Goal: Obtain resource: Obtain resource

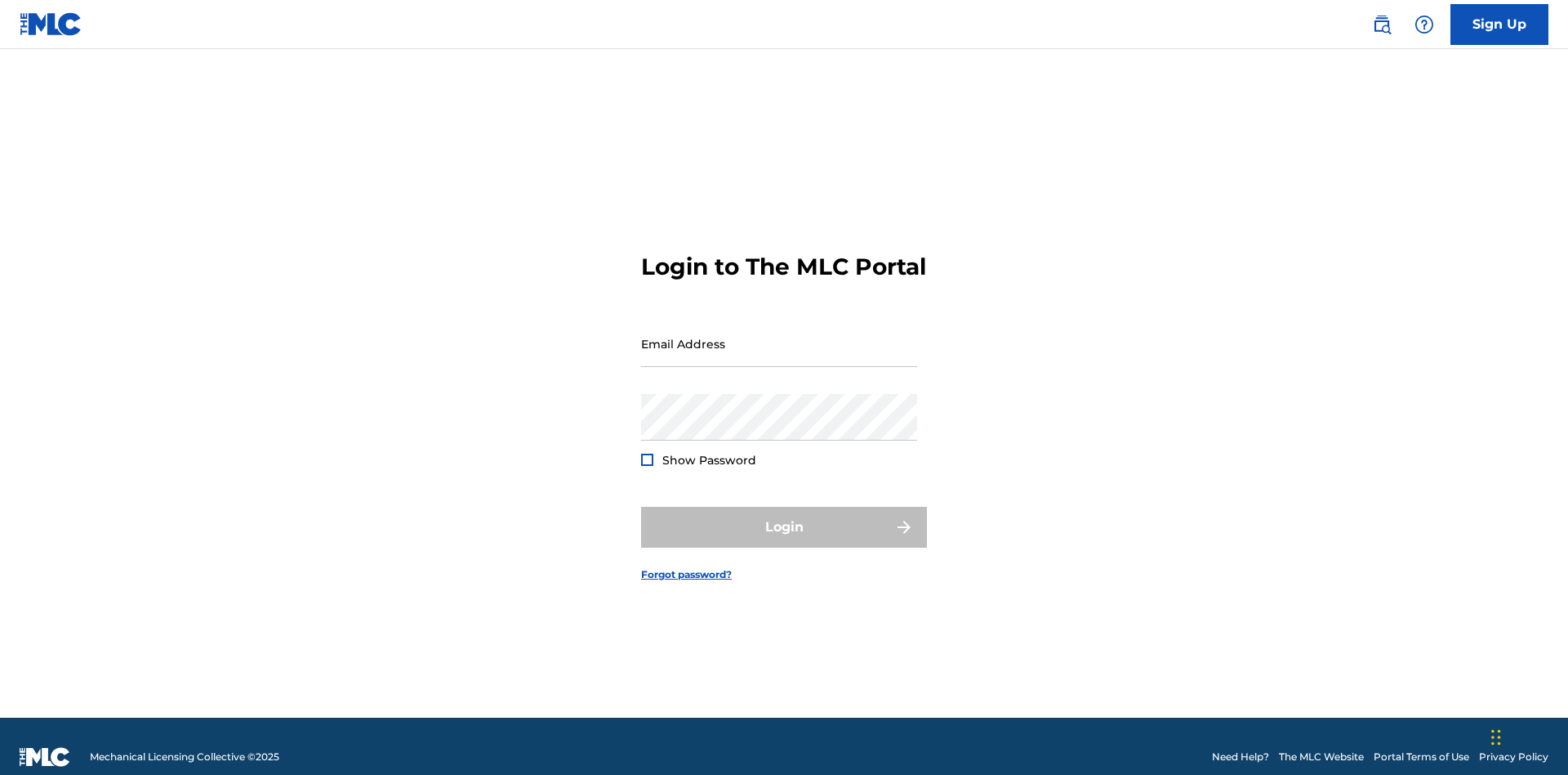
scroll to position [21, 0]
click at [779, 336] on input "Email Address" at bounding box center [778, 343] width 276 height 46
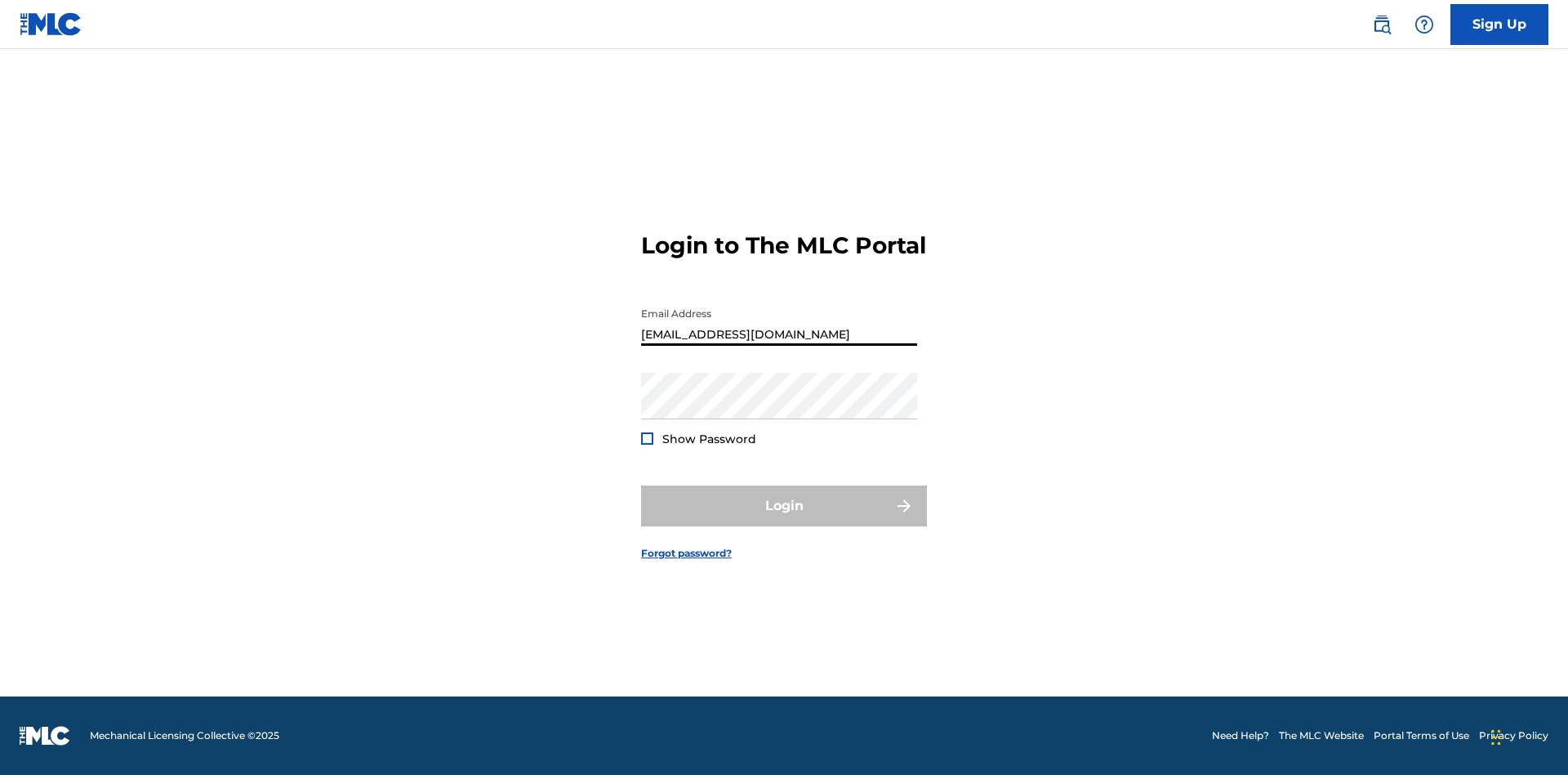
scroll to position [0, 46]
type input "[EMAIL_ADDRESS][DOMAIN_NAME]"
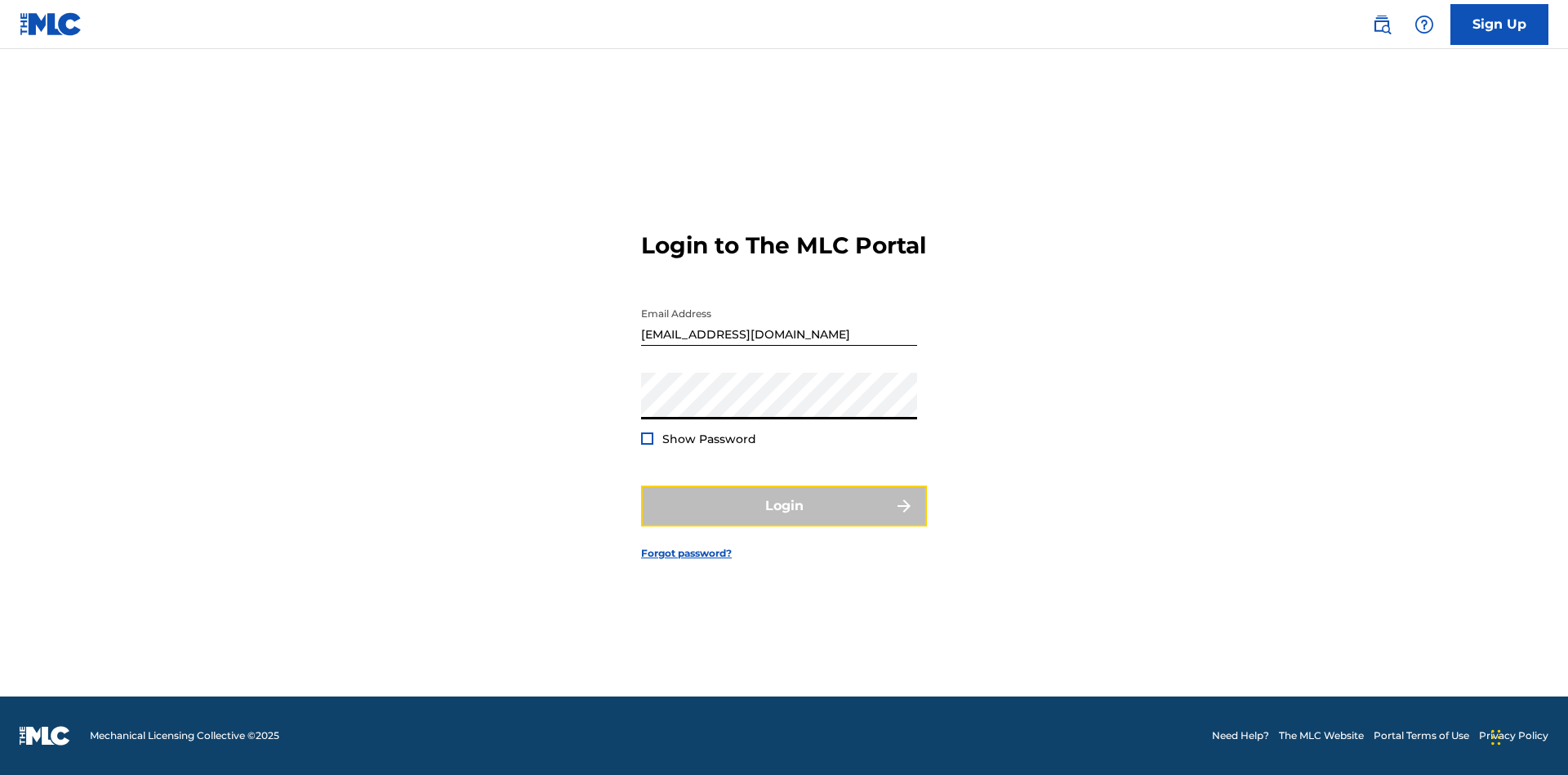
click at [784, 520] on button "Login" at bounding box center [784, 506] width 286 height 41
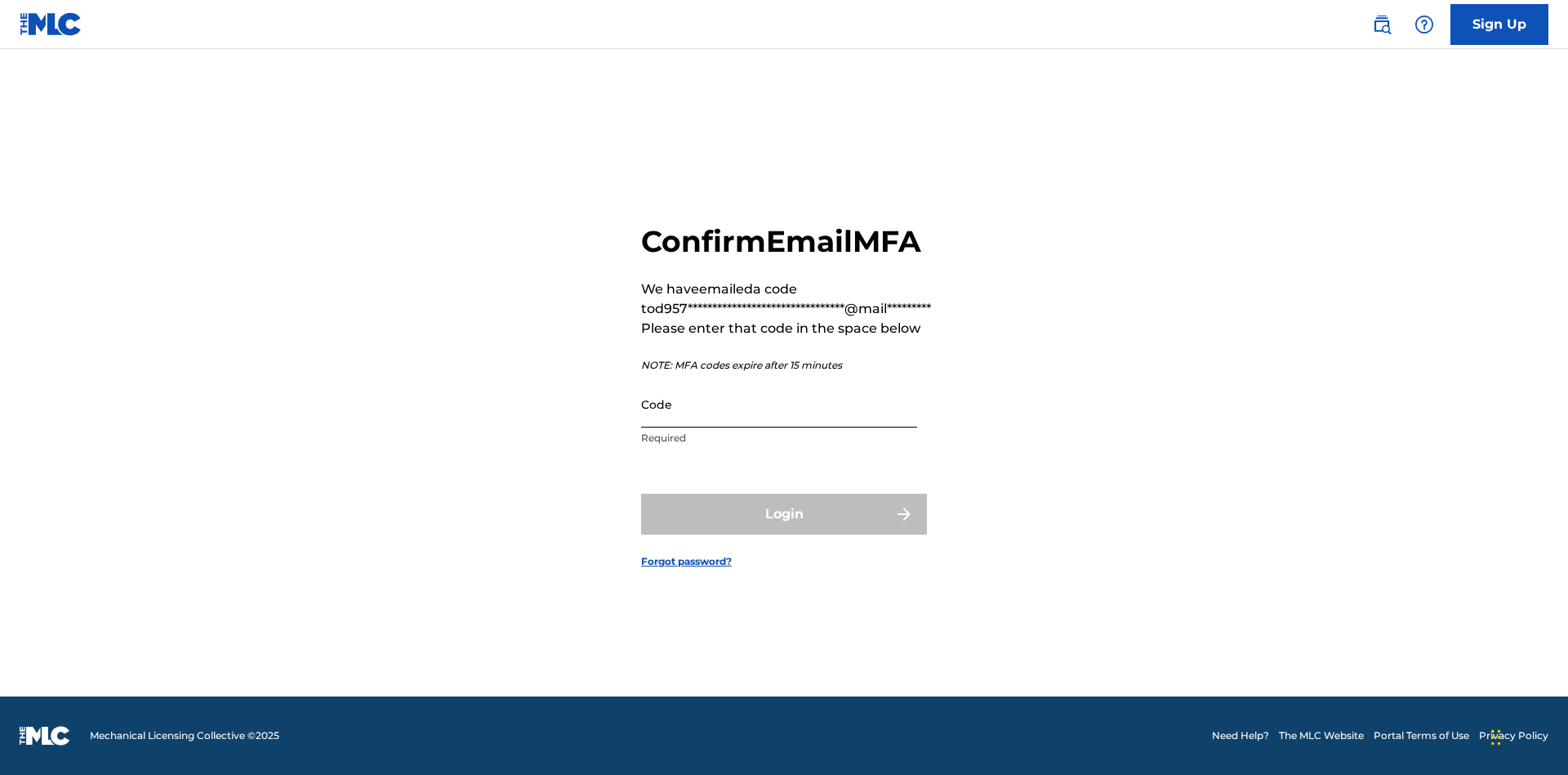
click at [779, 404] on input "Code" at bounding box center [778, 403] width 276 height 46
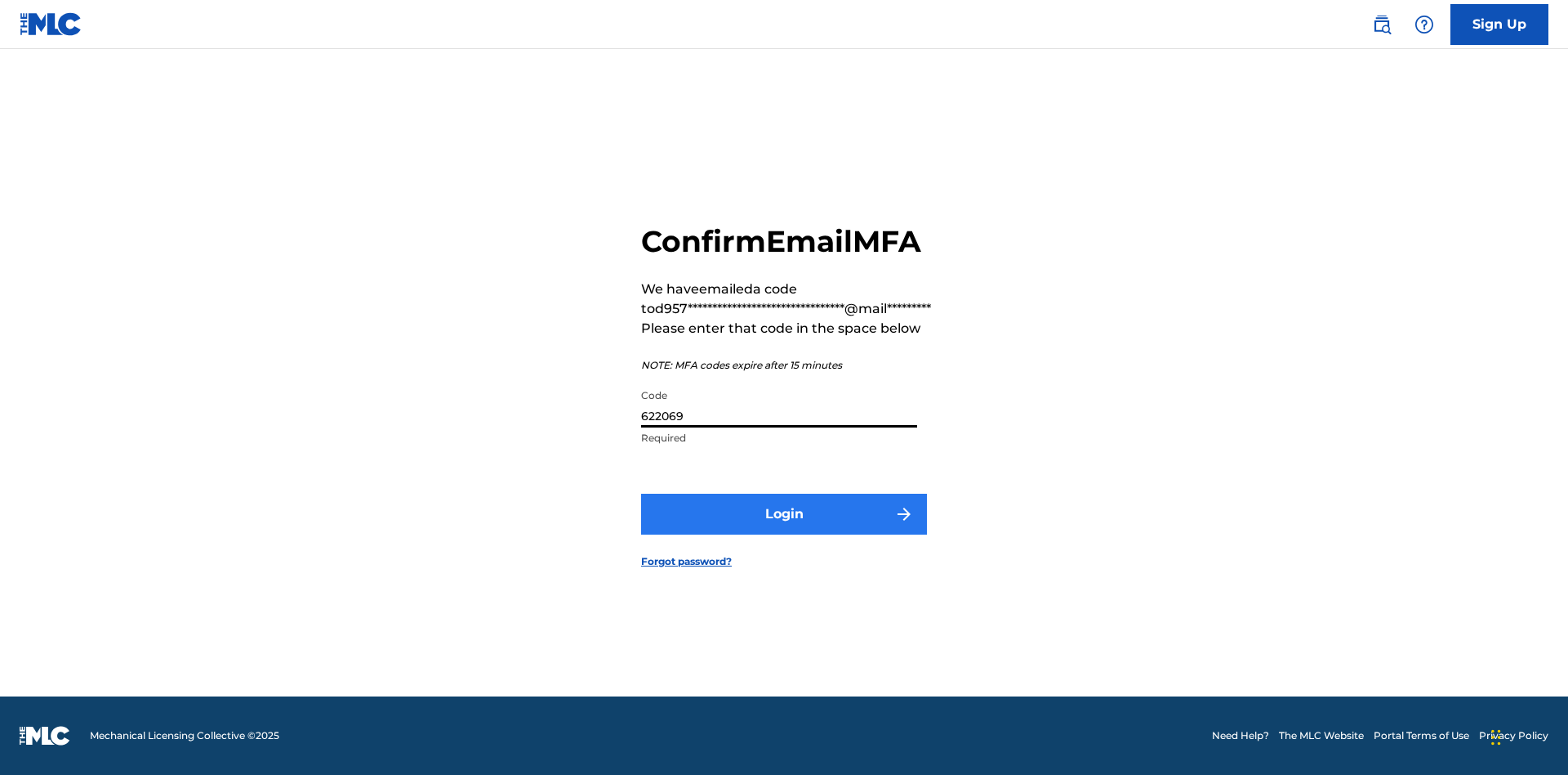
type input "622069"
click at [784, 513] on button "Login" at bounding box center [784, 513] width 286 height 41
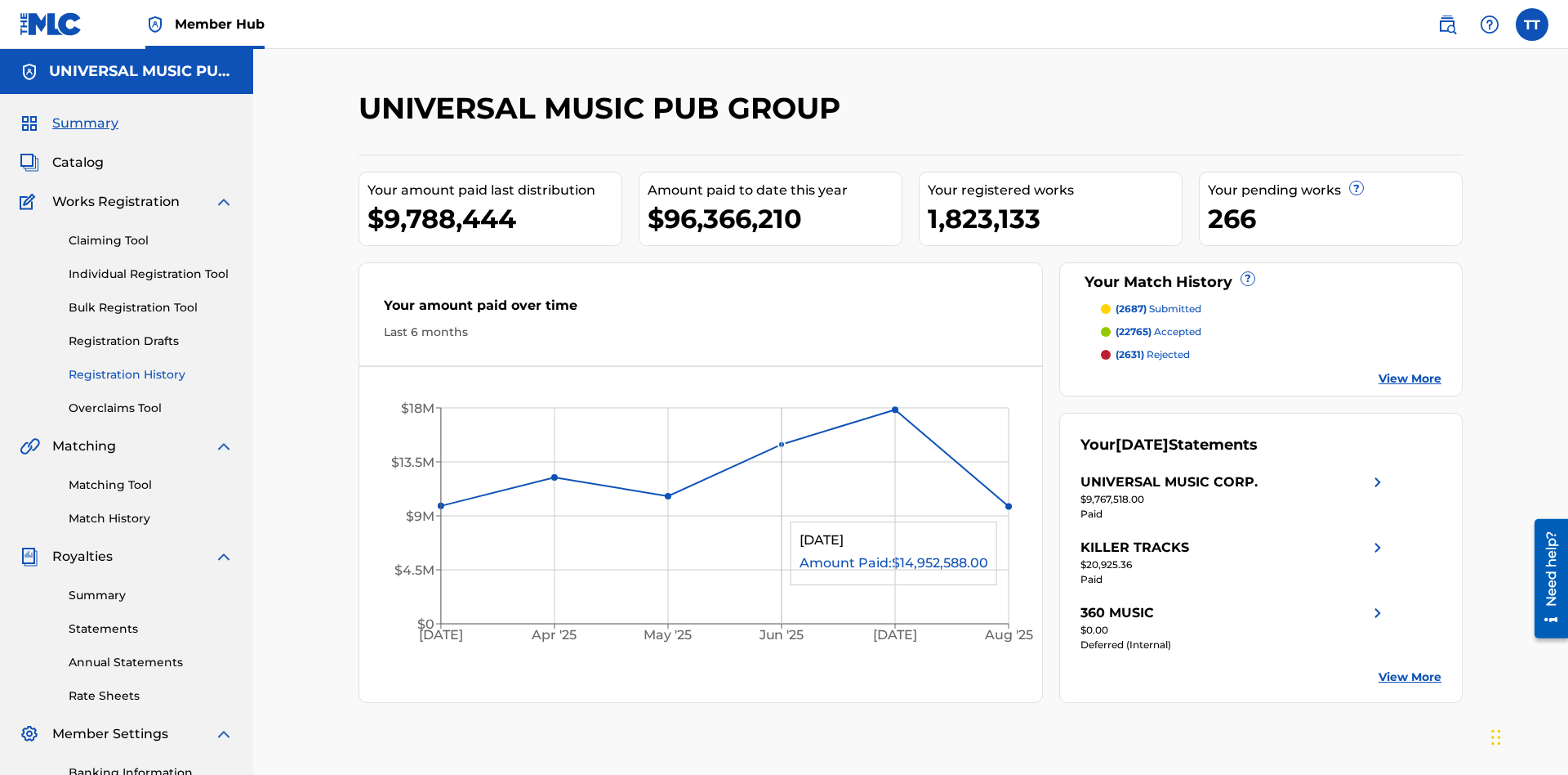
click at [151, 366] on link "Registration History" at bounding box center [151, 375] width 165 height 17
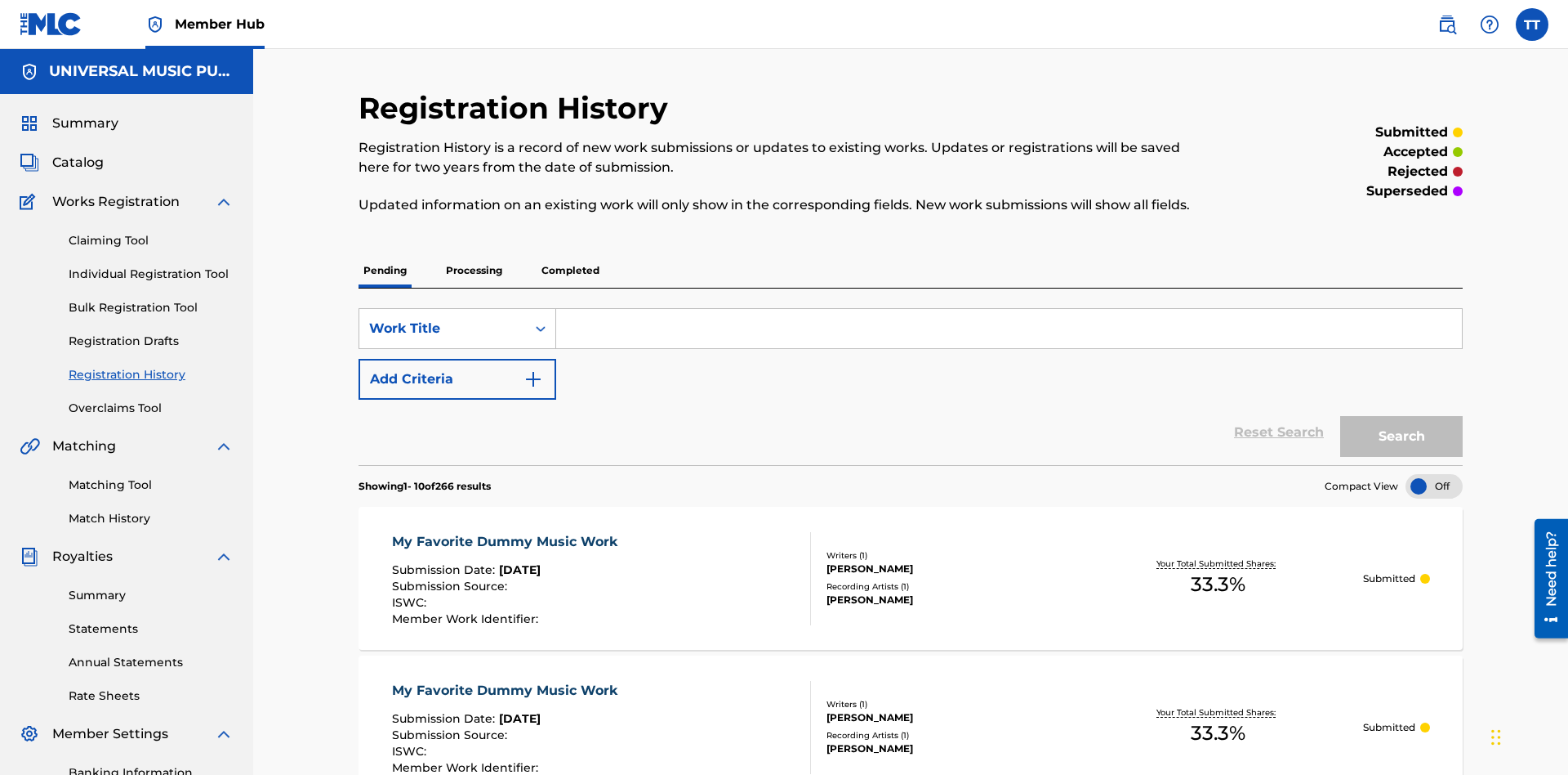
click at [474, 253] on p "Processing" at bounding box center [474, 270] width 66 height 34
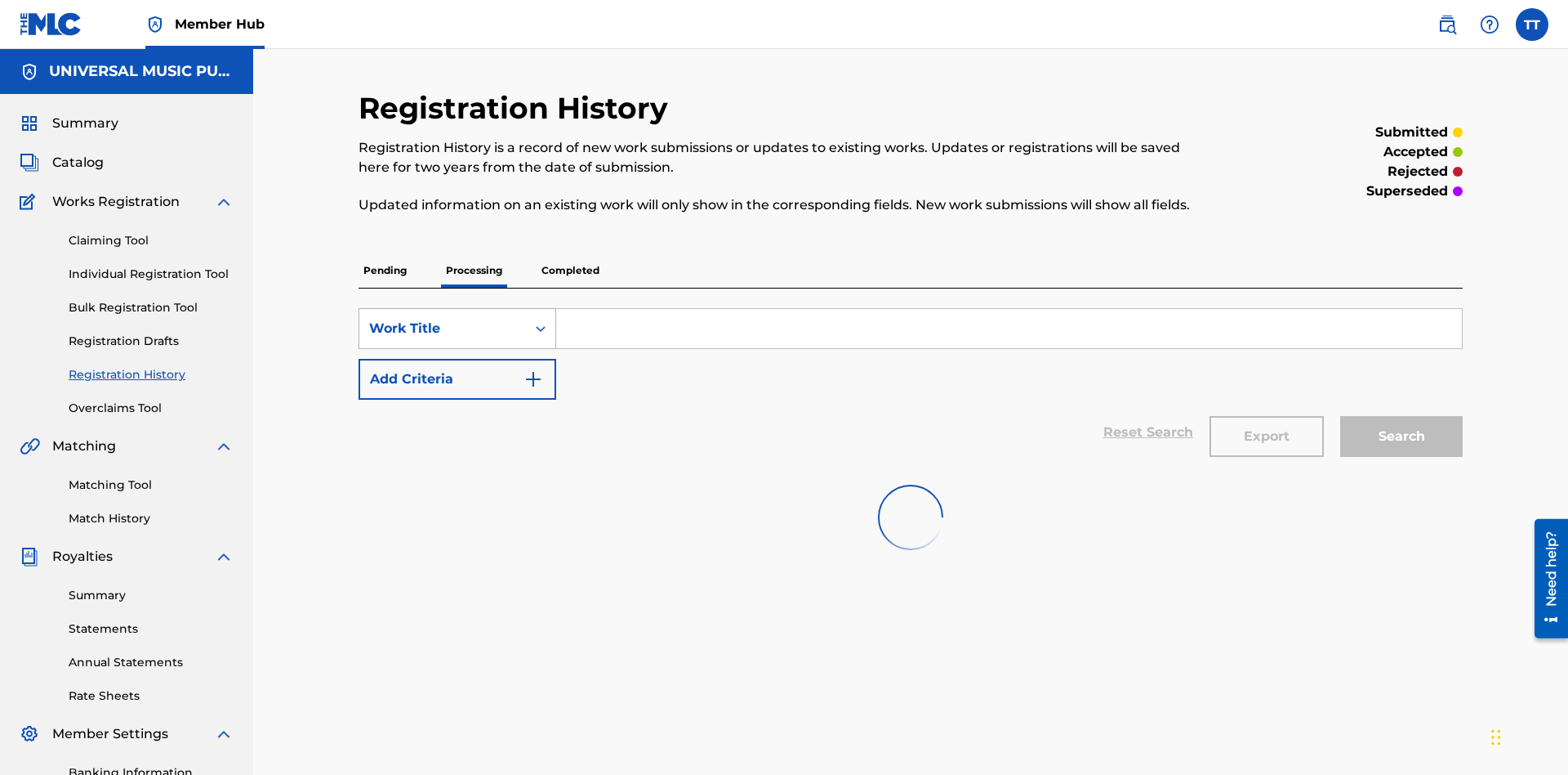
click at [443, 319] on div "Work Title" at bounding box center [442, 328] width 147 height 20
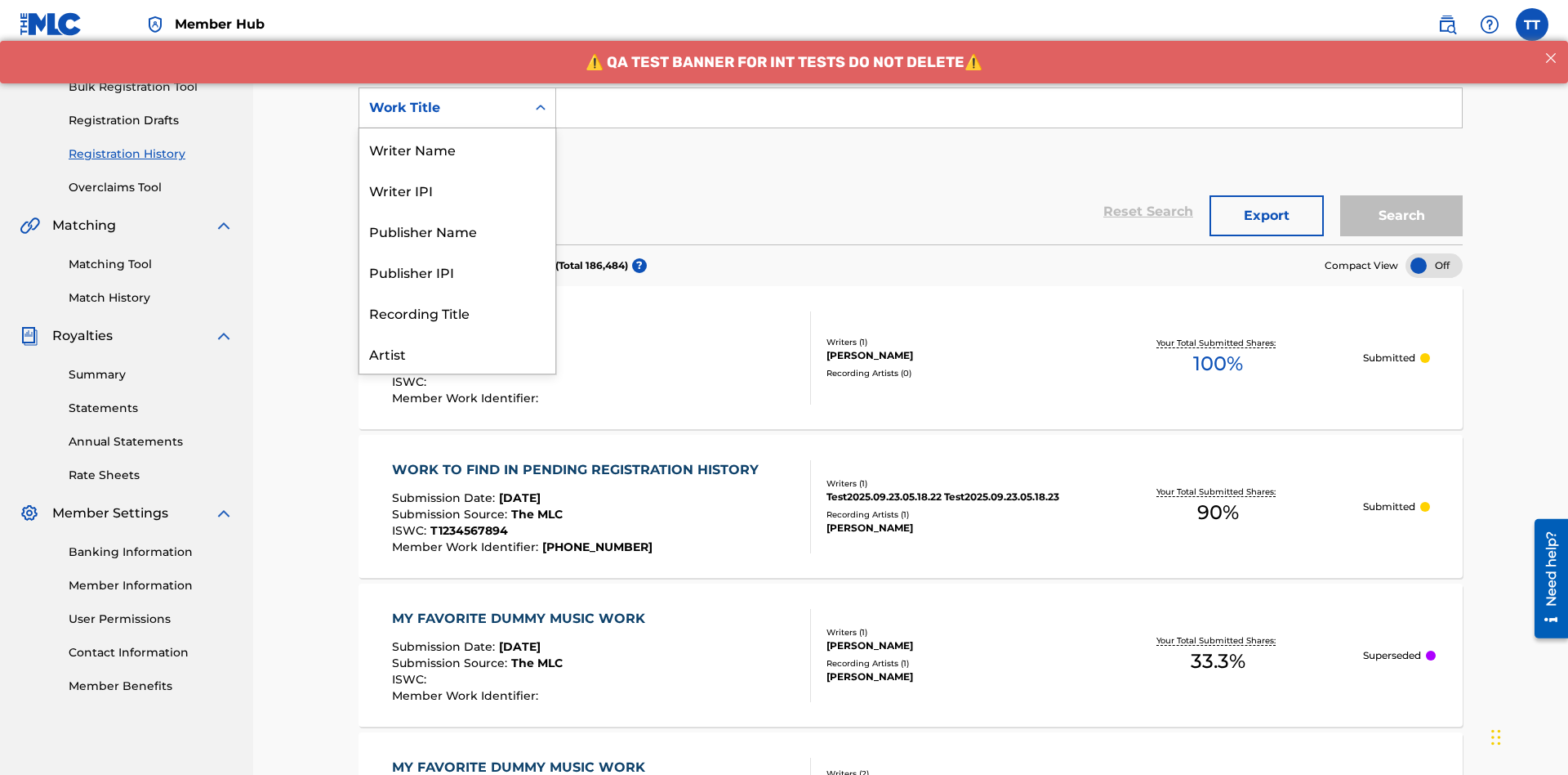
scroll to position [82, 0]
click at [457, 312] on div "ISRC" at bounding box center [457, 312] width 196 height 41
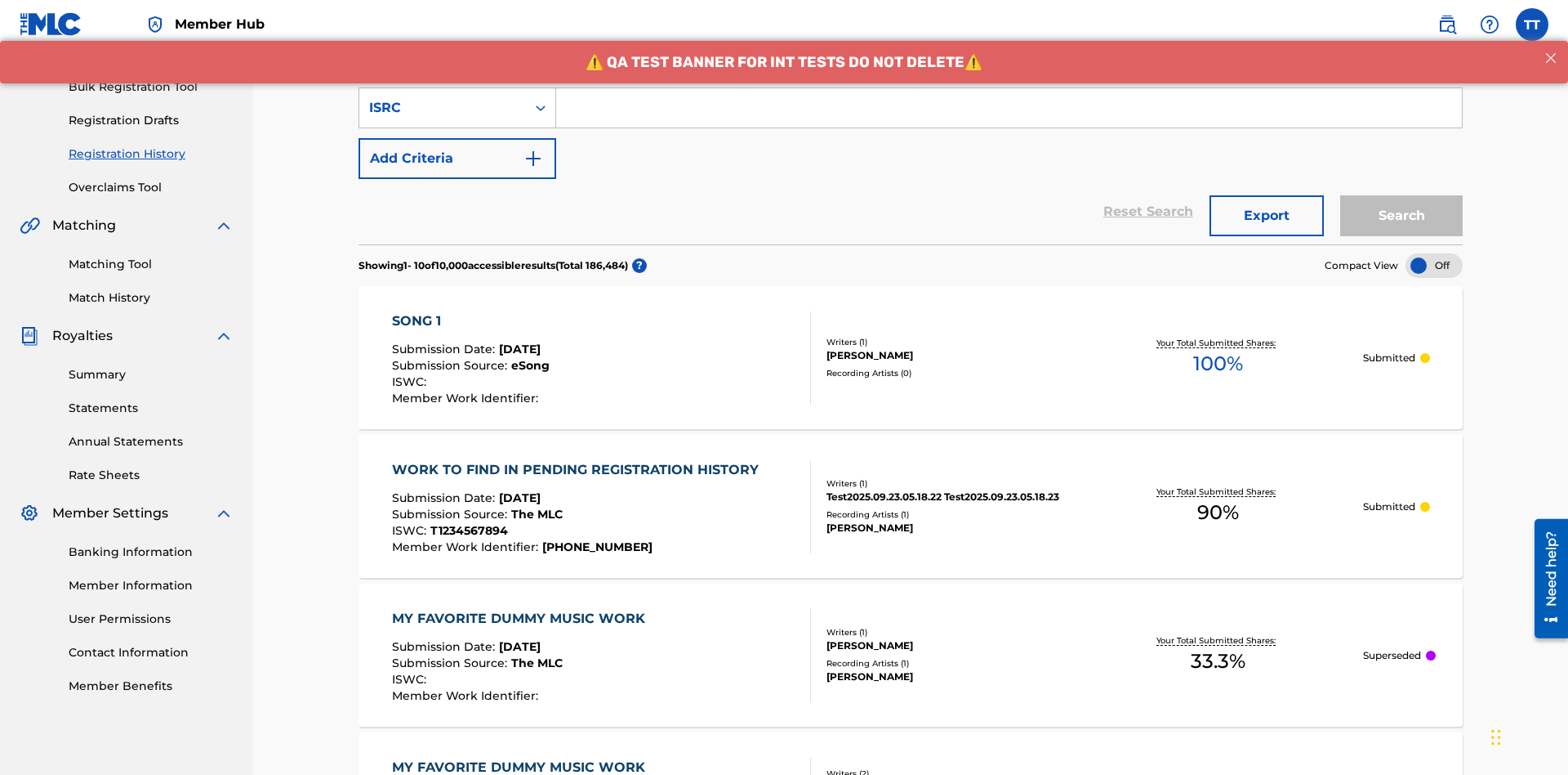
click at [1009, 118] on input "Search Form" at bounding box center [1009, 107] width 905 height 39
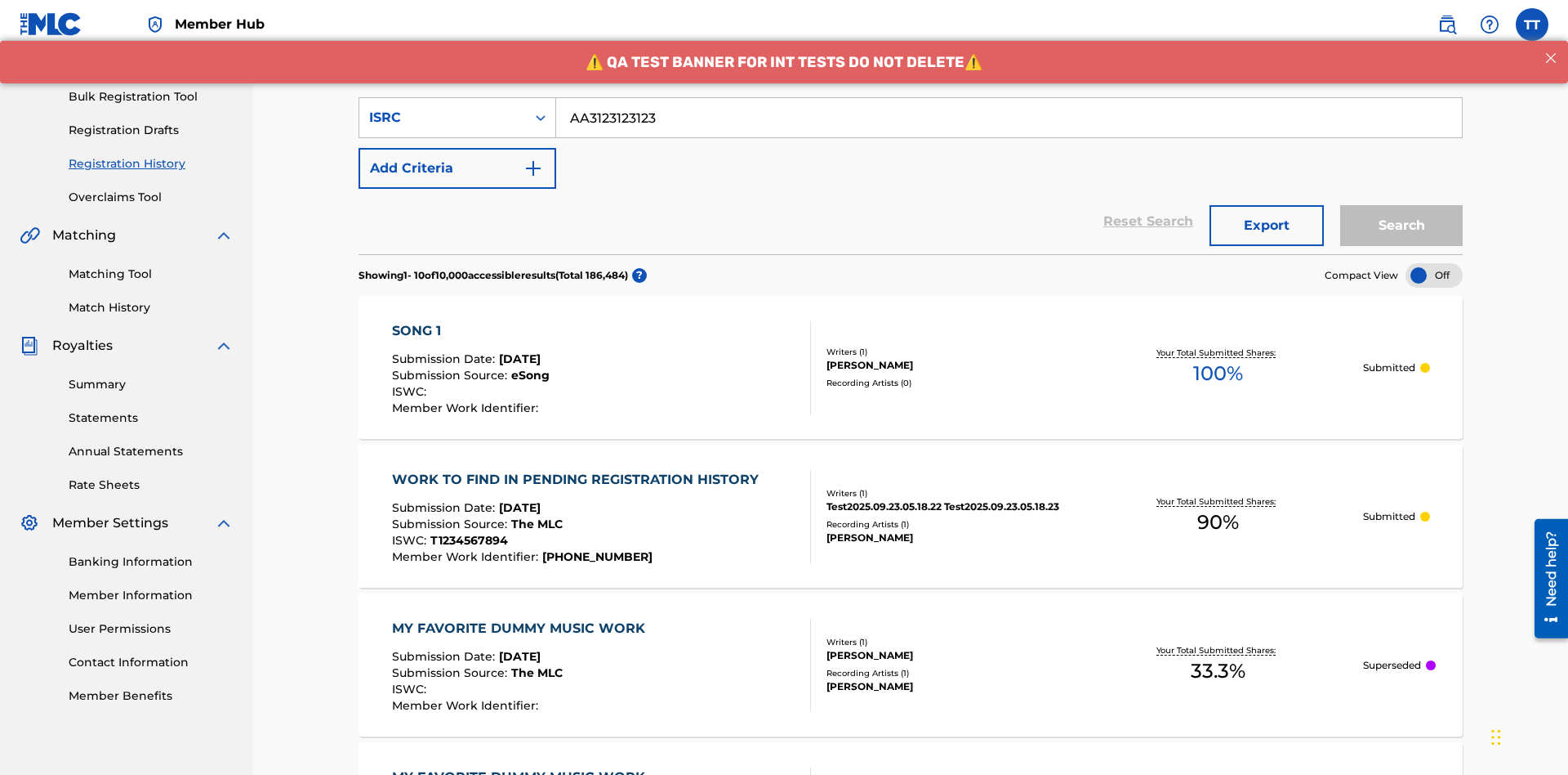
type input "AA3123123123"
click at [1401, 205] on button "Search" at bounding box center [1401, 225] width 122 height 41
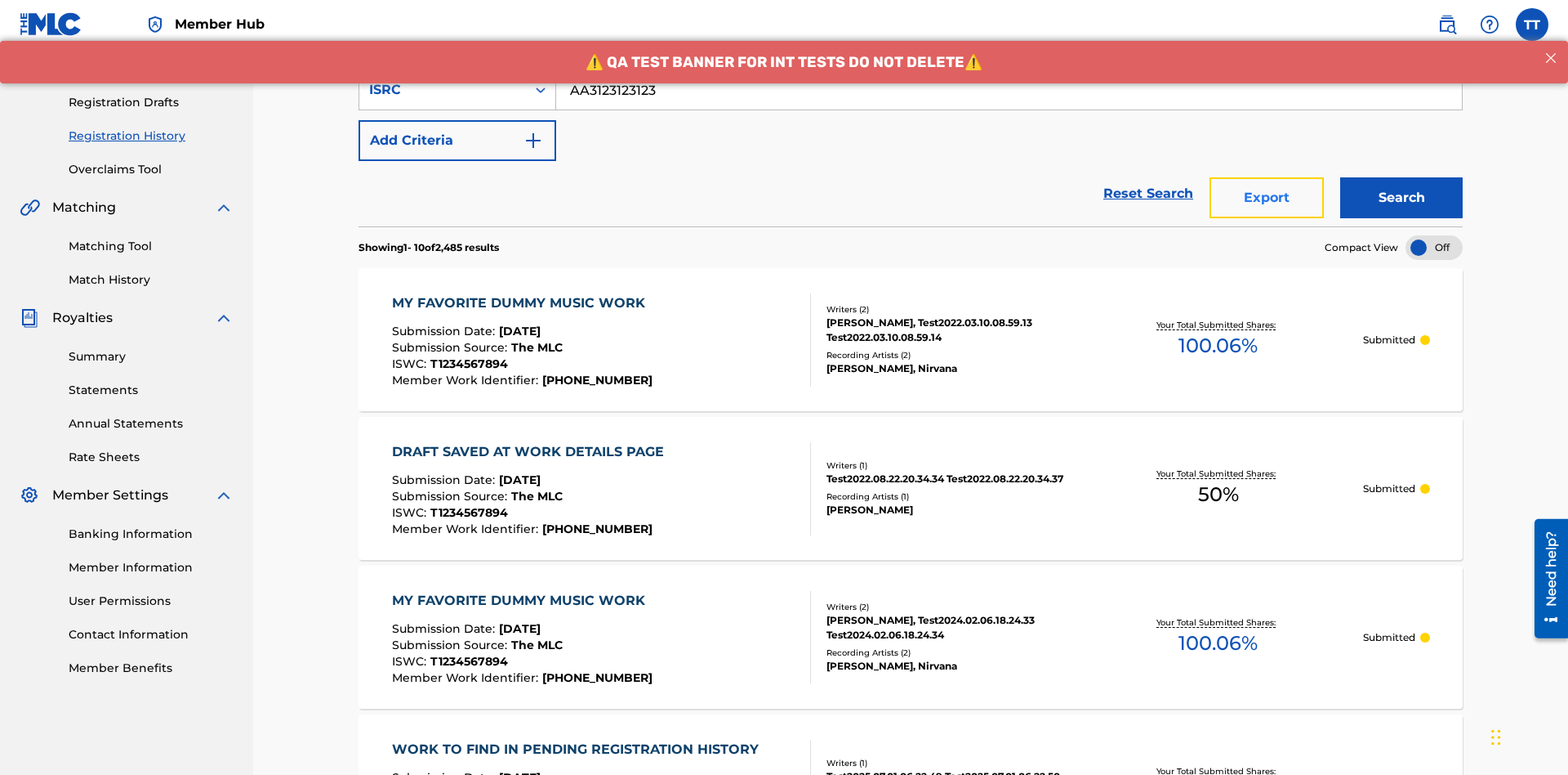
click at [1267, 177] on button "Export" at bounding box center [1267, 197] width 115 height 41
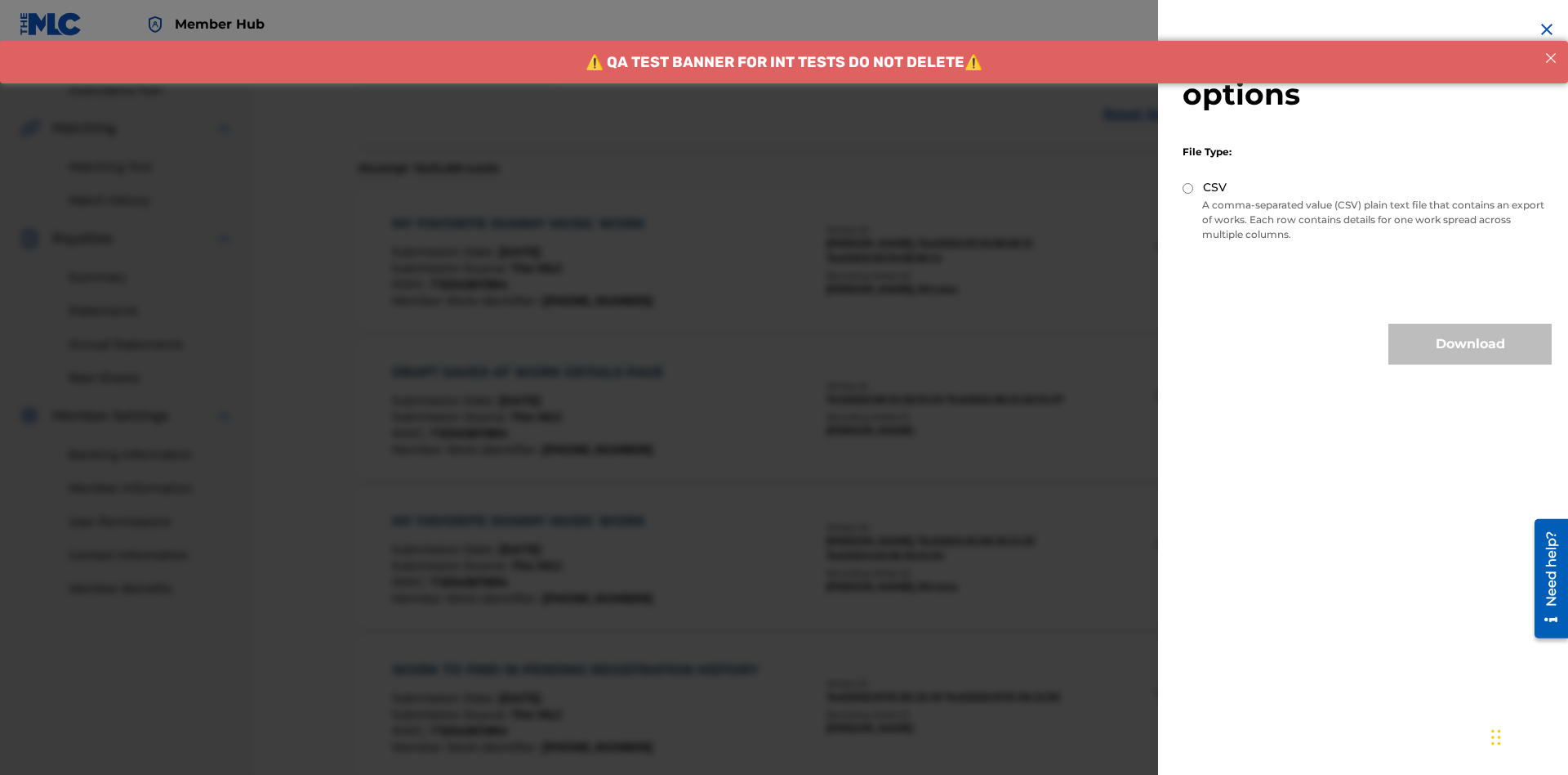
click at [1188, 188] on input "CSV" at bounding box center [1187, 188] width 10 height 10
radio input "true"
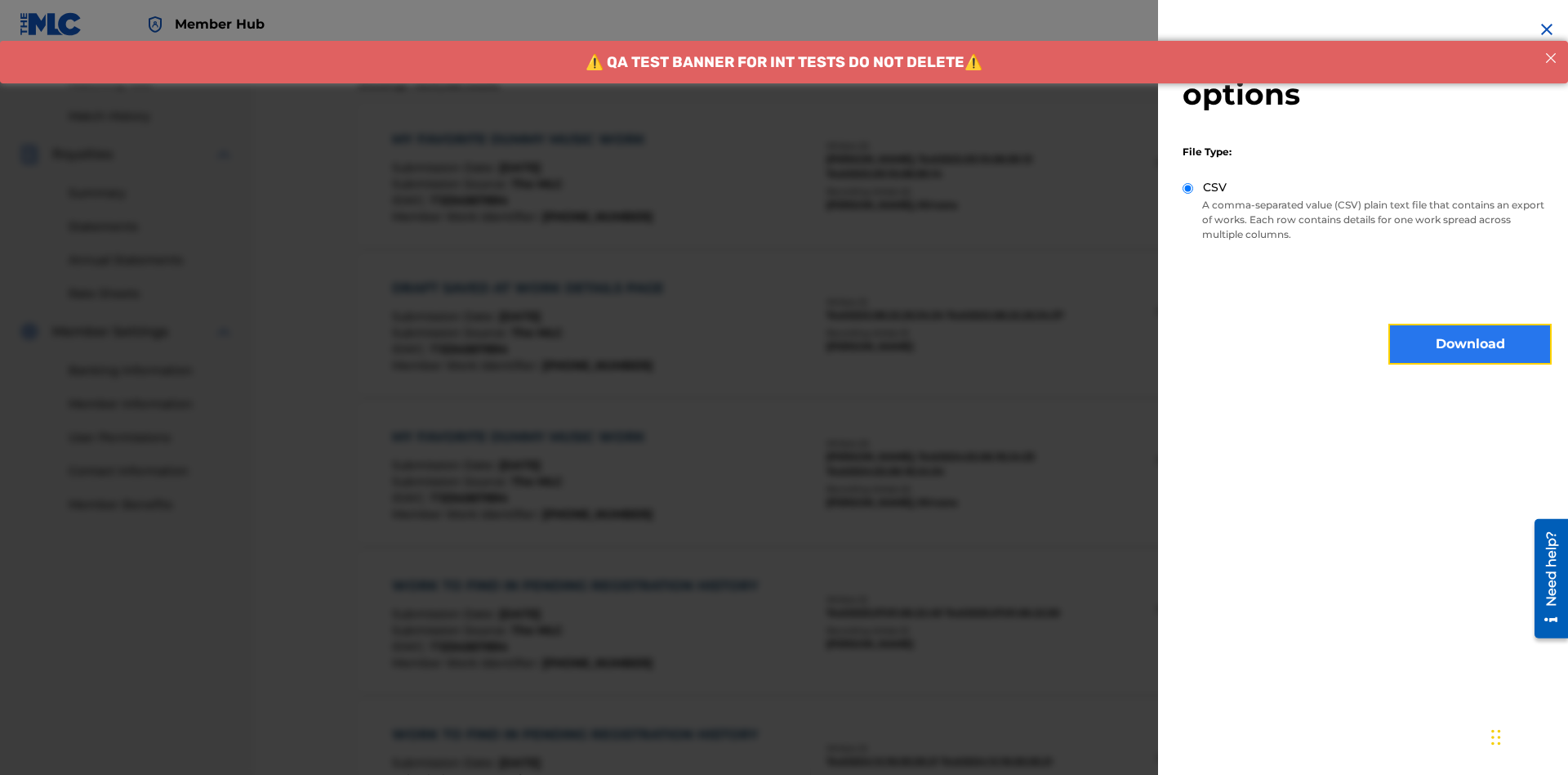
click at [1470, 344] on button "Download" at bounding box center [1470, 343] width 163 height 41
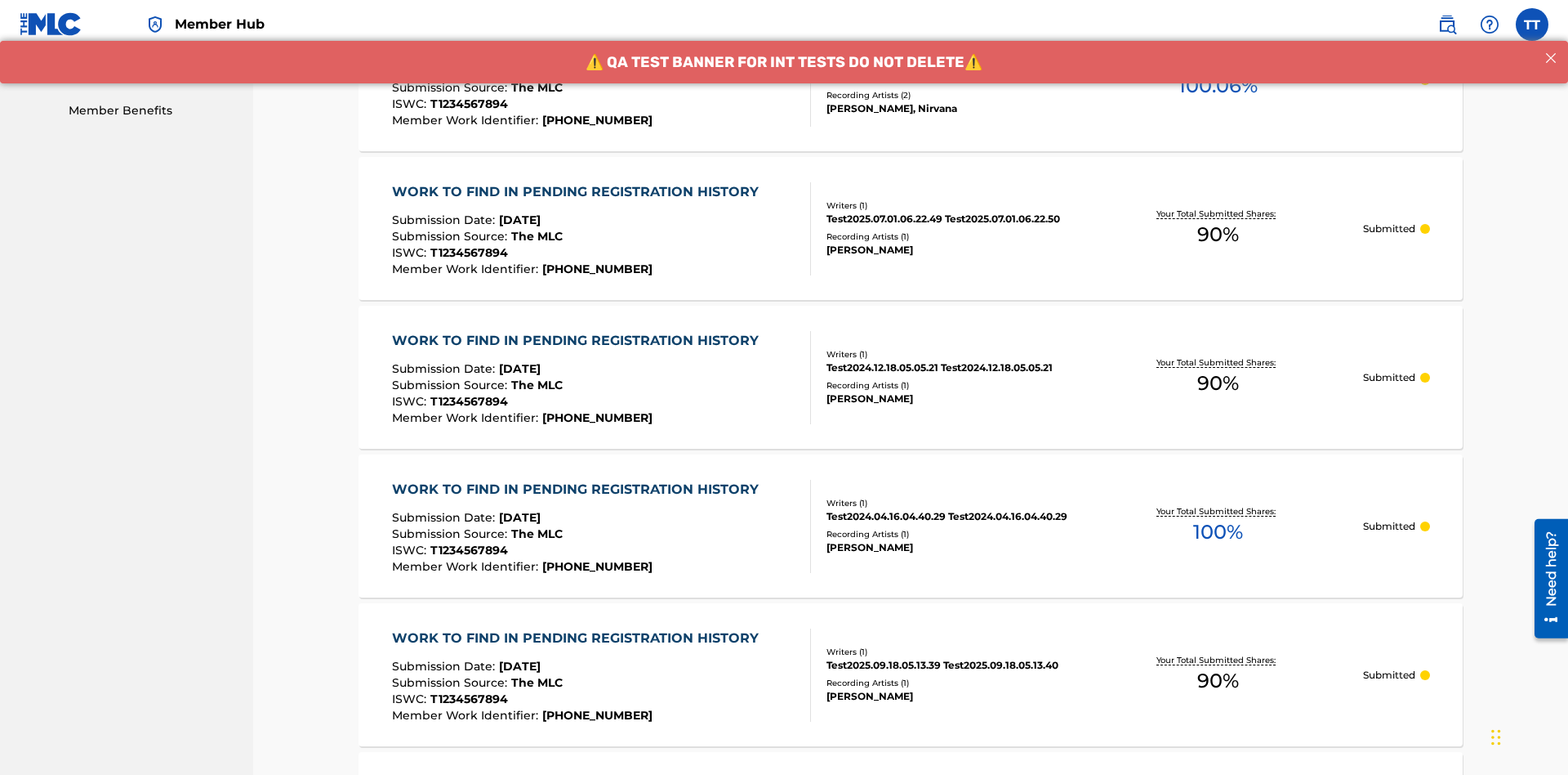
scroll to position [0, 0]
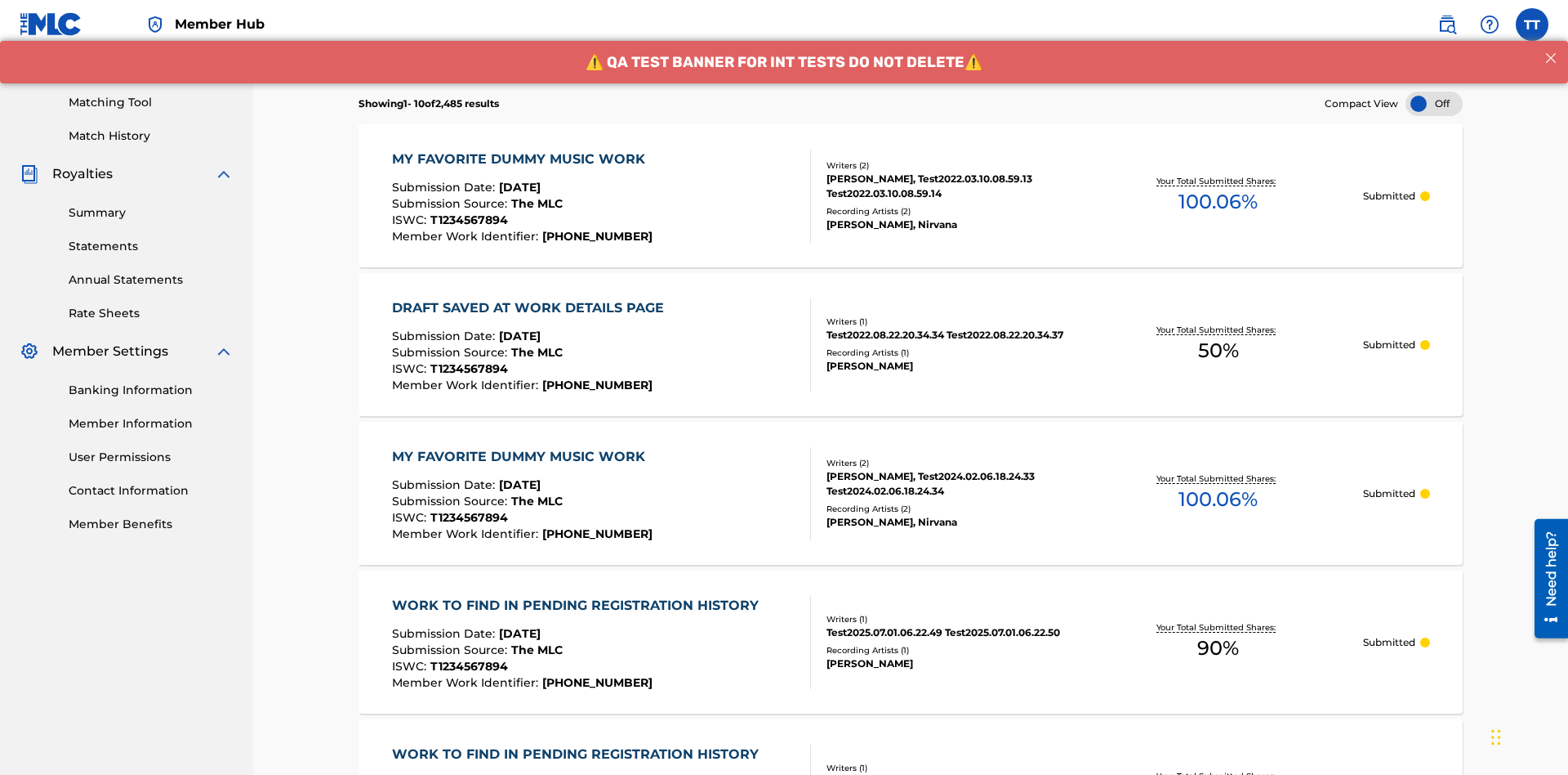
click at [520, 150] on div "MY FAVORITE DUMMY MUSIC WORK" at bounding box center [523, 159] width 262 height 20
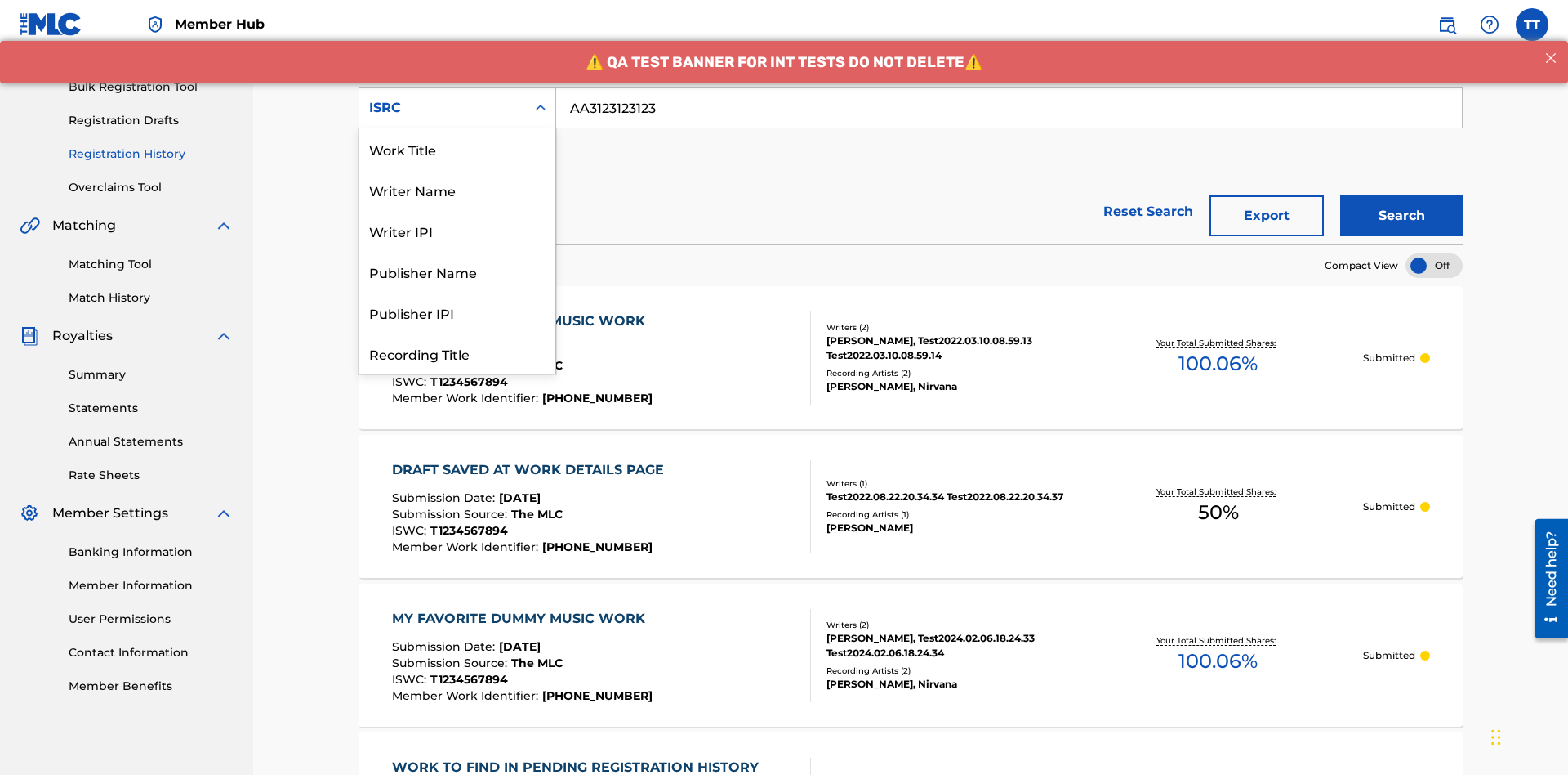
scroll to position [82, 0]
click at [457, 271] on div "Recording Title" at bounding box center [457, 270] width 196 height 41
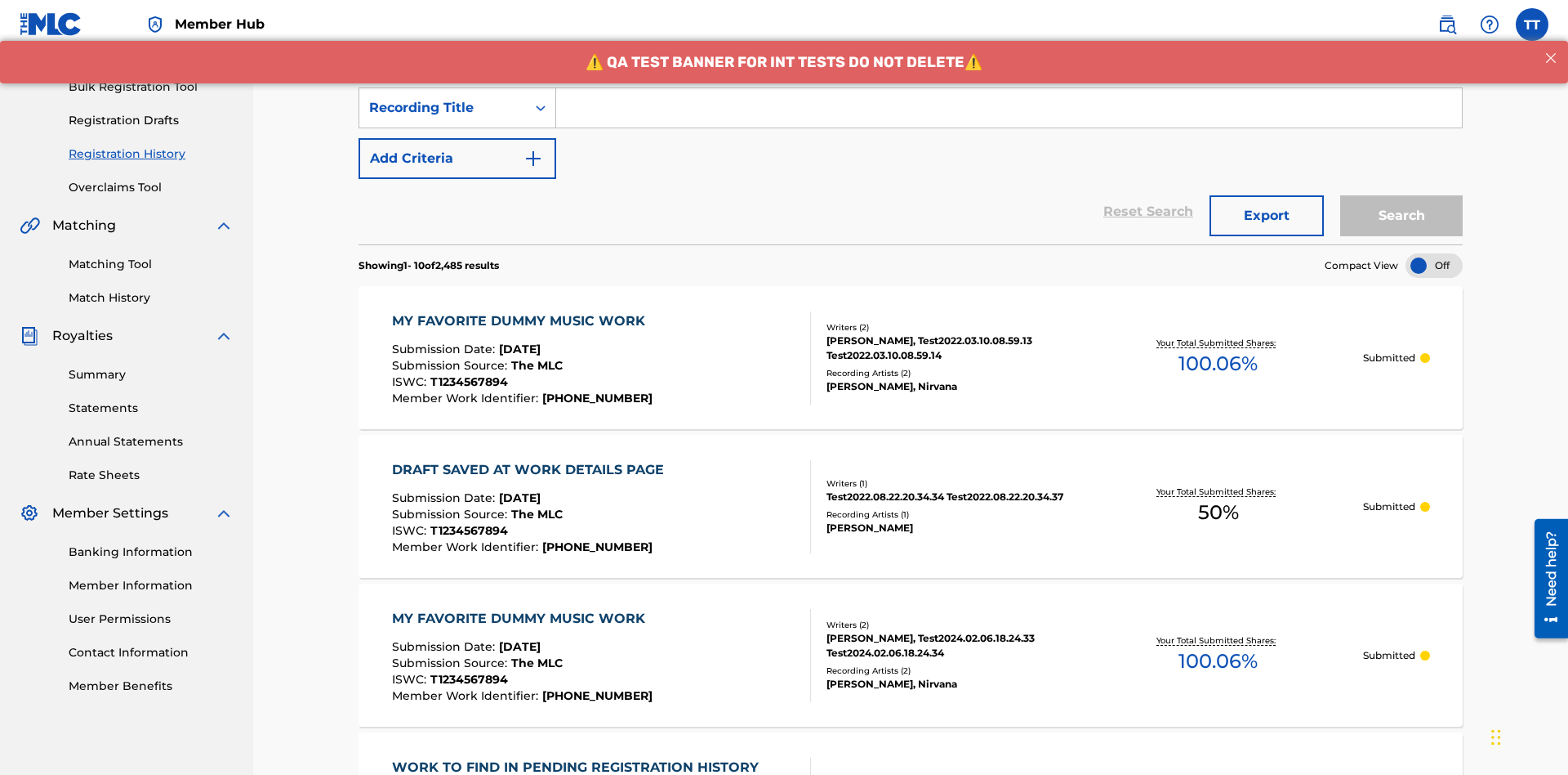
click at [1009, 118] on input "Search Form" at bounding box center [1009, 107] width 905 height 39
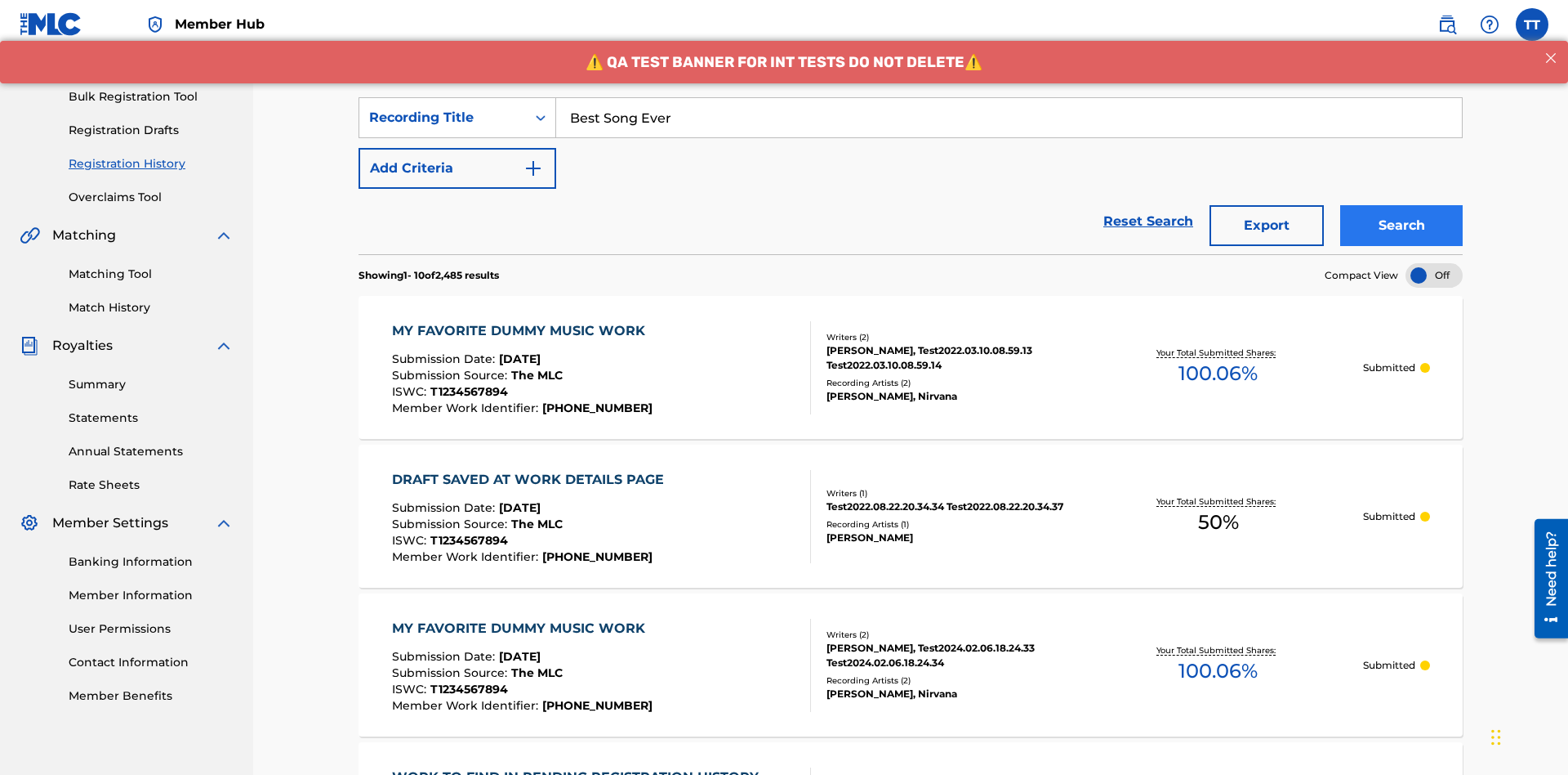
type input "Best Song Ever"
click at [1401, 205] on button "Search" at bounding box center [1401, 225] width 122 height 41
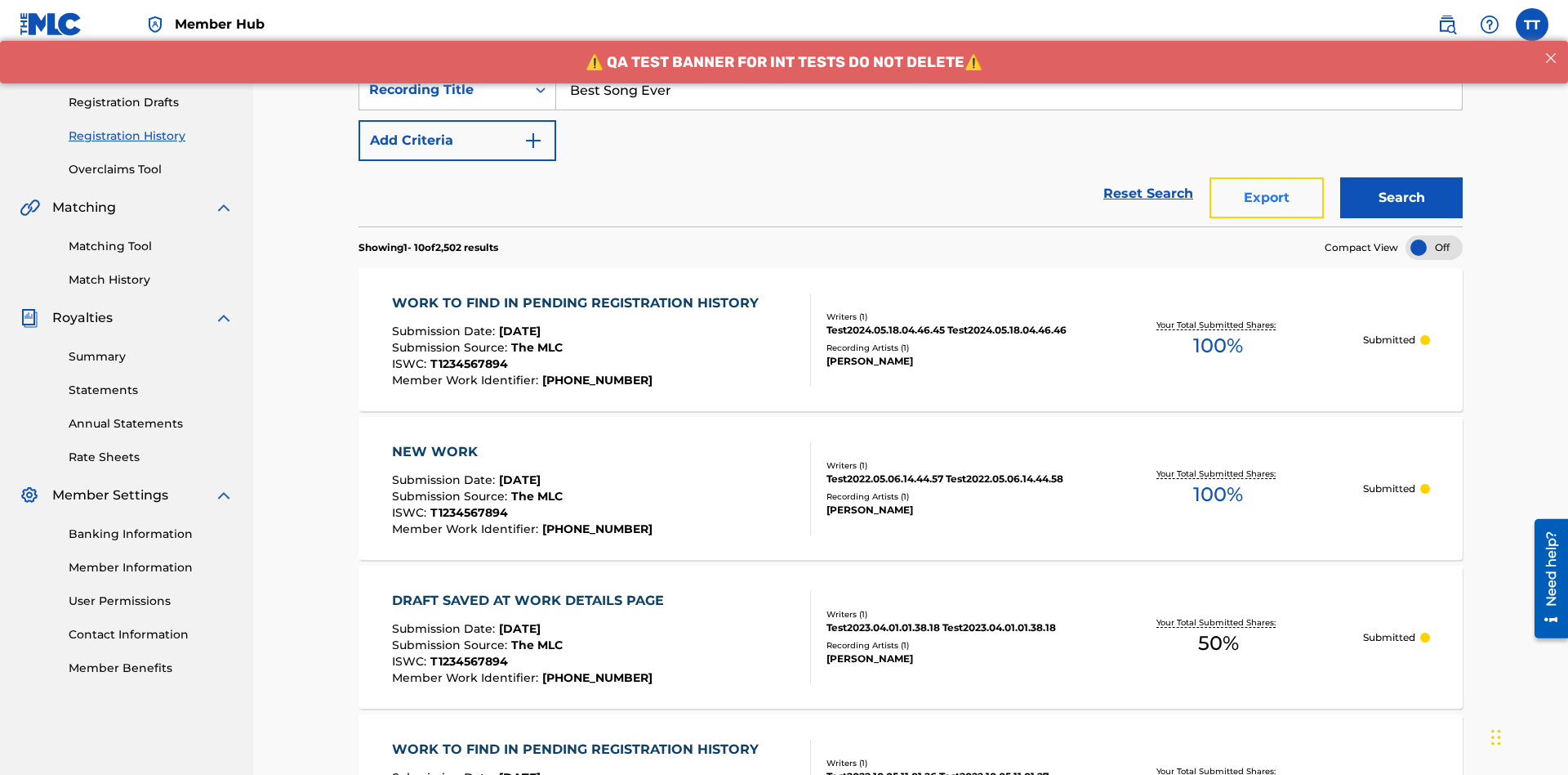
click at [1267, 177] on button "Export" at bounding box center [1267, 197] width 115 height 41
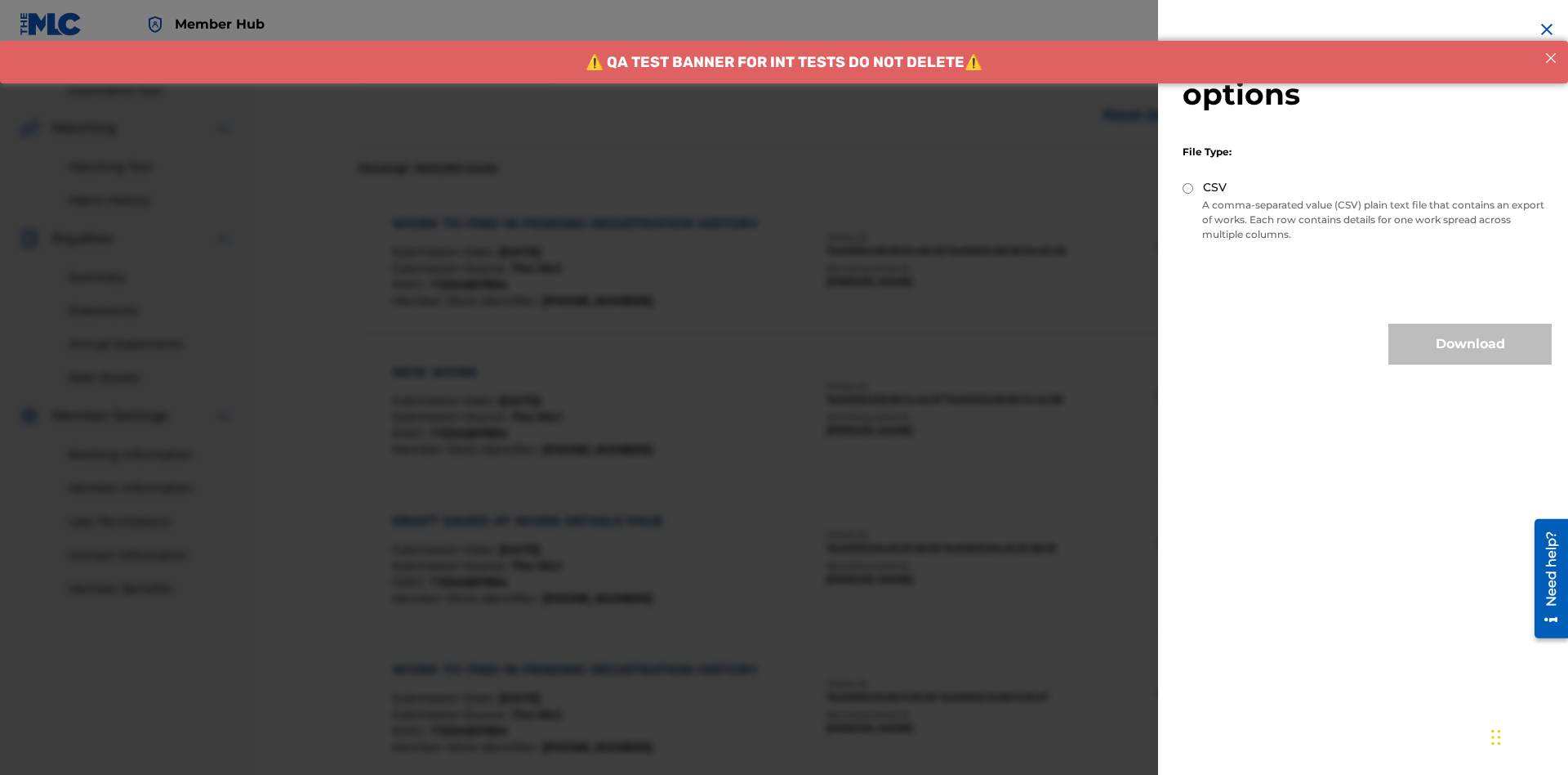
click at [1188, 188] on input "CSV" at bounding box center [1187, 188] width 10 height 10
radio input "true"
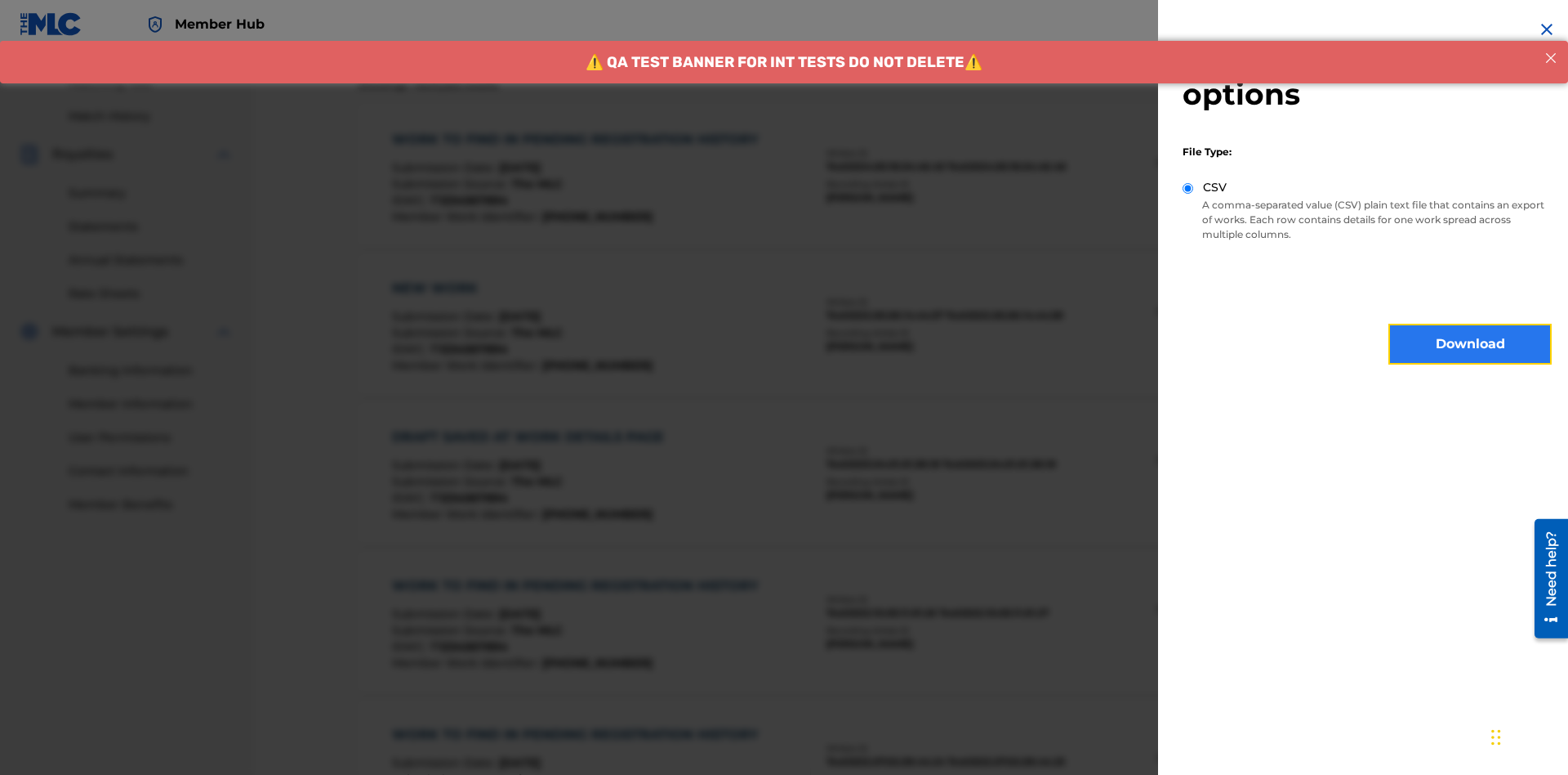
click at [1470, 344] on button "Download" at bounding box center [1470, 343] width 163 height 41
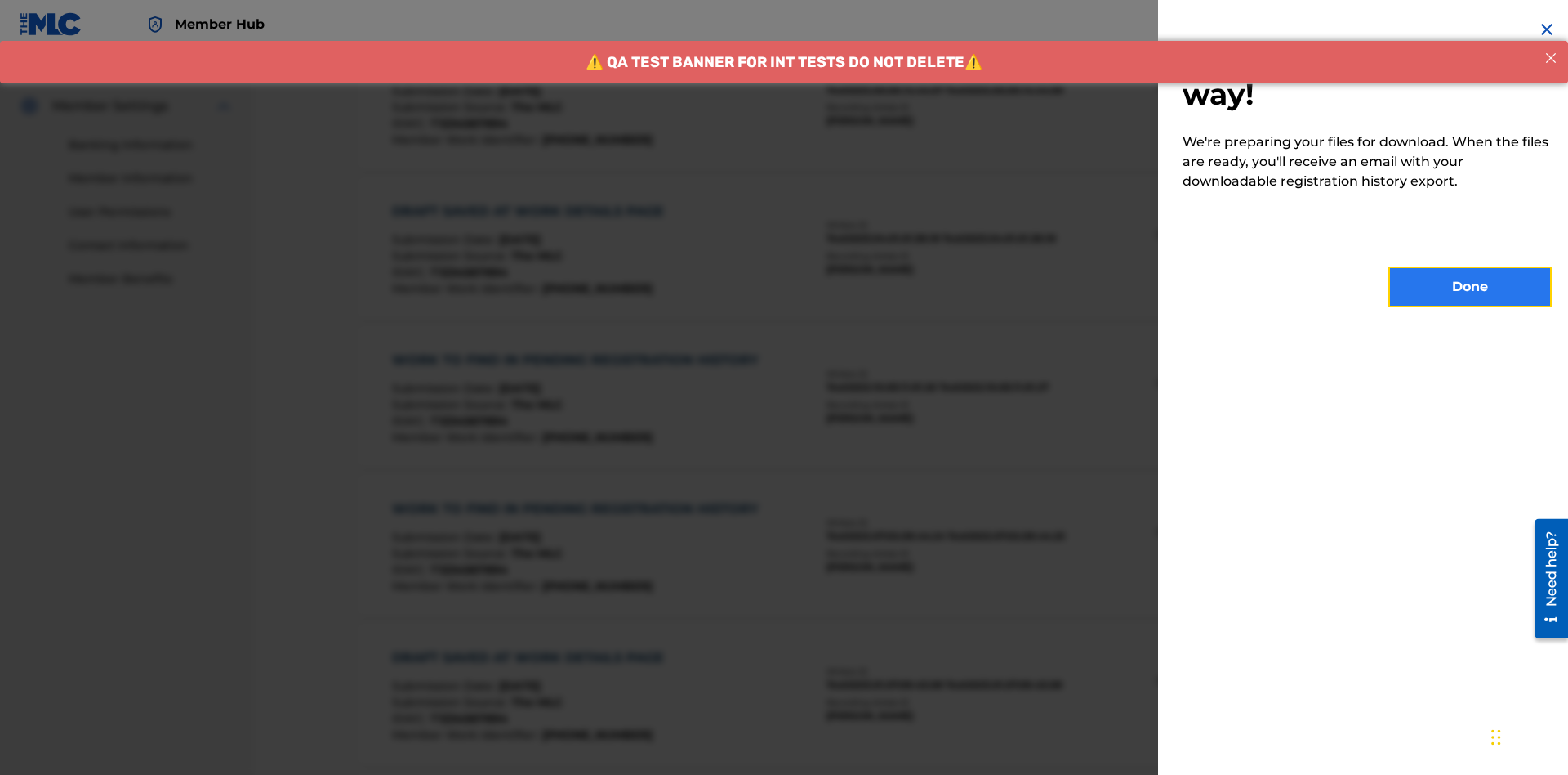
click at [1470, 286] on button "Done" at bounding box center [1470, 286] width 163 height 41
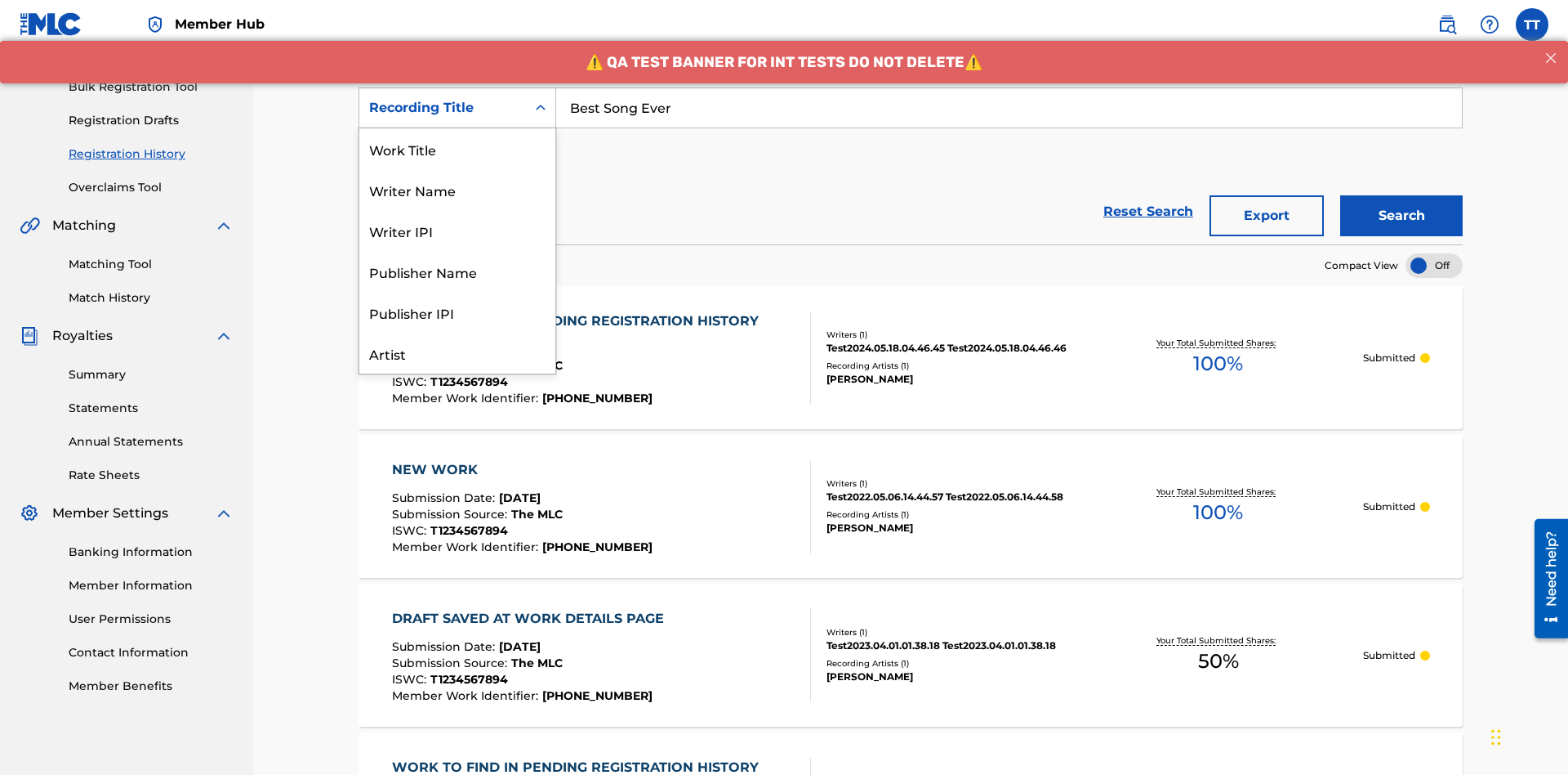
scroll to position [82, 0]
click at [457, 87] on div "Work Title" at bounding box center [457, 66] width 196 height 41
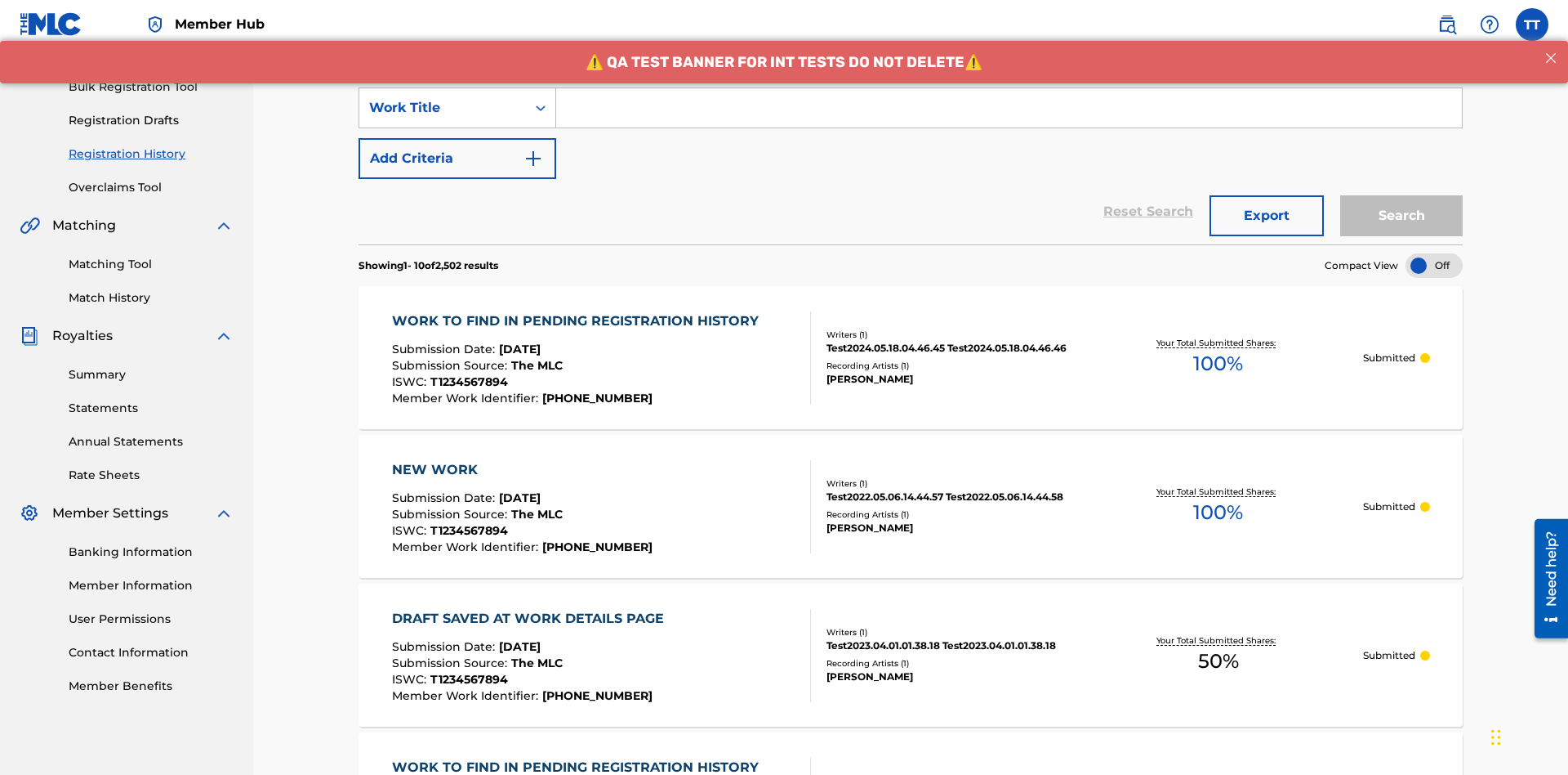
scroll to position [0, 0]
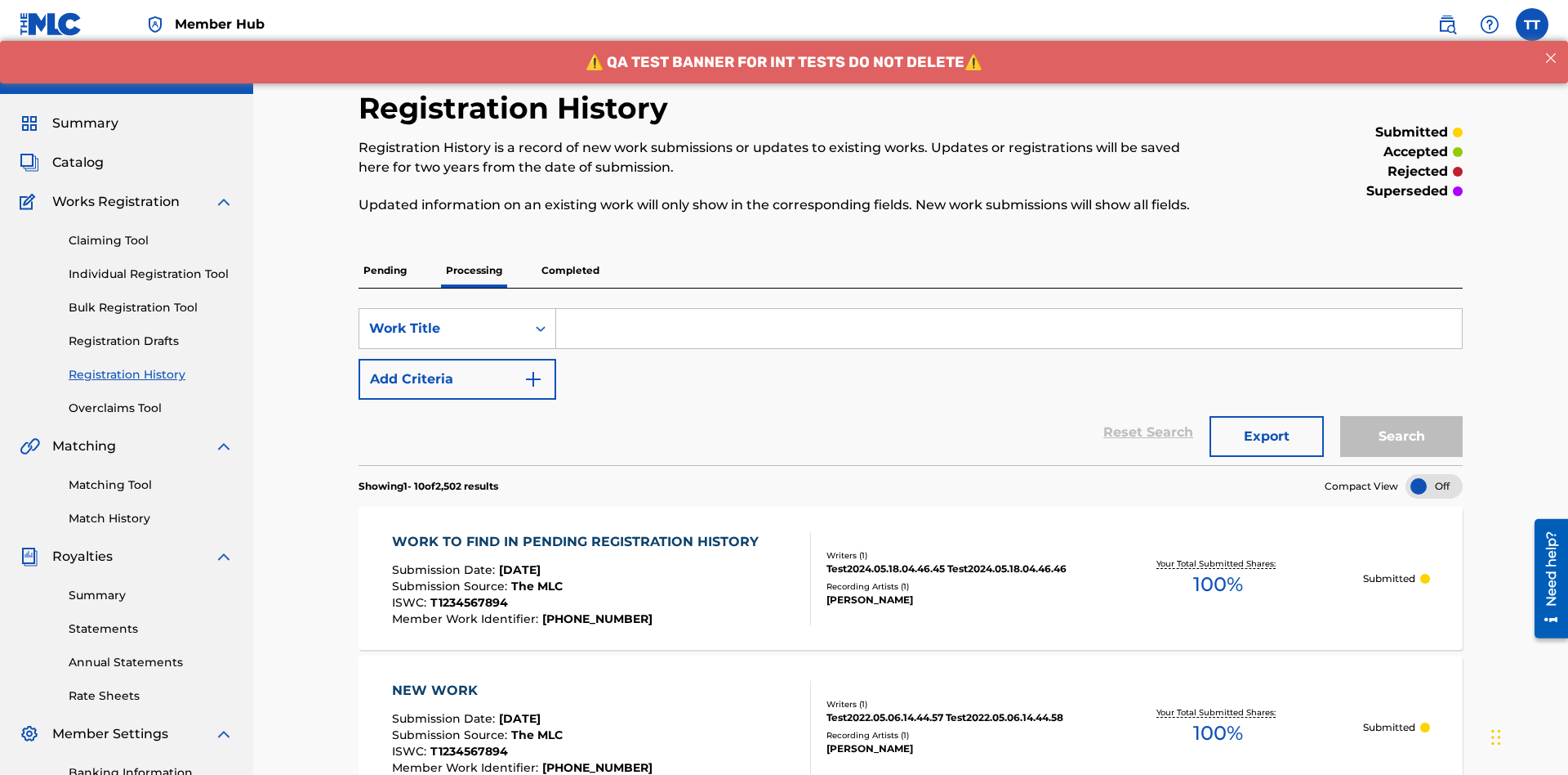
click at [1009, 309] on input "Search Form" at bounding box center [1009, 328] width 905 height 39
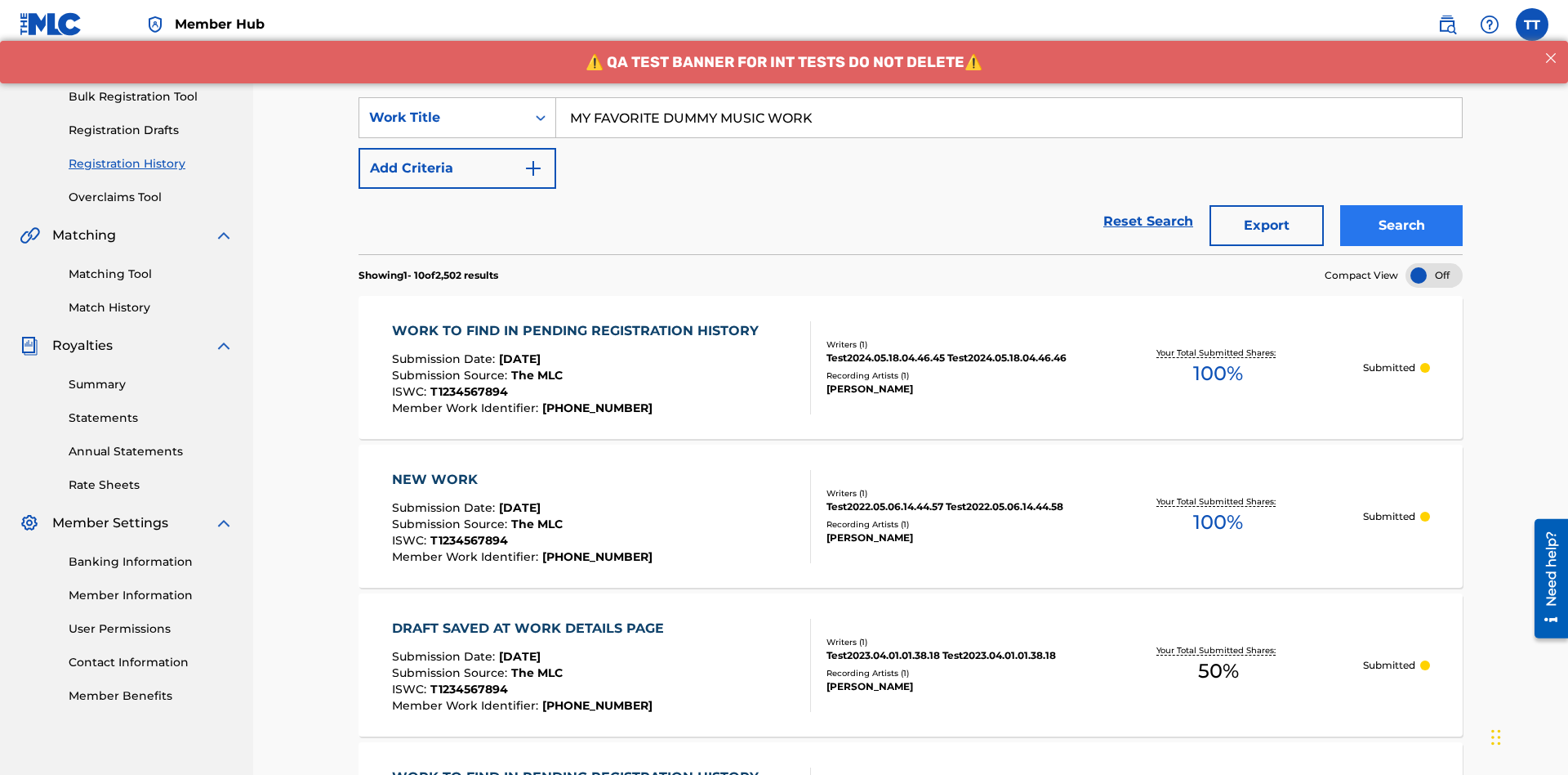
type input "MY FAVORITE DUMMY MUSIC WORK"
click at [1401, 205] on button "Search" at bounding box center [1401, 225] width 122 height 41
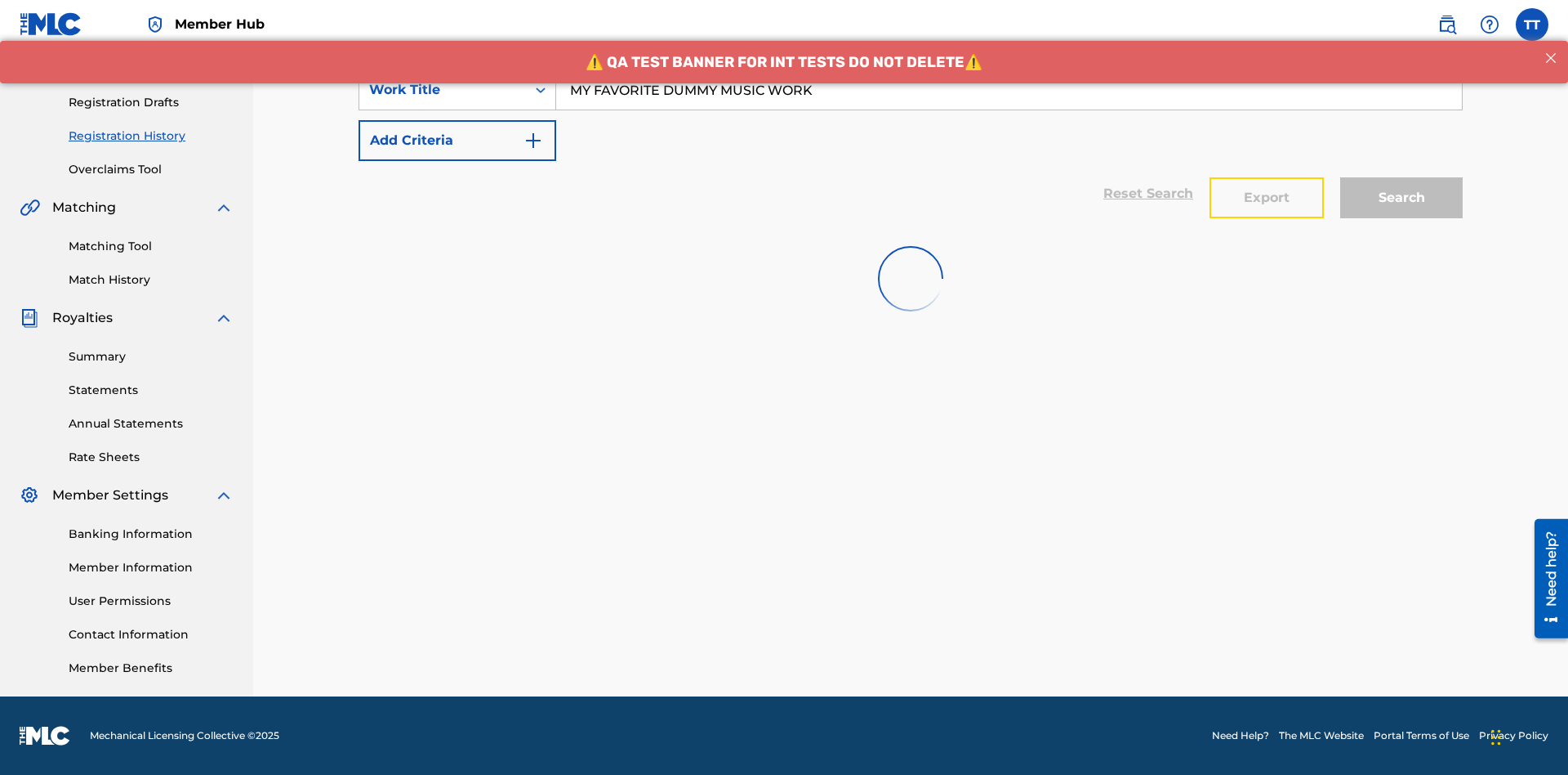
click at [1267, 177] on button "Export" at bounding box center [1267, 197] width 115 height 41
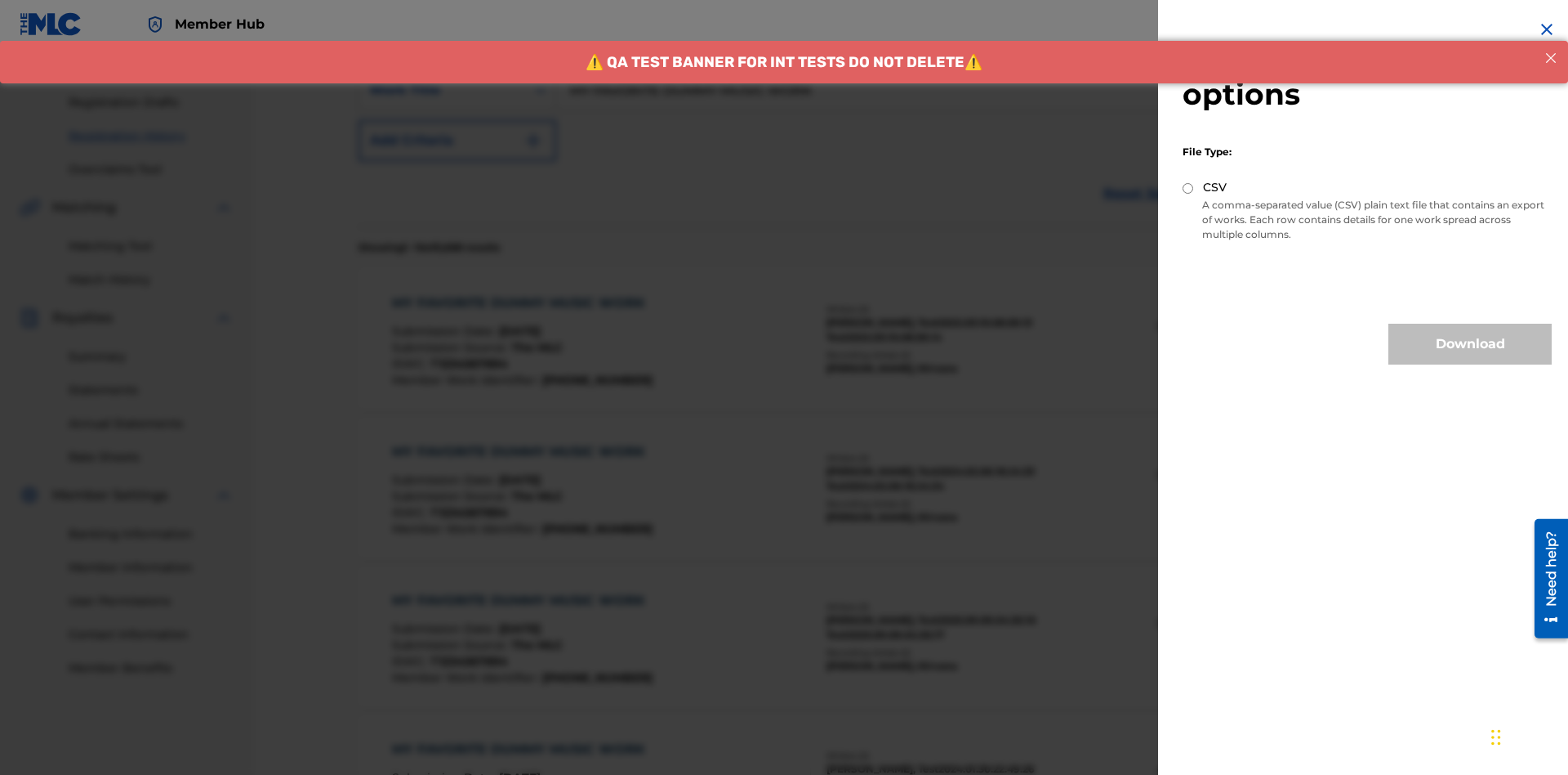
scroll to position [318, 0]
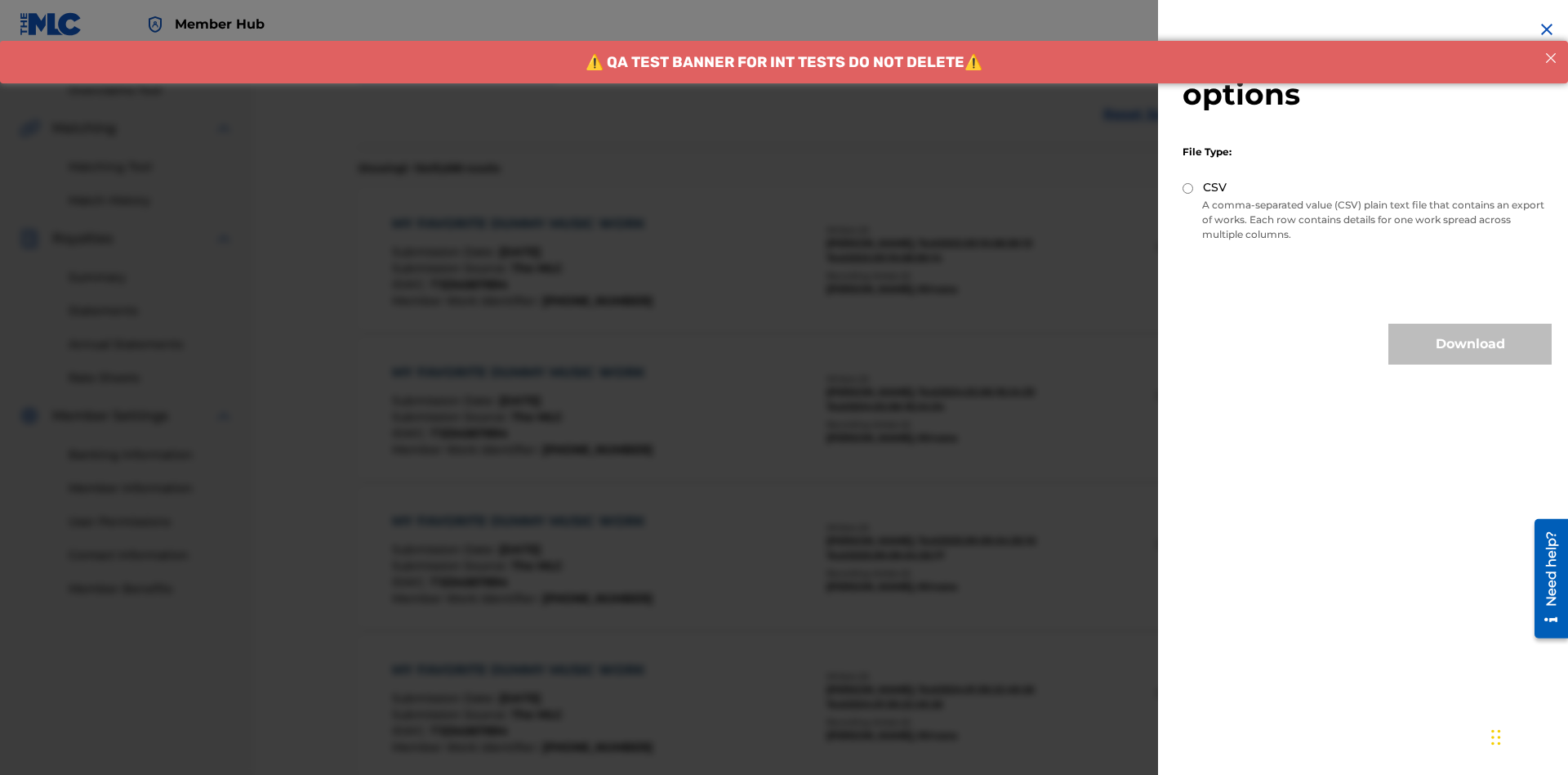
click at [1188, 188] on input "CSV" at bounding box center [1187, 188] width 10 height 10
radio input "true"
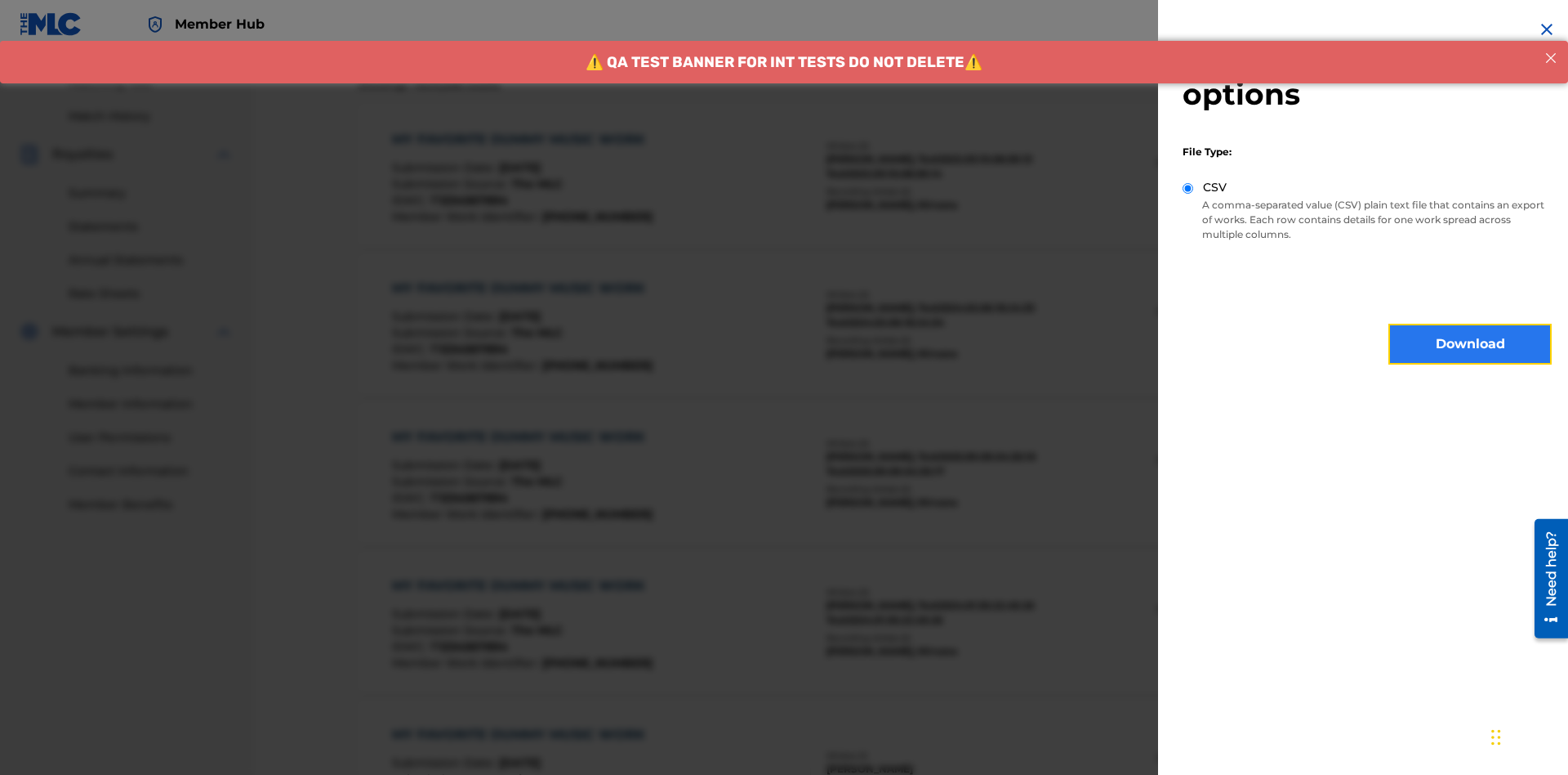
click at [1470, 344] on button "Download" at bounding box center [1470, 343] width 163 height 41
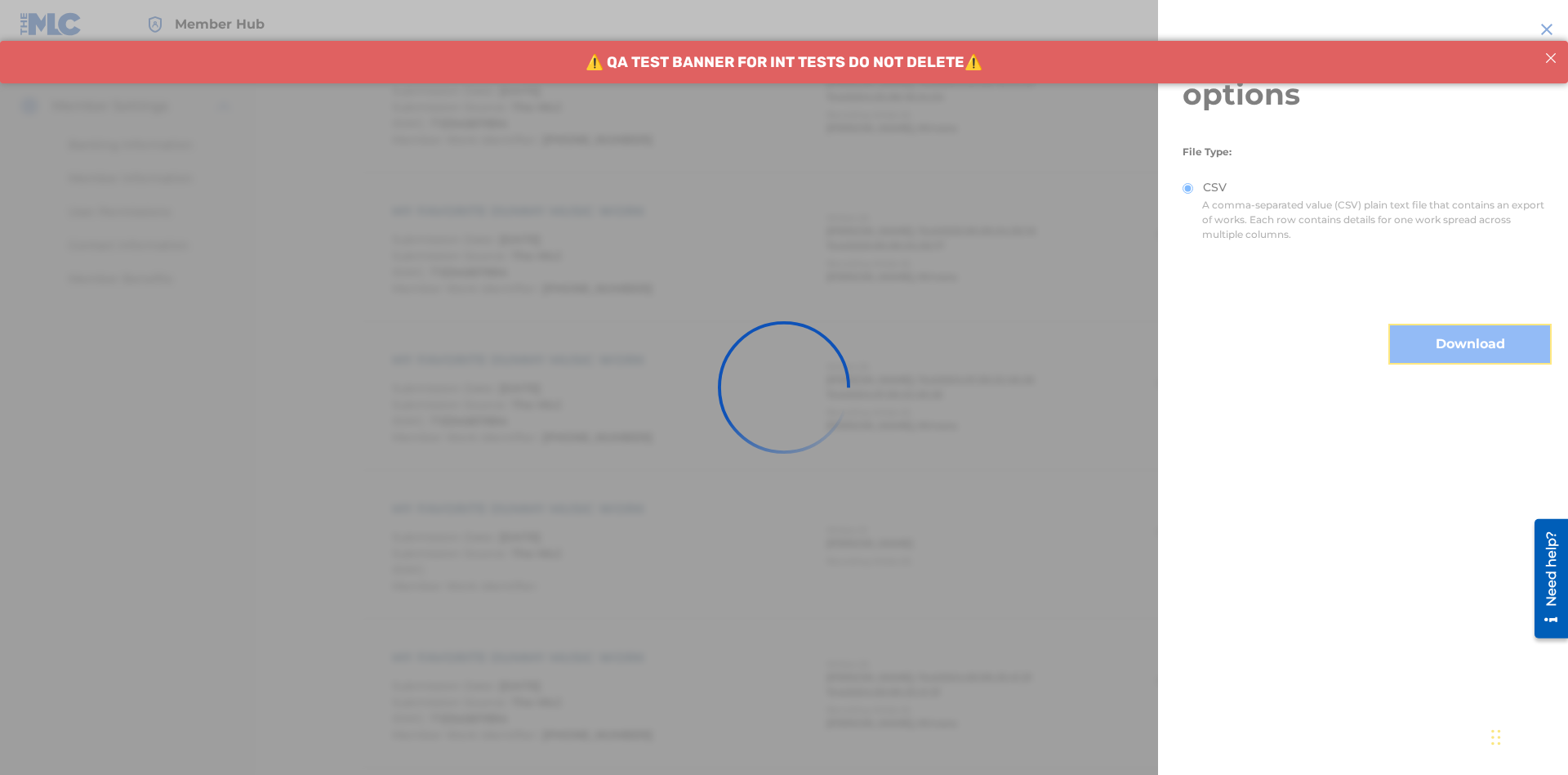
scroll to position [796, 0]
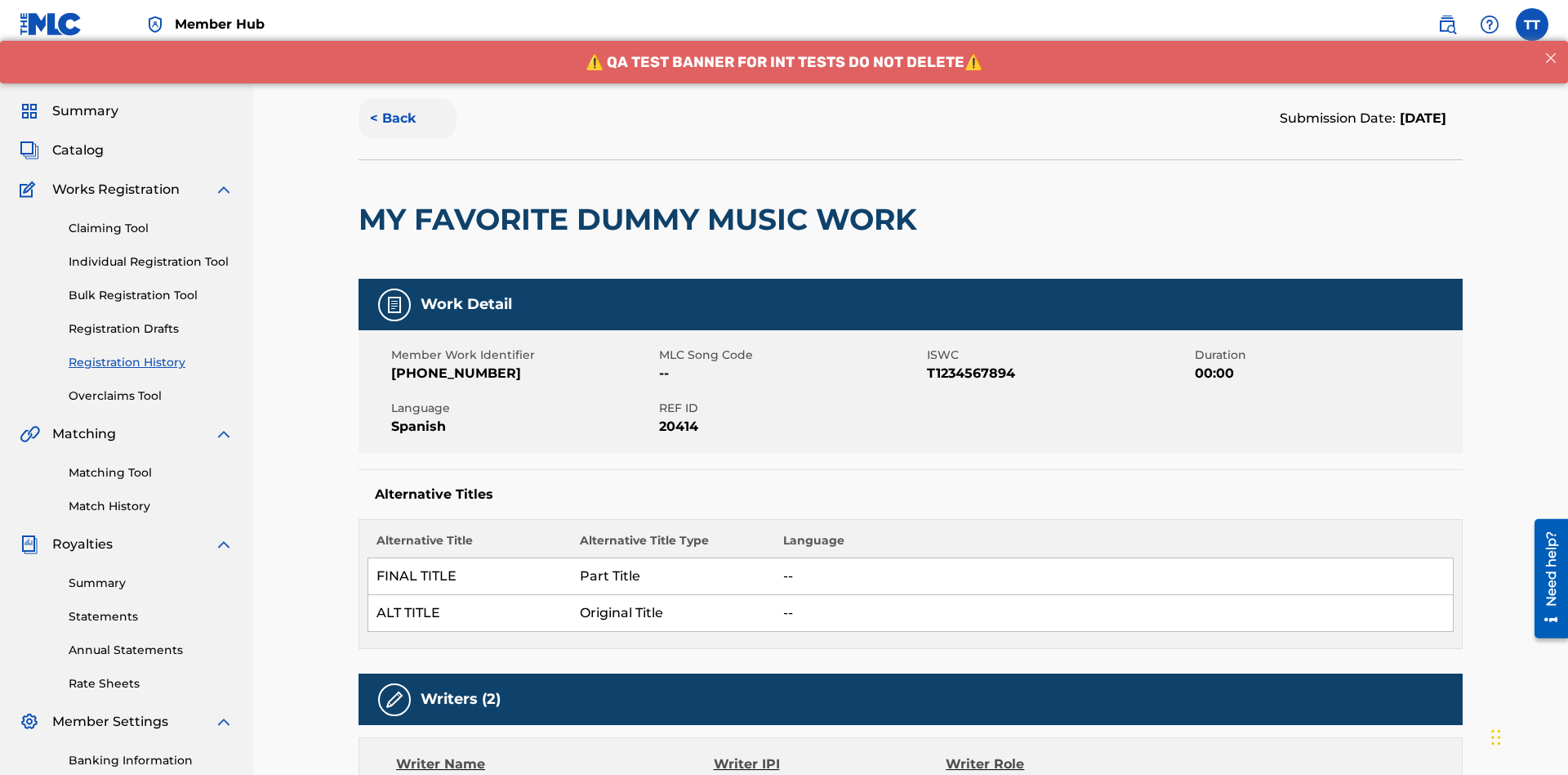
click at [408, 119] on button "< Back" at bounding box center [407, 118] width 98 height 41
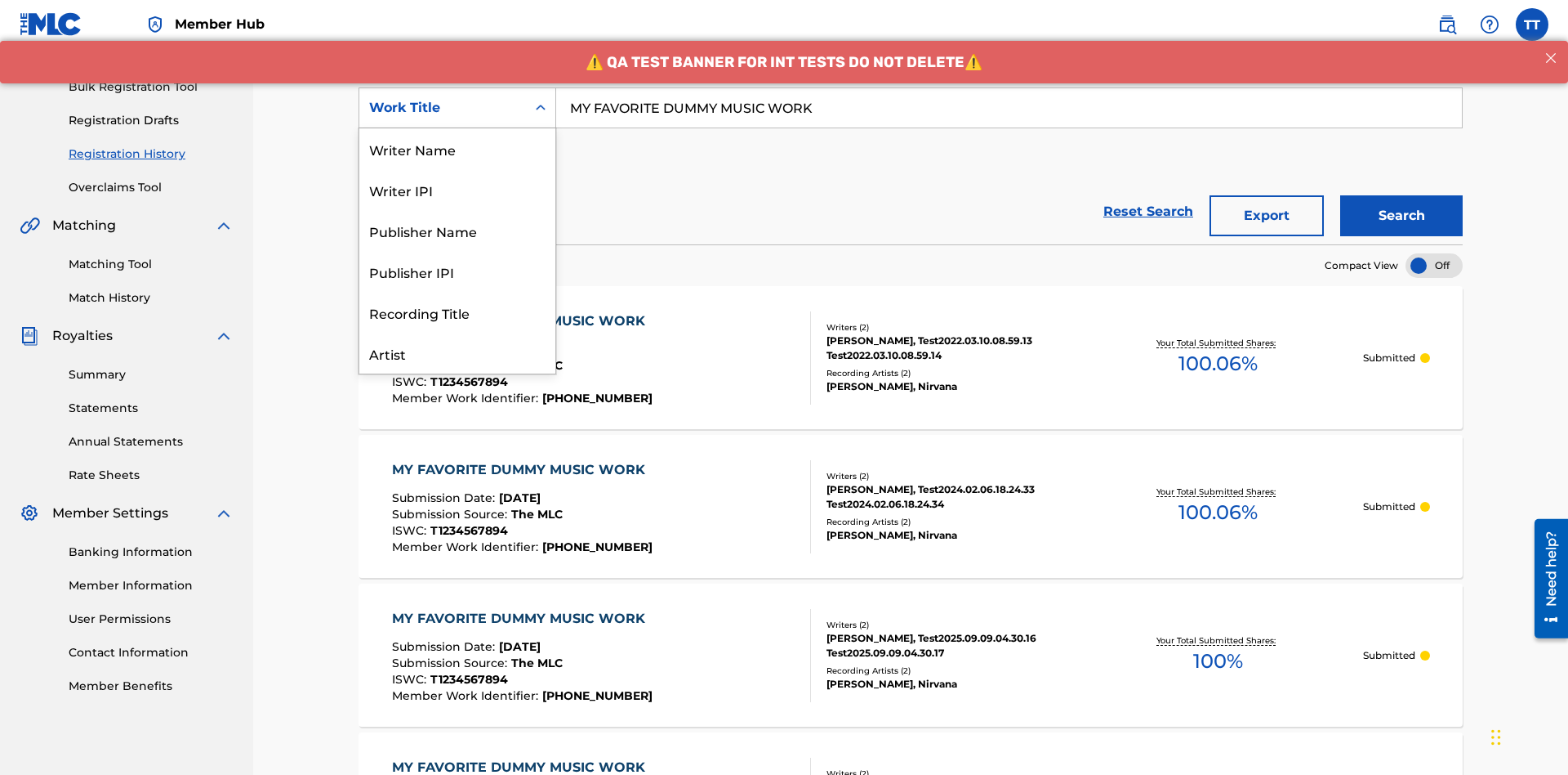
scroll to position [82, 0]
click at [457, 87] on div "Writer Name" at bounding box center [457, 66] width 196 height 41
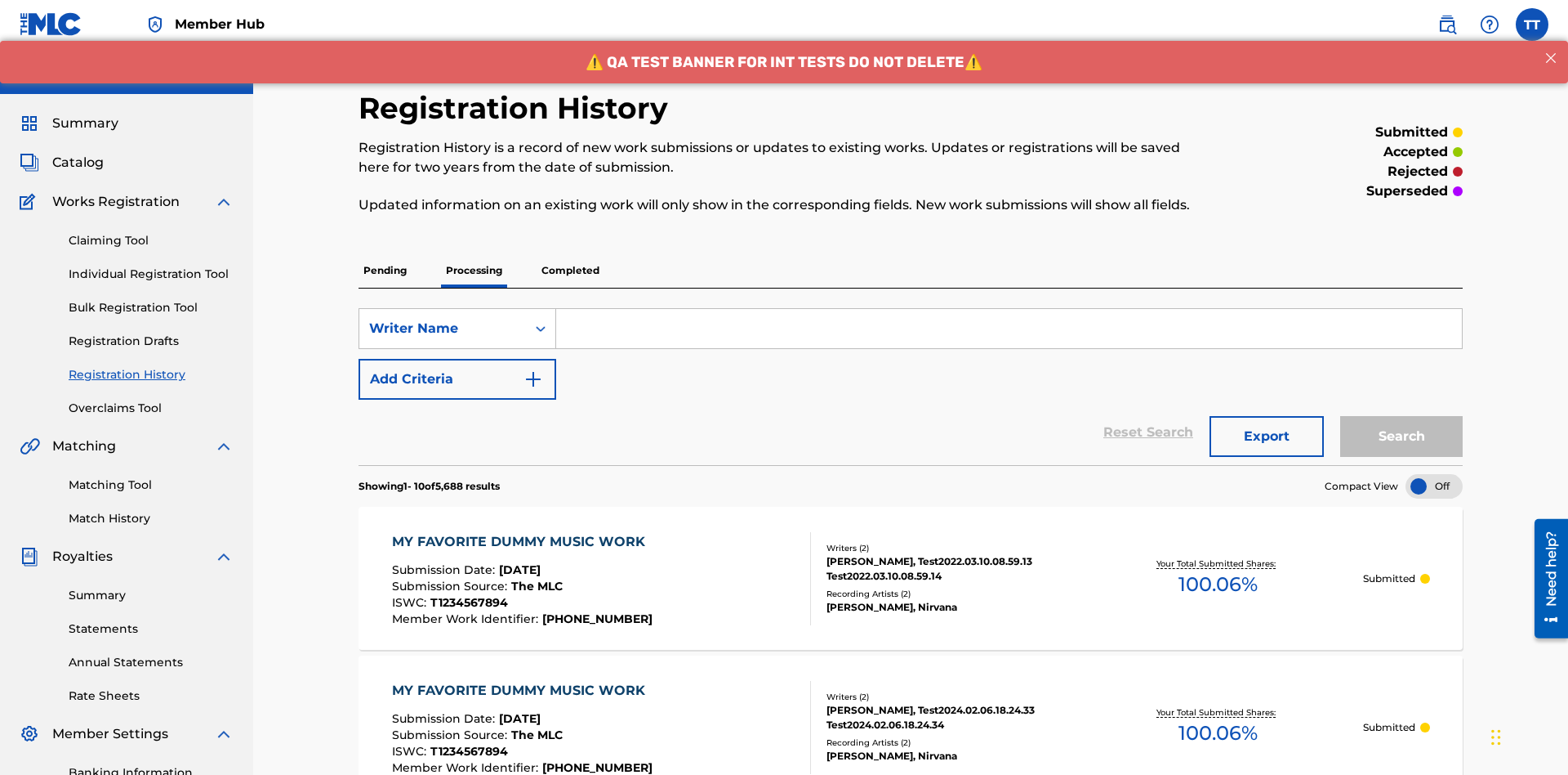
click at [1009, 309] on input "Search Form" at bounding box center [1009, 328] width 905 height 39
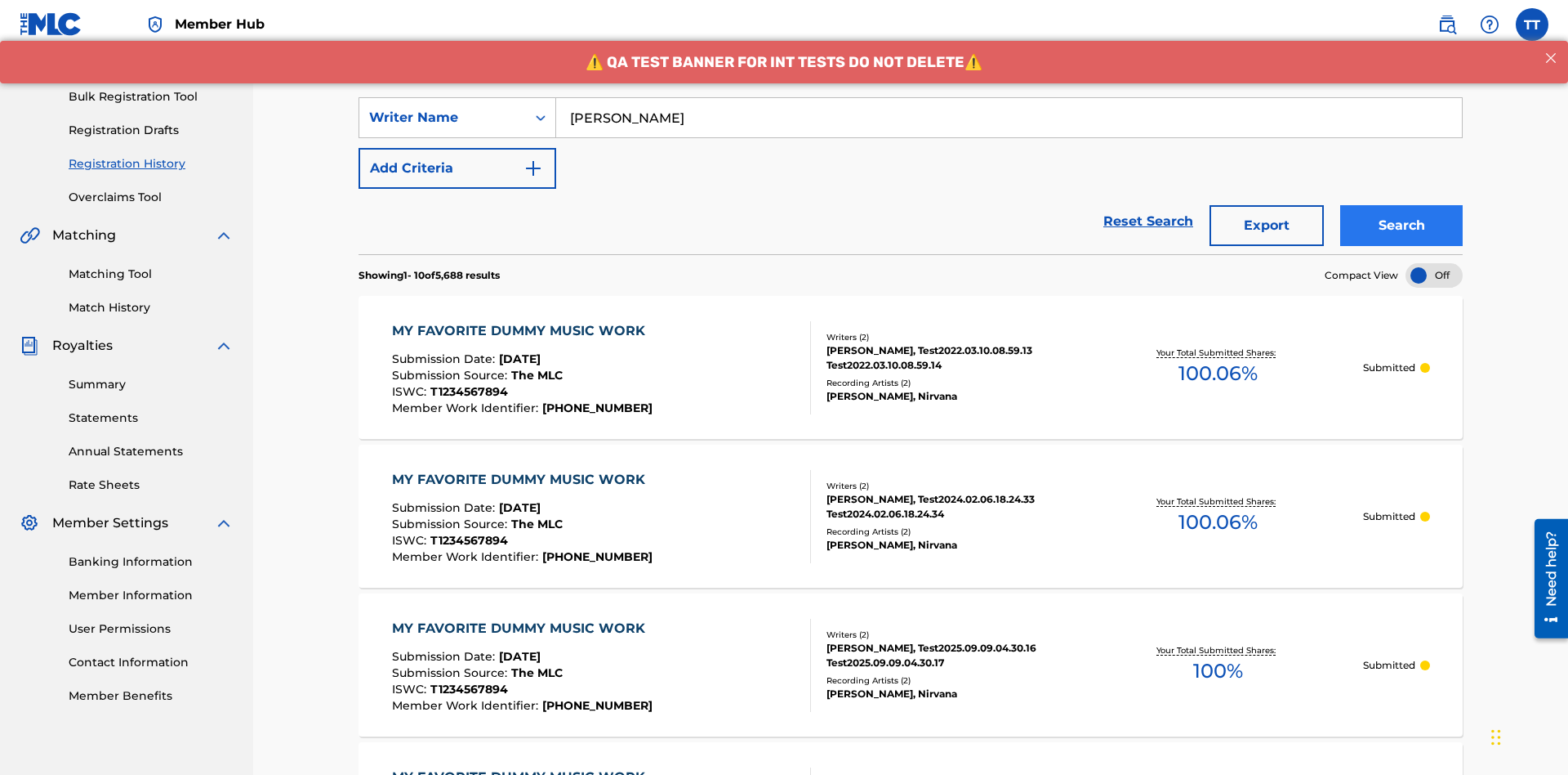
type input "[PERSON_NAME]"
click at [1401, 205] on button "Search" at bounding box center [1401, 225] width 122 height 41
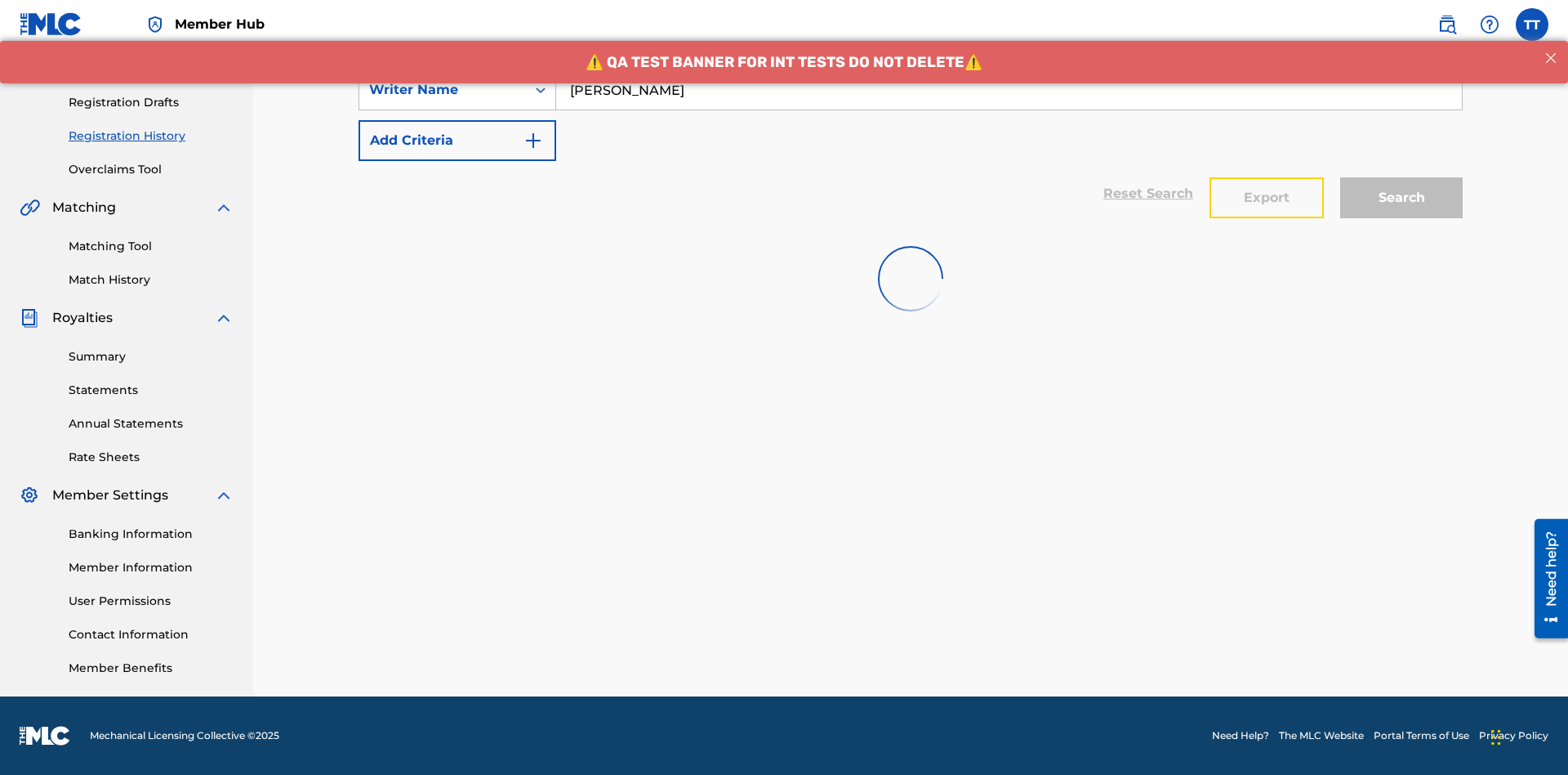
click at [1267, 177] on button "Export" at bounding box center [1267, 197] width 115 height 41
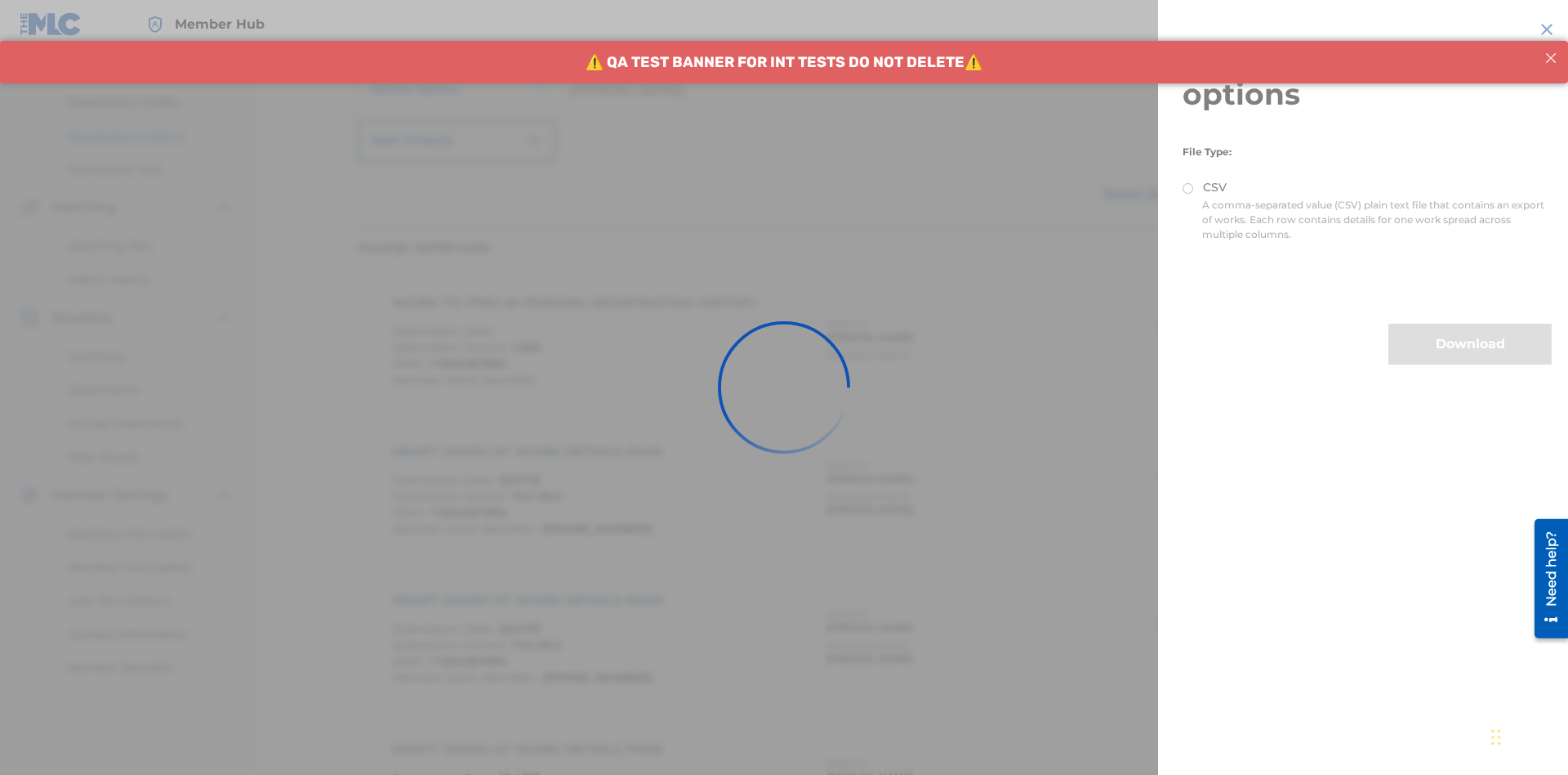
scroll to position [318, 0]
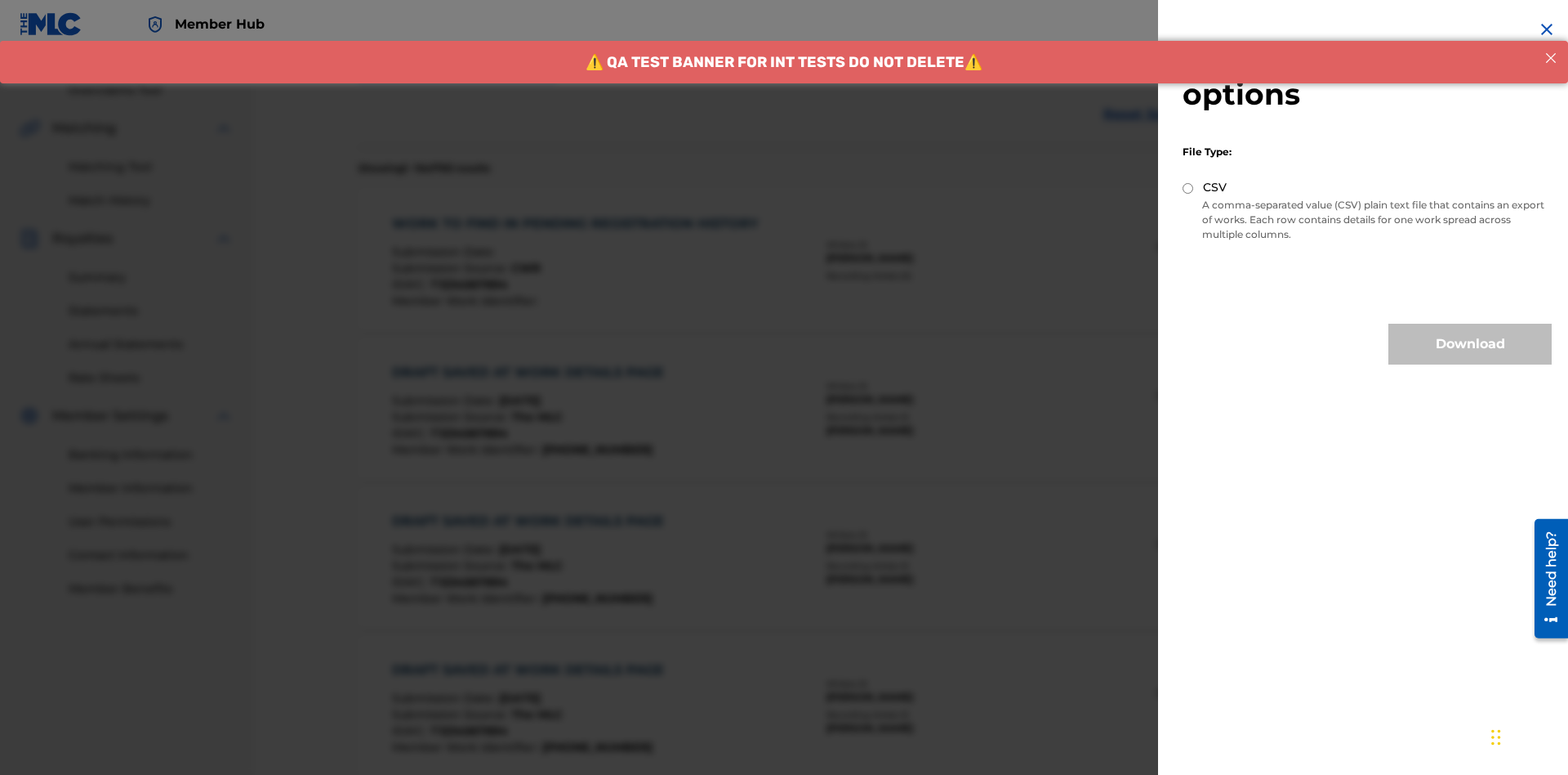
click at [1188, 188] on input "CSV" at bounding box center [1187, 188] width 10 height 10
radio input "true"
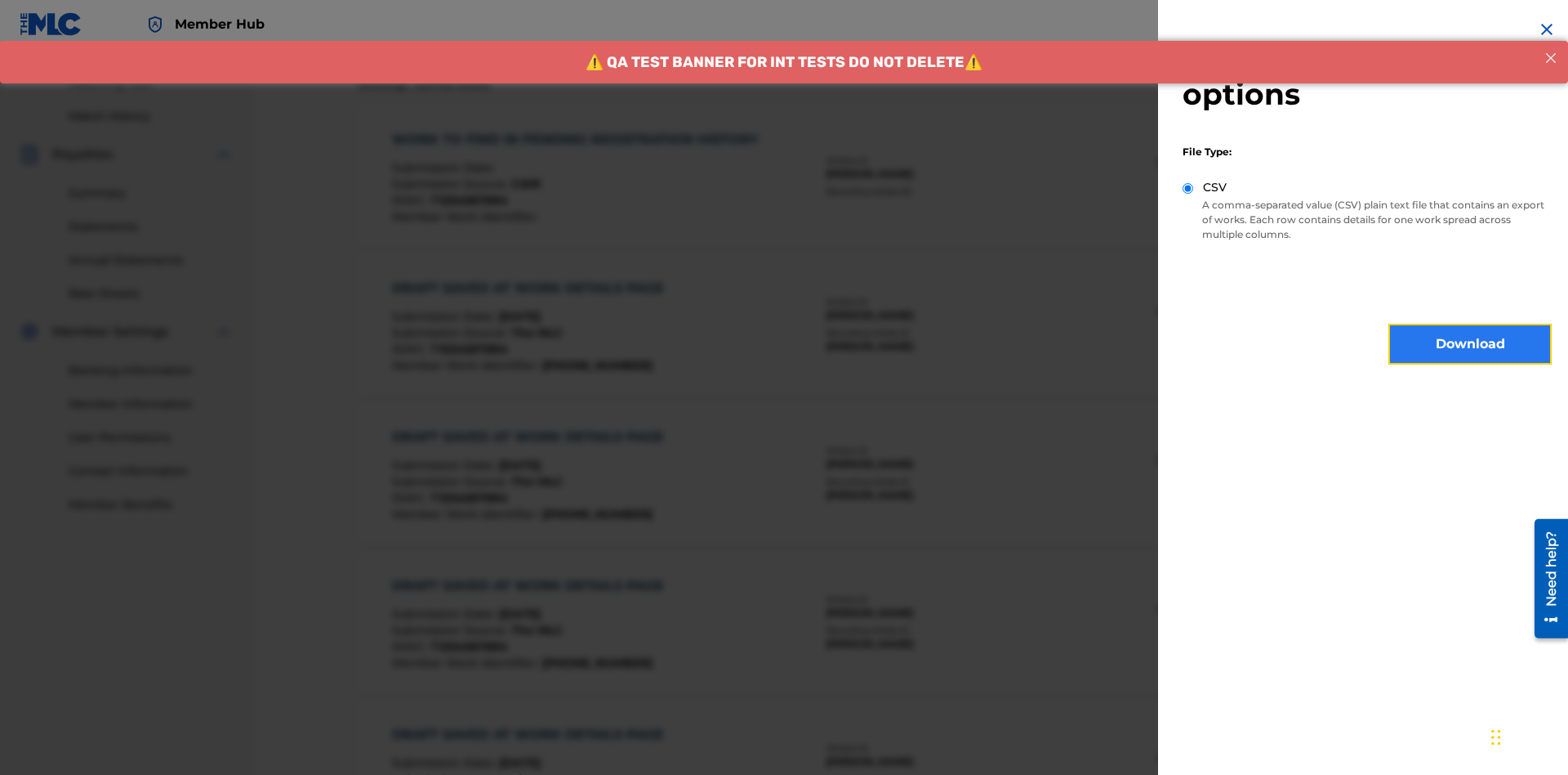
click at [1470, 344] on button "Download" at bounding box center [1470, 343] width 163 height 41
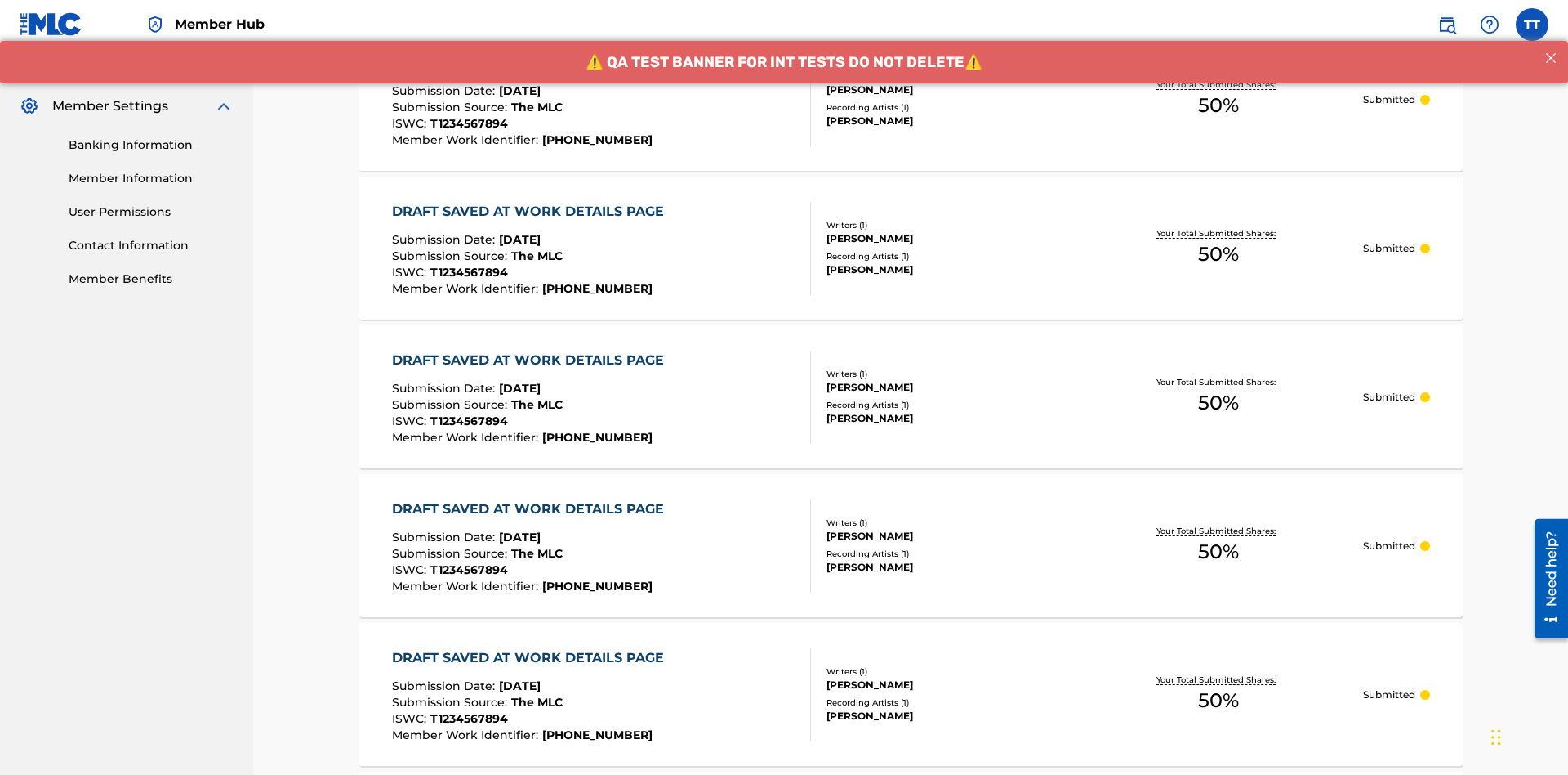
scroll to position [796, 0]
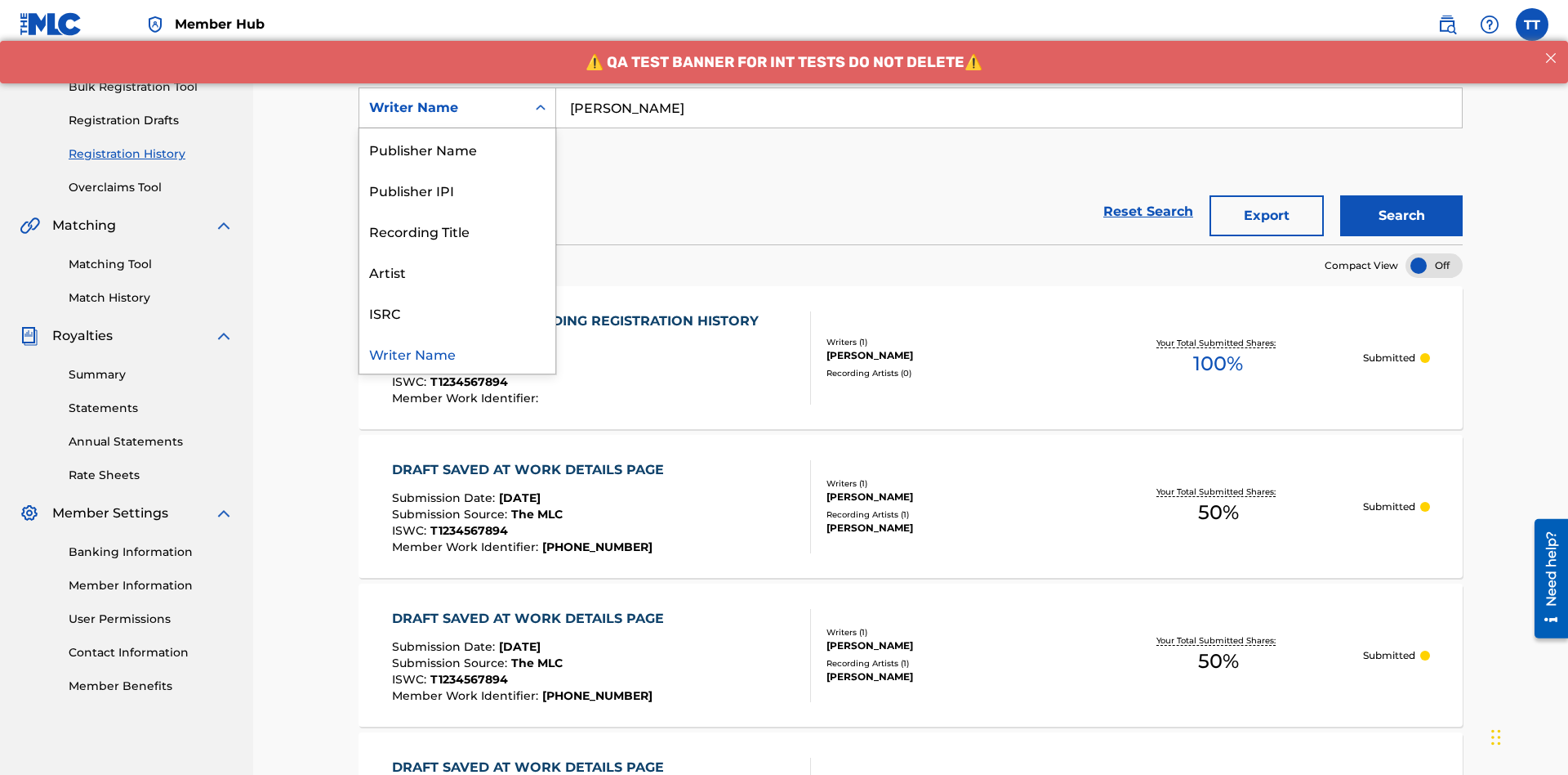
click at [457, 128] on div "Writer IPI" at bounding box center [457, 107] width 196 height 41
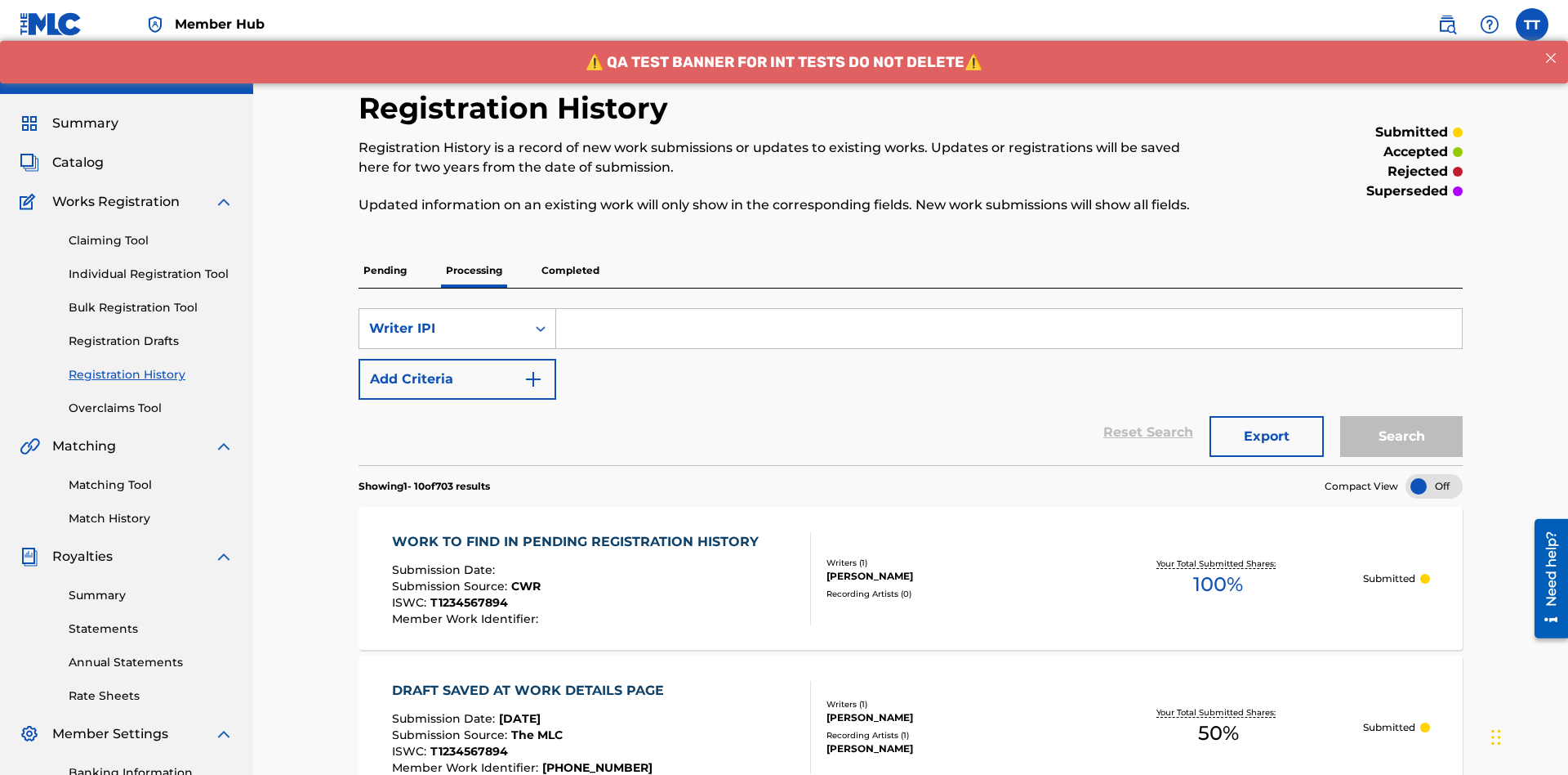
click at [1009, 309] on input "Search Form" at bounding box center [1009, 328] width 905 height 39
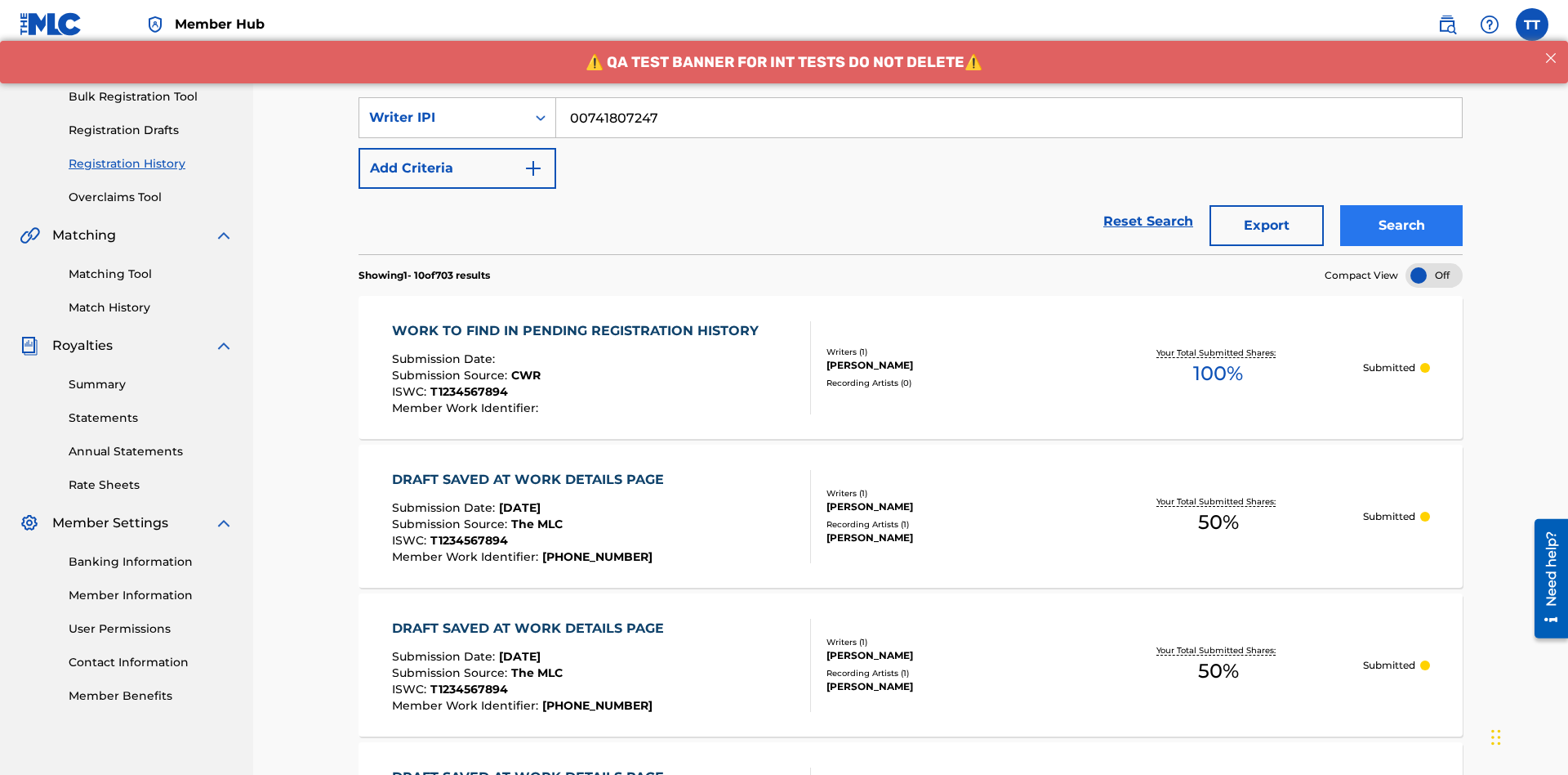
type input "00741807247"
click at [1401, 205] on button "Search" at bounding box center [1401, 225] width 122 height 41
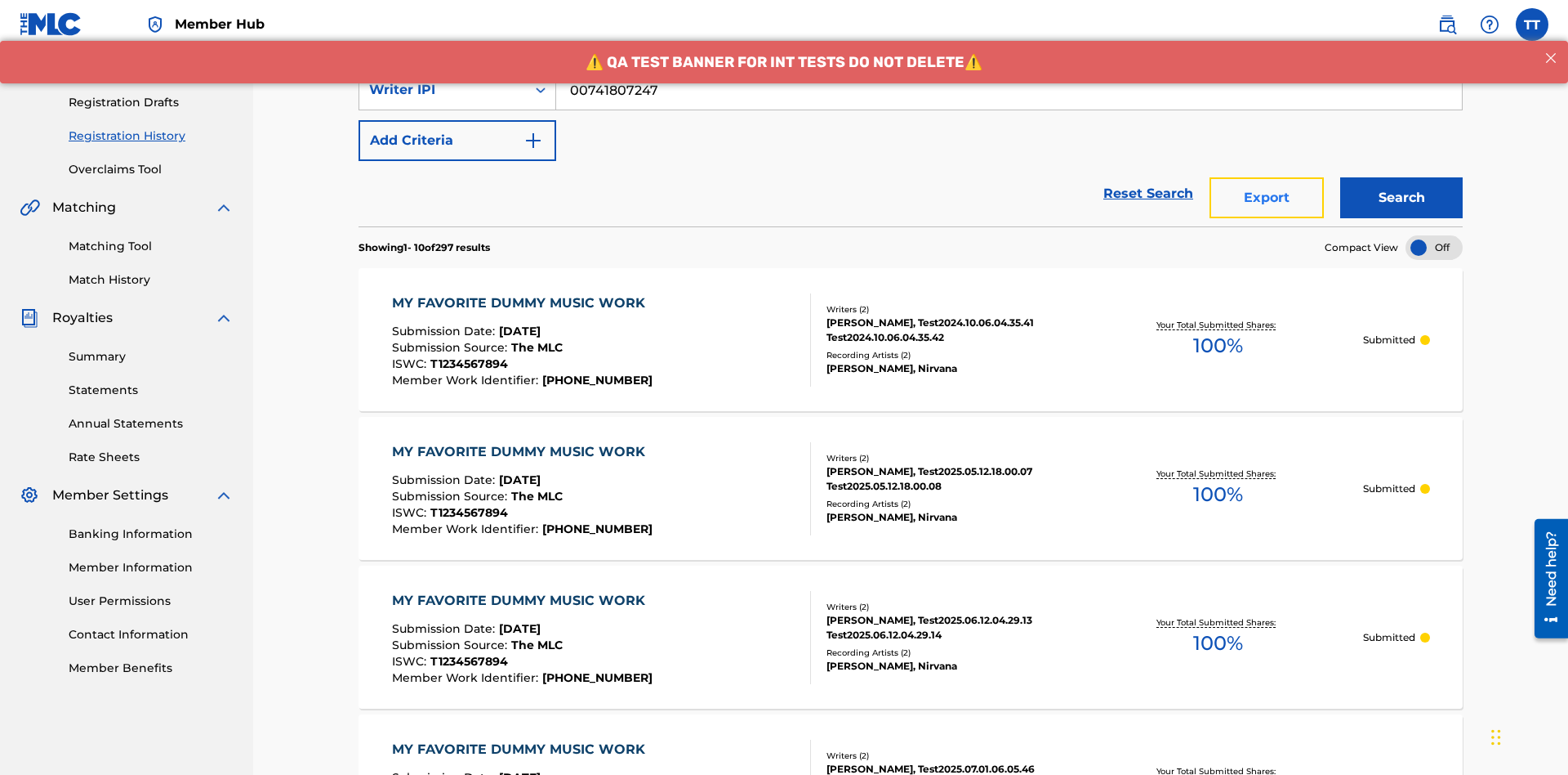
click at [1267, 177] on button "Export" at bounding box center [1267, 197] width 115 height 41
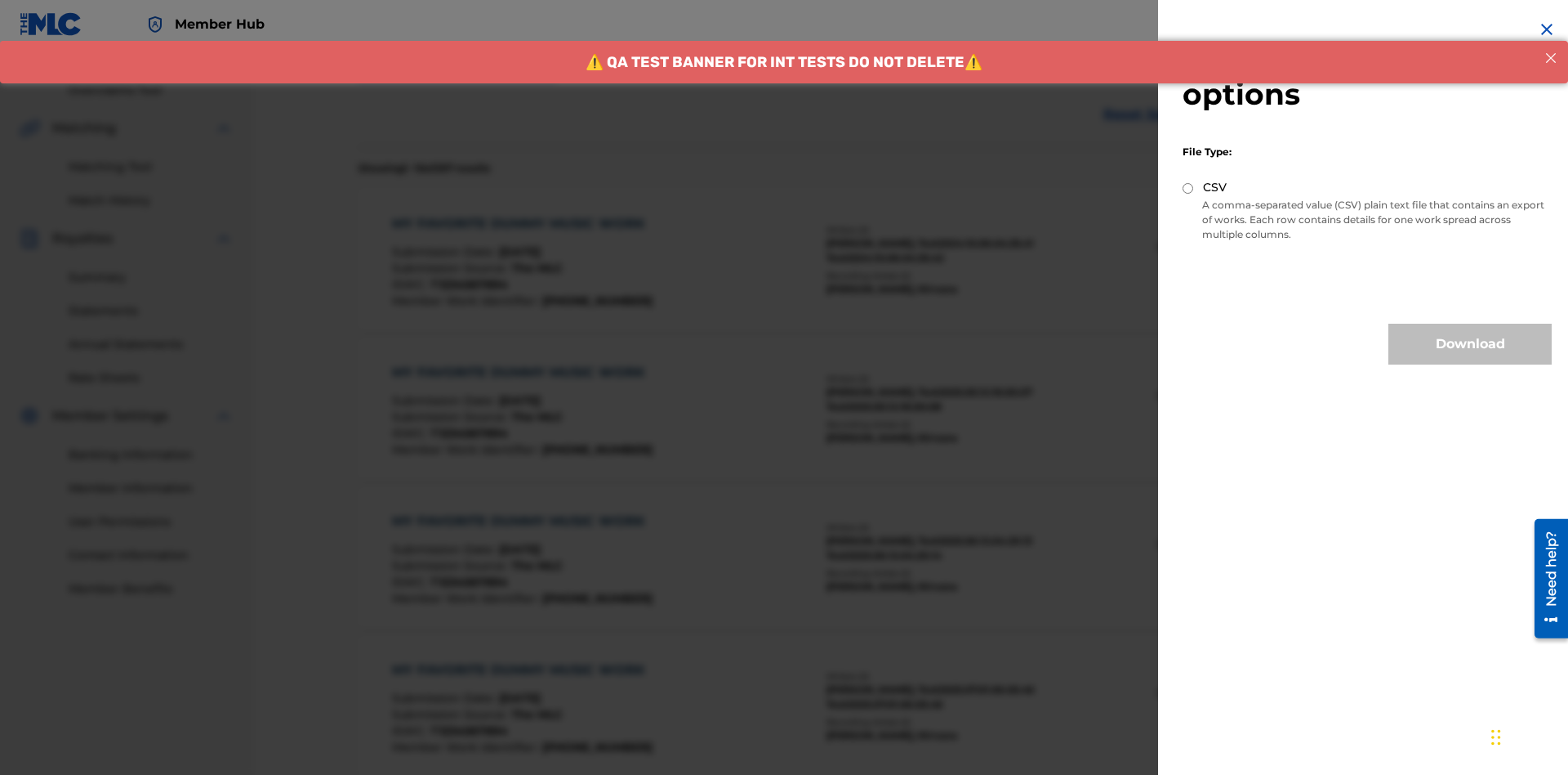
click at [1188, 188] on input "CSV" at bounding box center [1187, 188] width 10 height 10
radio input "true"
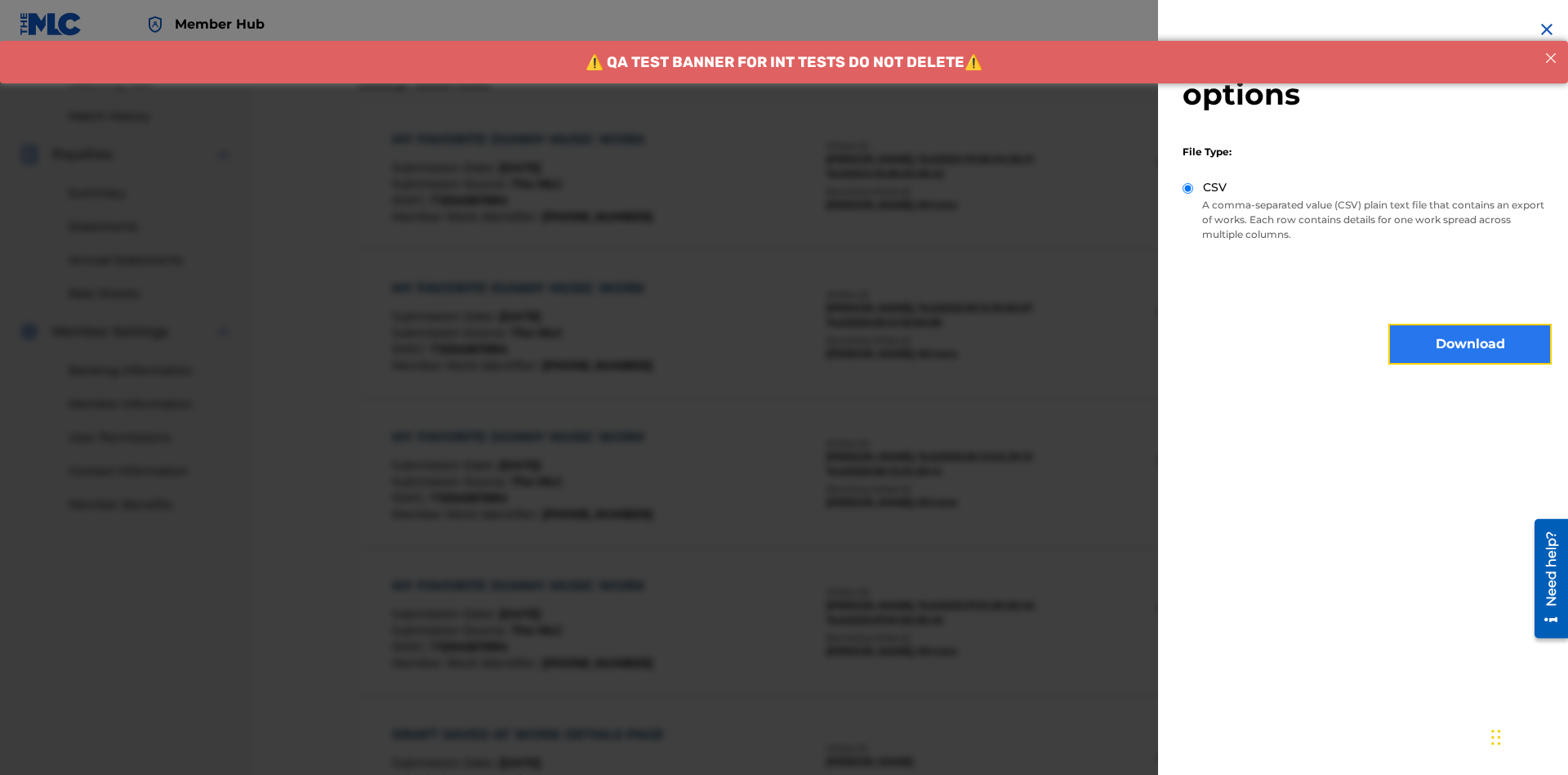
click at [1470, 344] on button "Download" at bounding box center [1470, 343] width 163 height 41
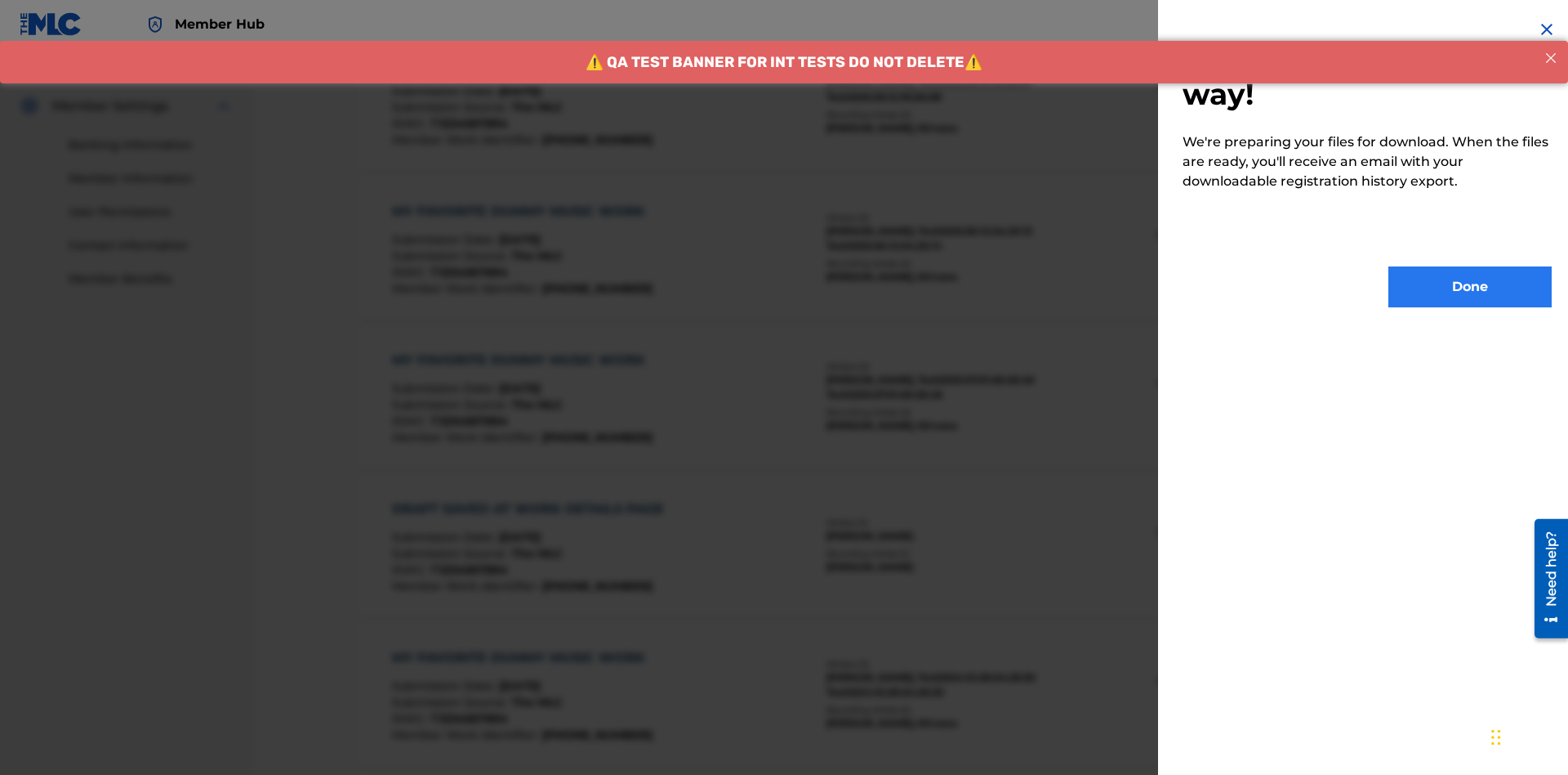
click at [1470, 286] on button "Done" at bounding box center [1470, 286] width 163 height 41
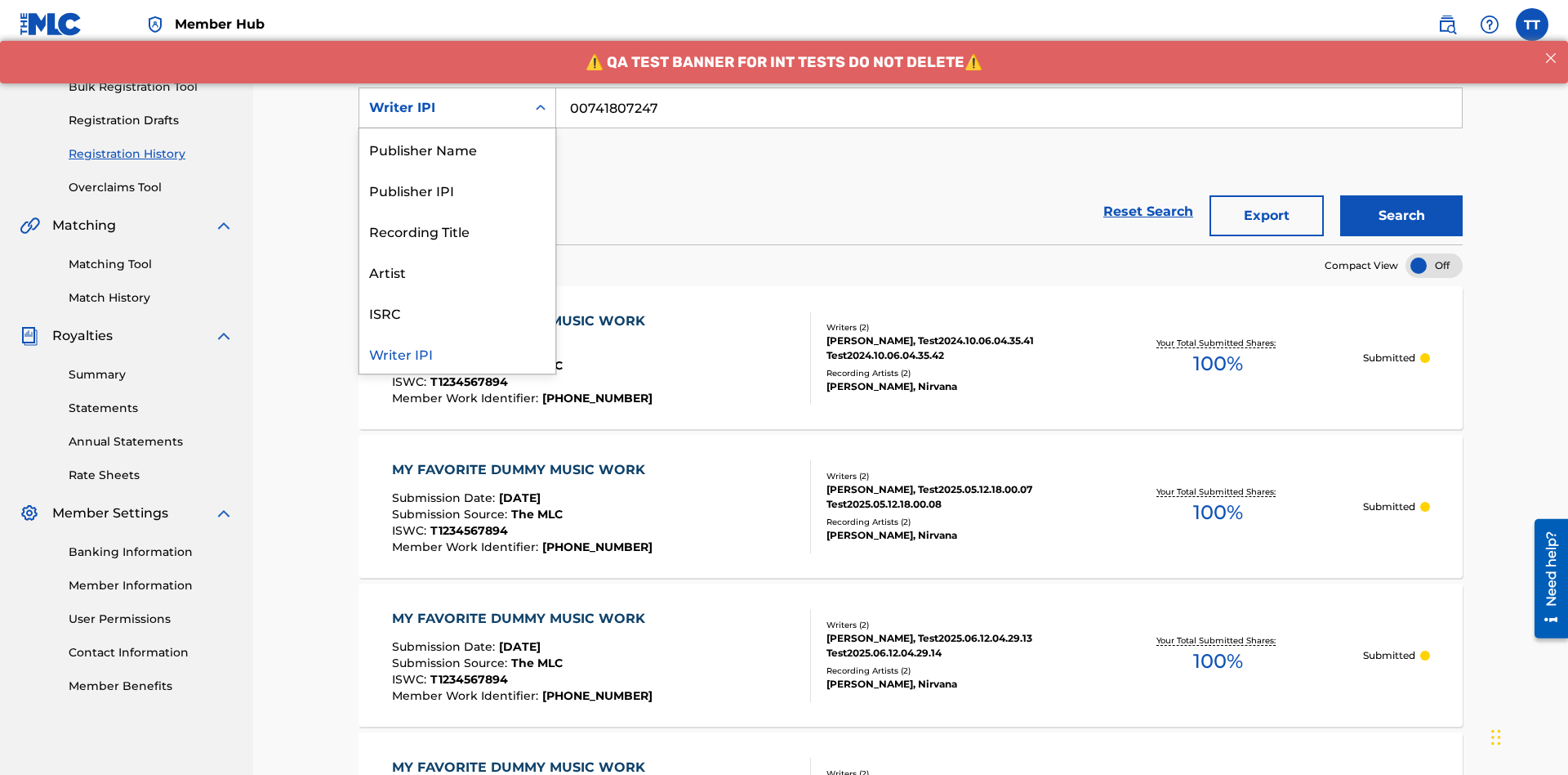
click at [457, 149] on div "Publisher Name" at bounding box center [457, 148] width 196 height 41
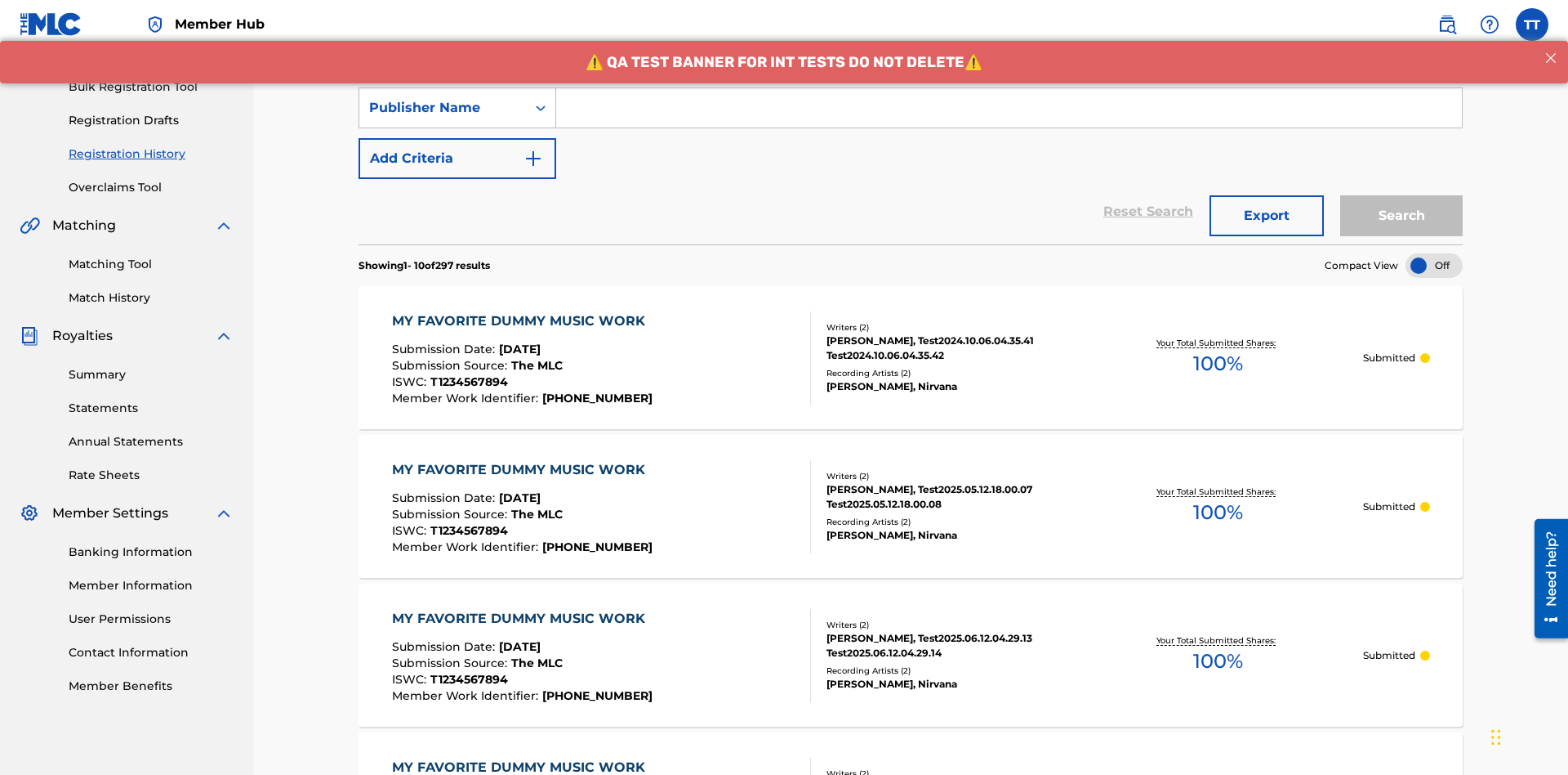
click at [1009, 118] on input "Search Form" at bounding box center [1009, 107] width 905 height 39
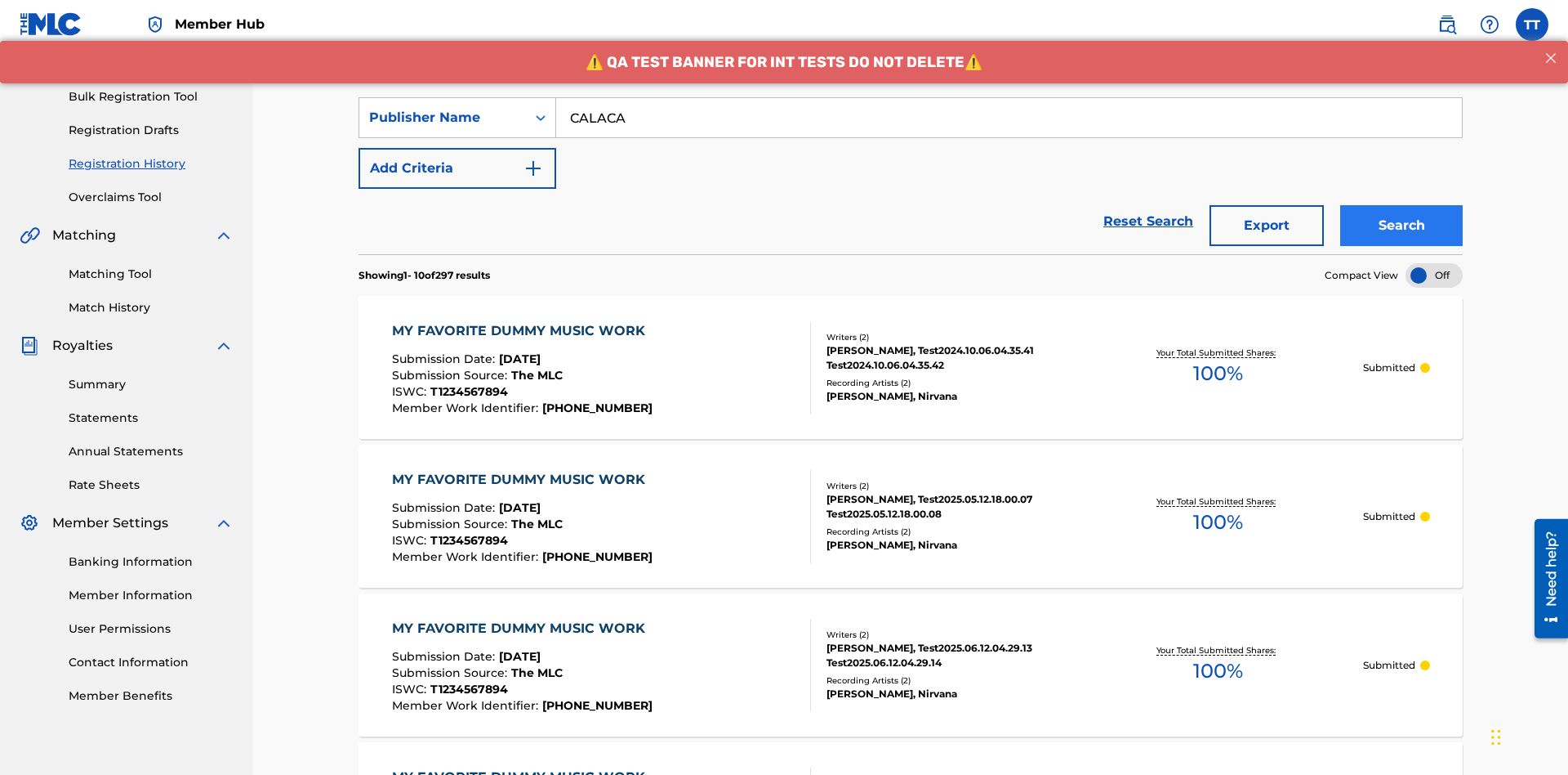
type input "CALACA"
click at [1401, 205] on button "Search" at bounding box center [1401, 225] width 122 height 41
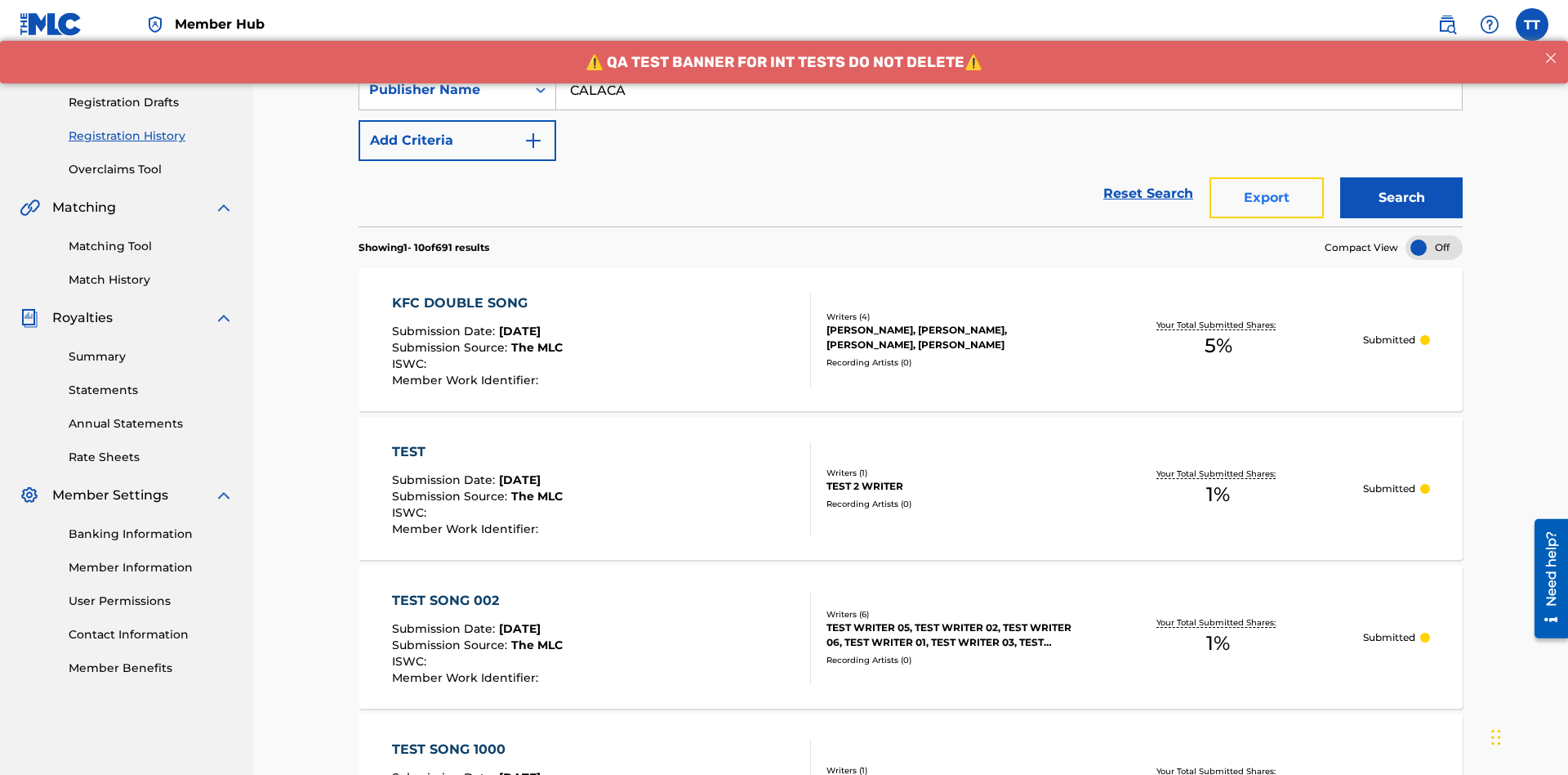
click at [1267, 177] on button "Export" at bounding box center [1267, 197] width 115 height 41
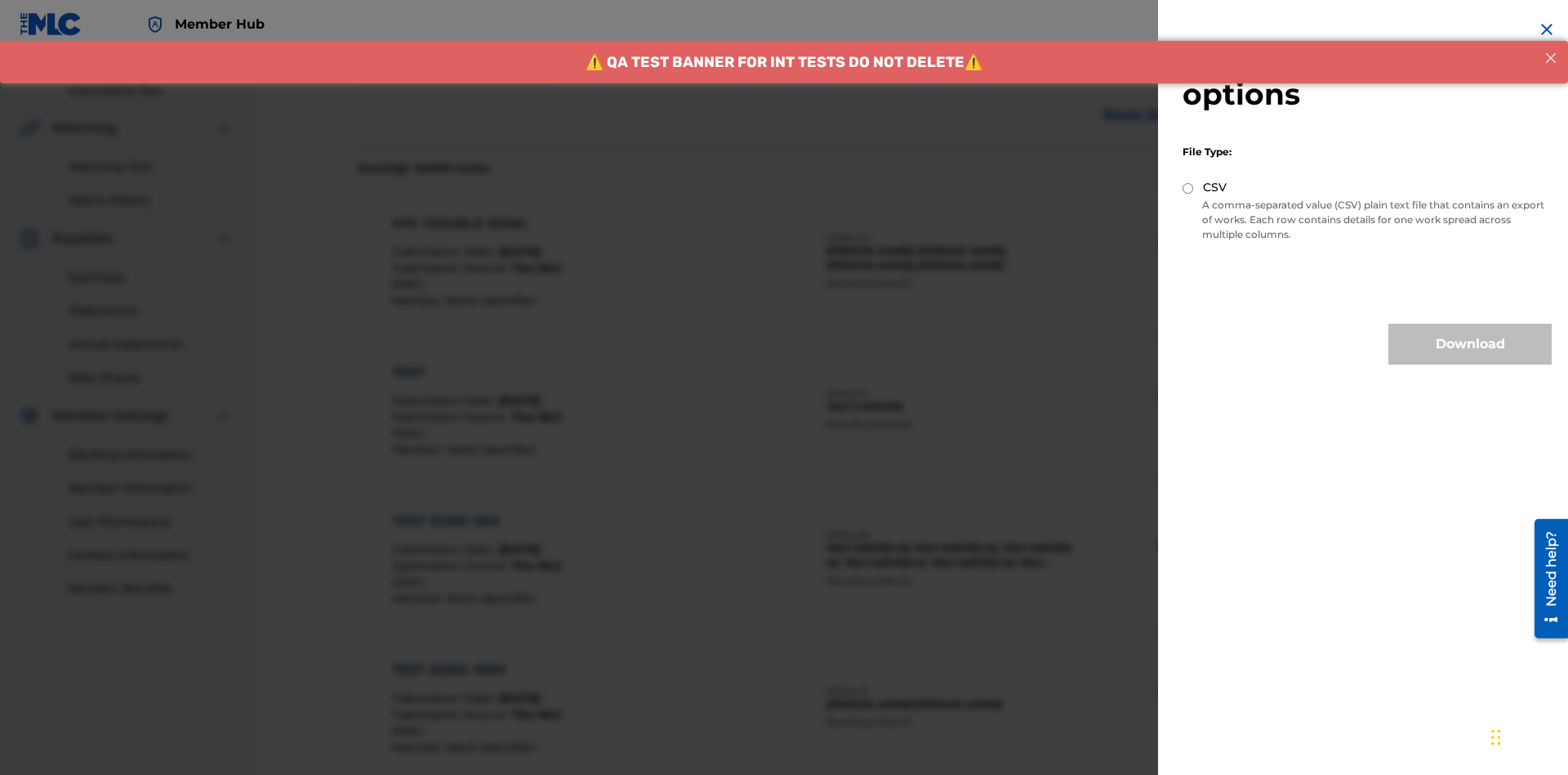
click at [1188, 188] on input "CSV" at bounding box center [1187, 188] width 10 height 10
radio input "true"
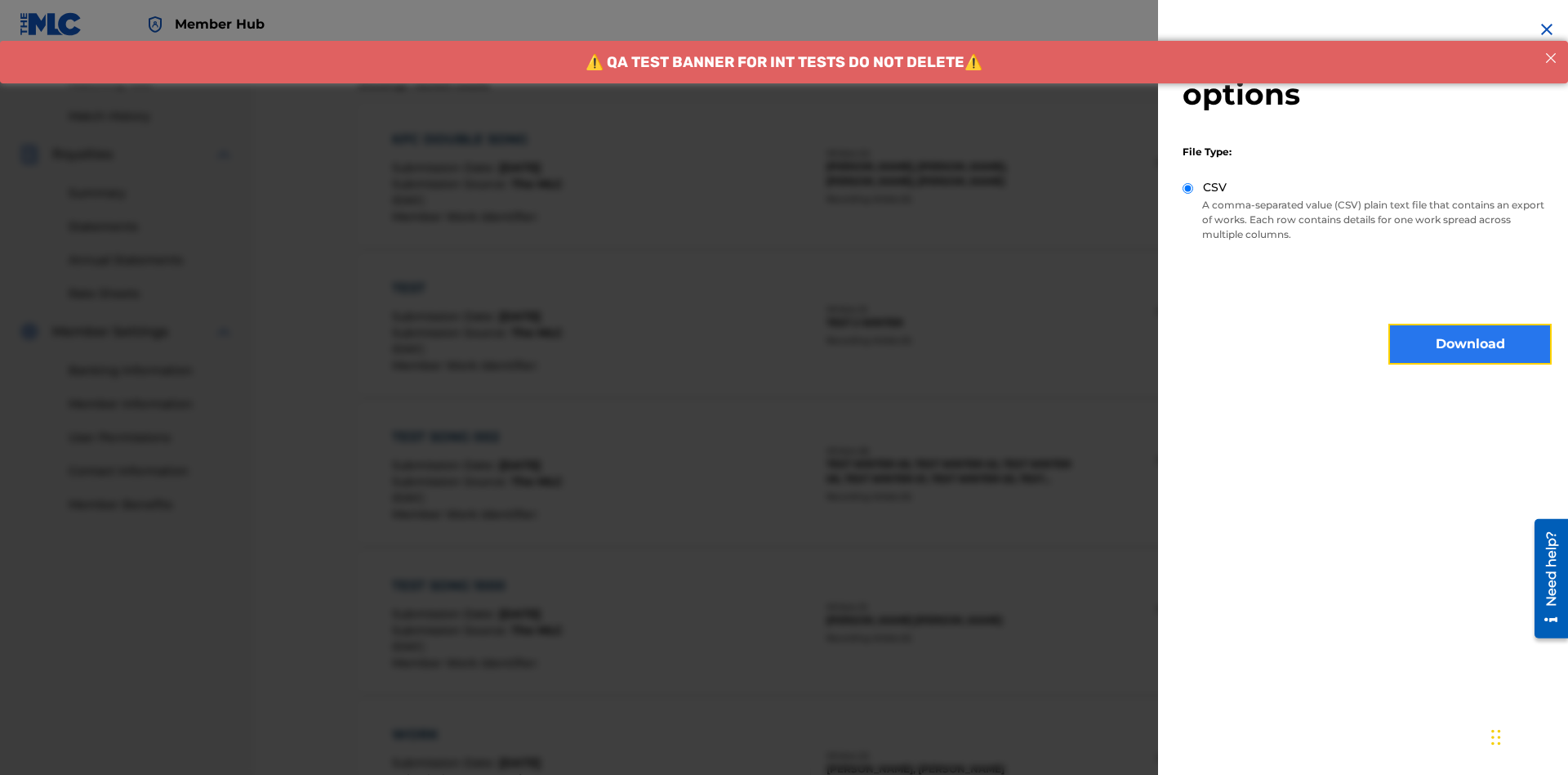
click at [1470, 344] on button "Download" at bounding box center [1470, 343] width 163 height 41
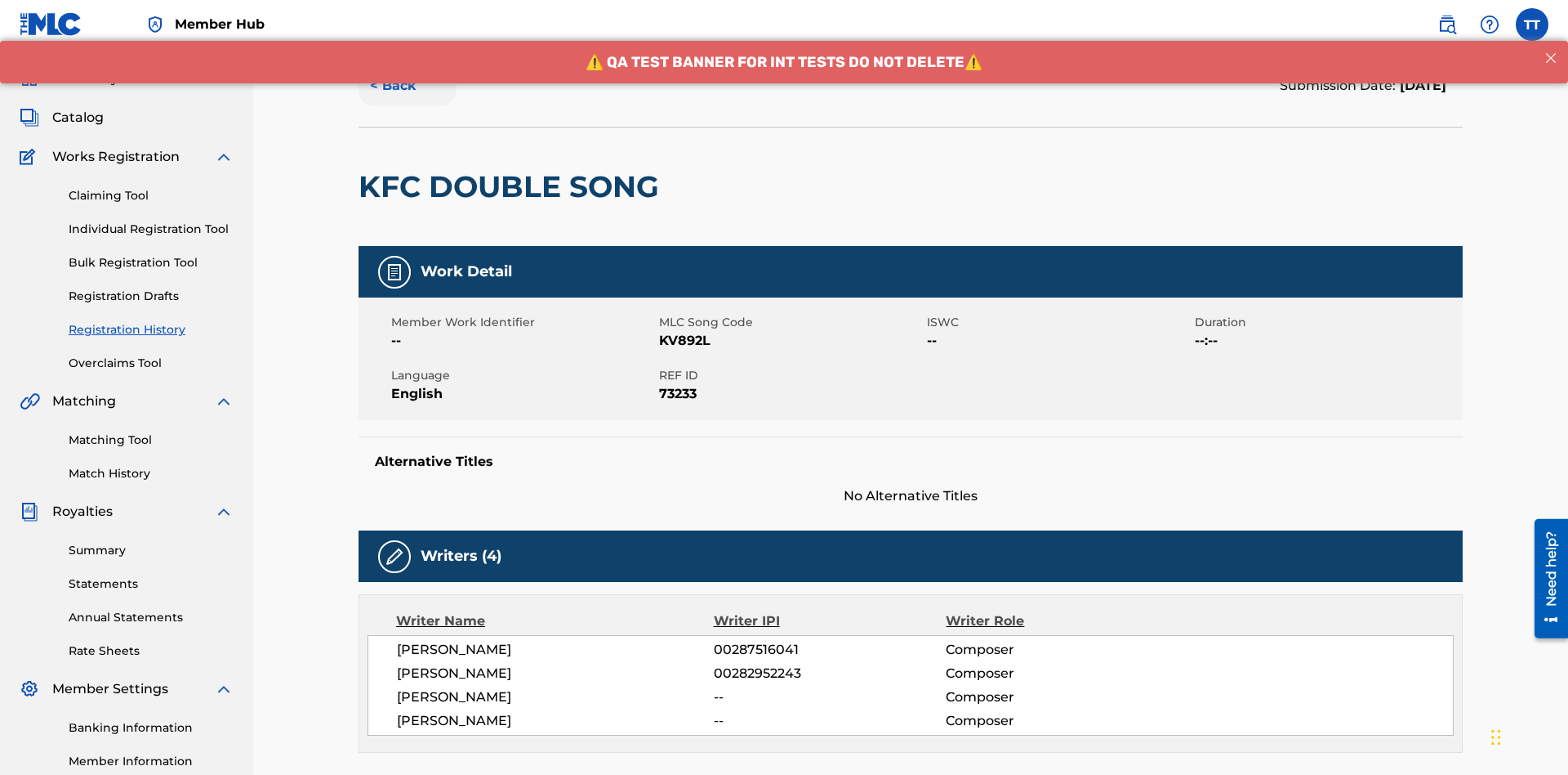
click at [408, 106] on button "< Back" at bounding box center [407, 85] width 98 height 41
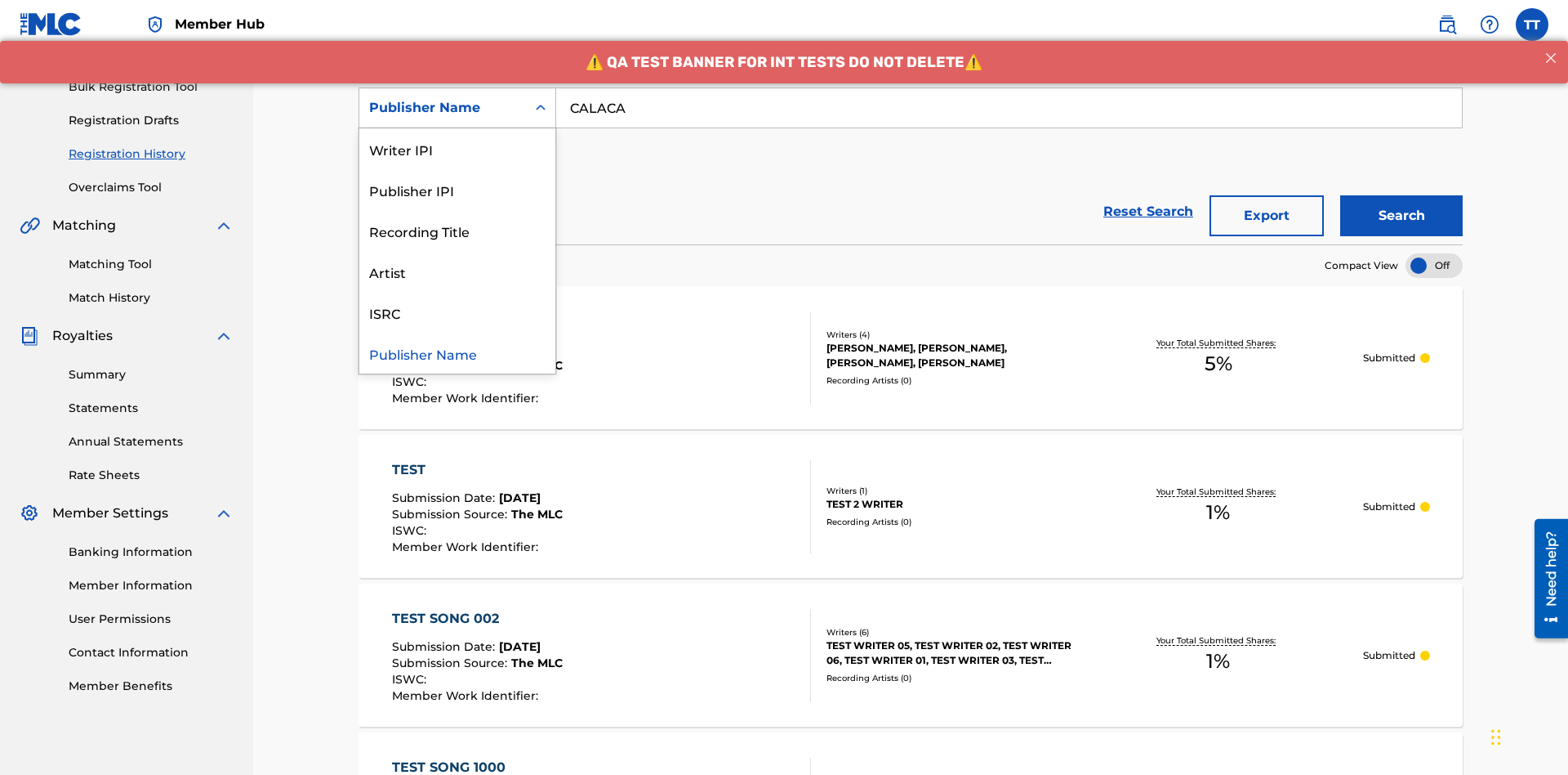
click at [457, 190] on div "Publisher IPI" at bounding box center [457, 189] width 196 height 41
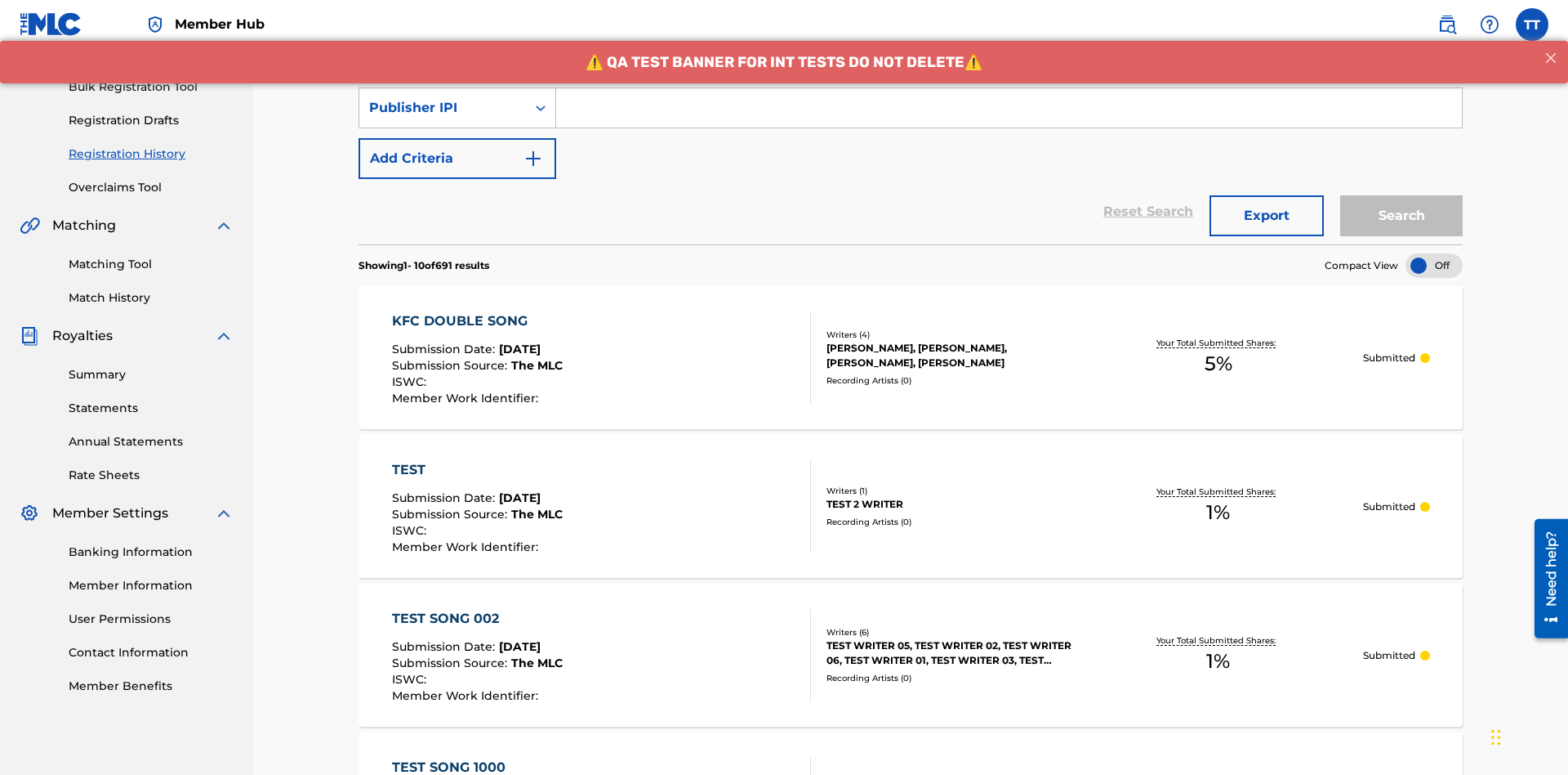
click at [1009, 118] on input "Search Form" at bounding box center [1009, 107] width 905 height 39
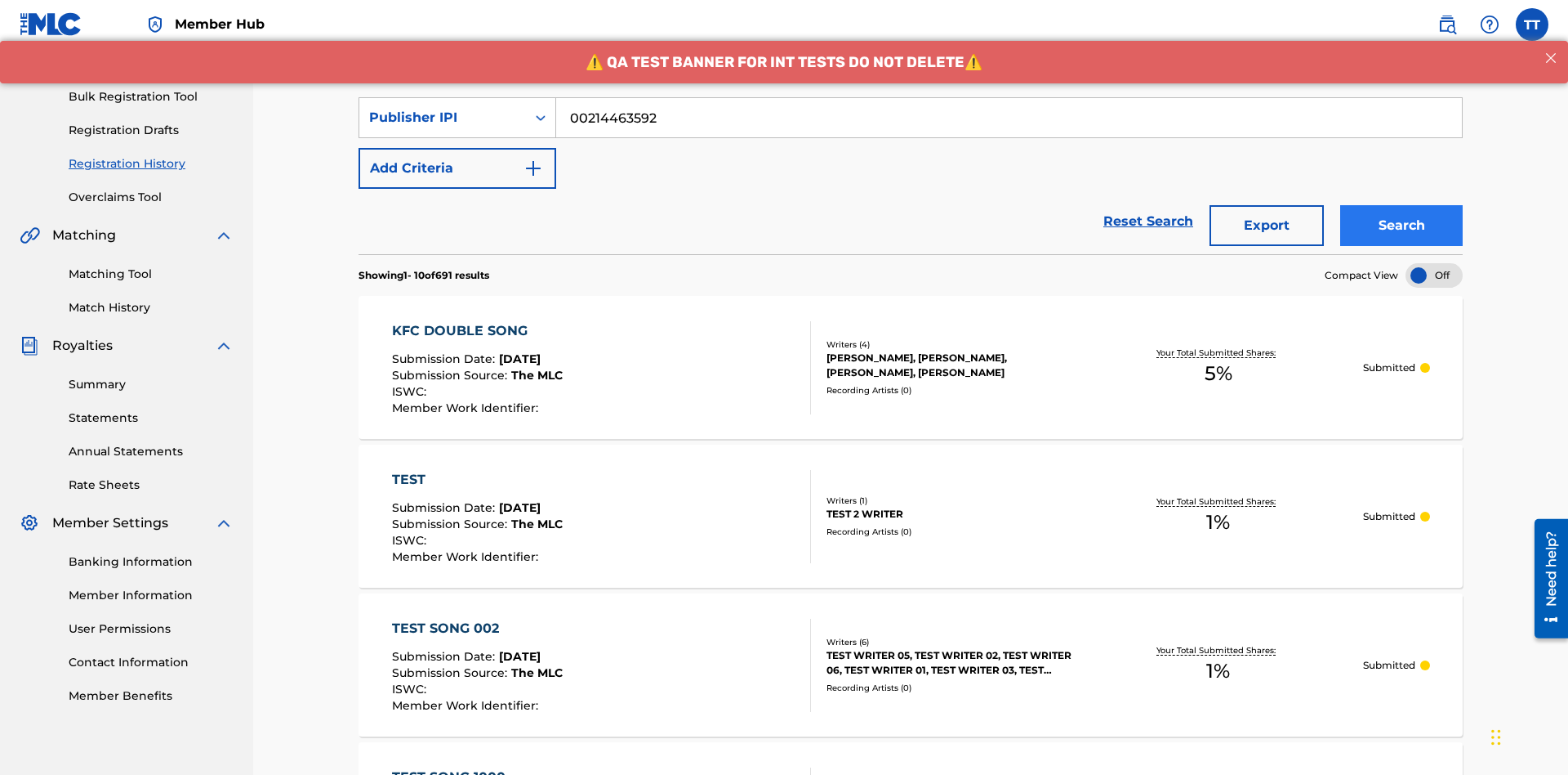
type input "00214463592"
click at [1401, 205] on button "Search" at bounding box center [1401, 225] width 122 height 41
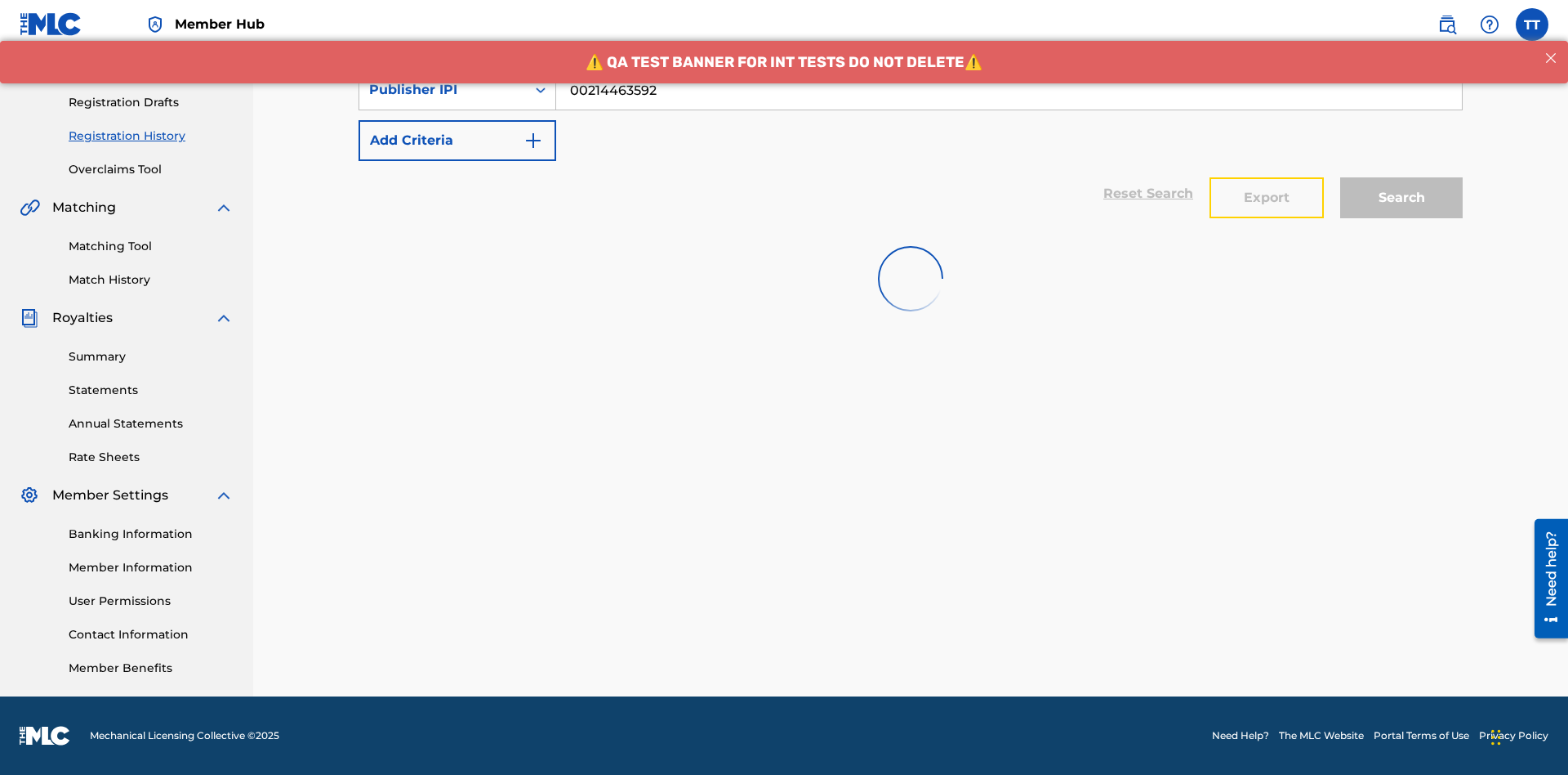
click at [1267, 177] on button "Export" at bounding box center [1267, 197] width 115 height 41
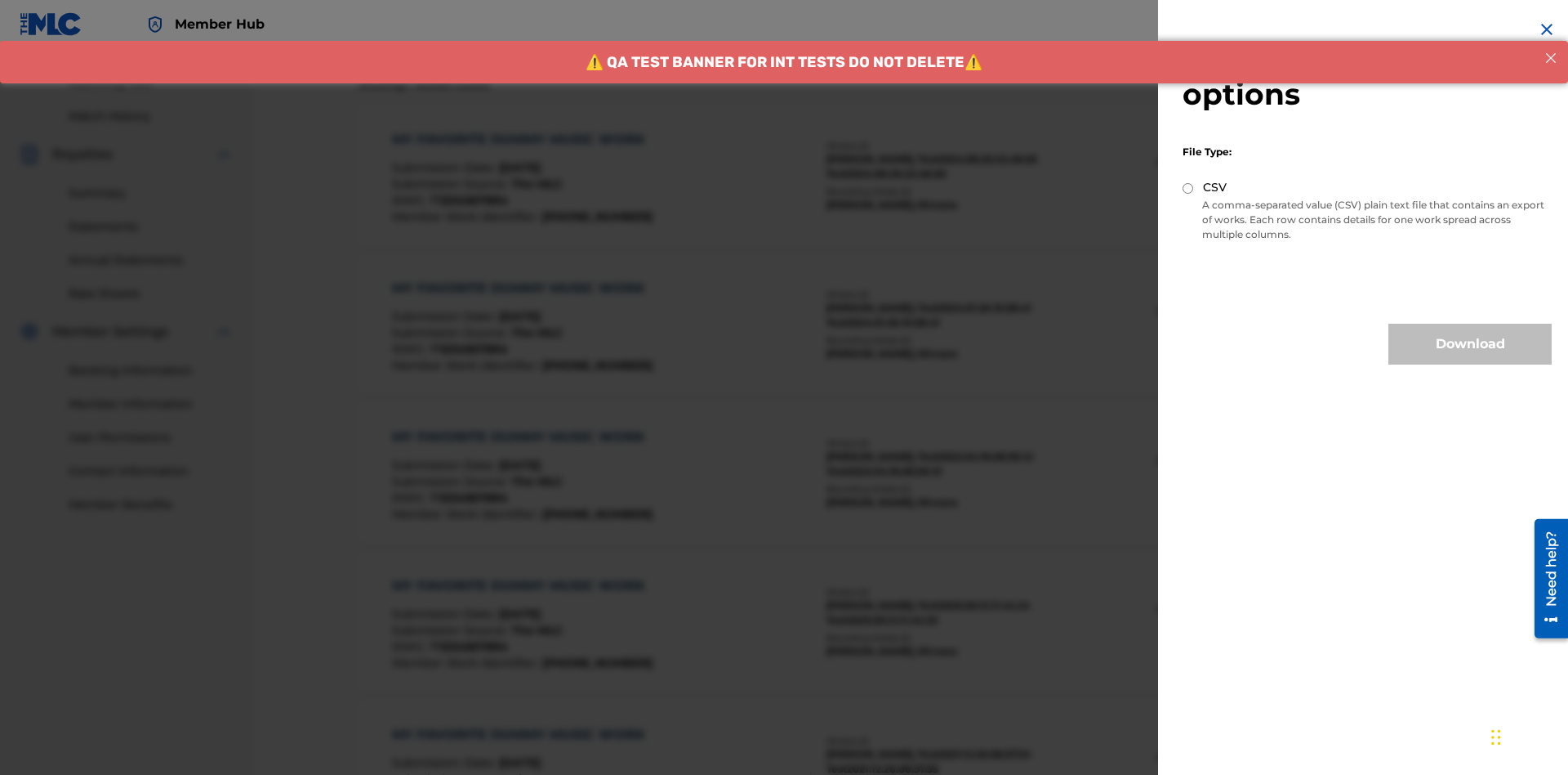
click at [1188, 188] on input "CSV" at bounding box center [1187, 188] width 10 height 10
radio input "true"
click at [1470, 344] on button "Download" at bounding box center [1470, 343] width 163 height 41
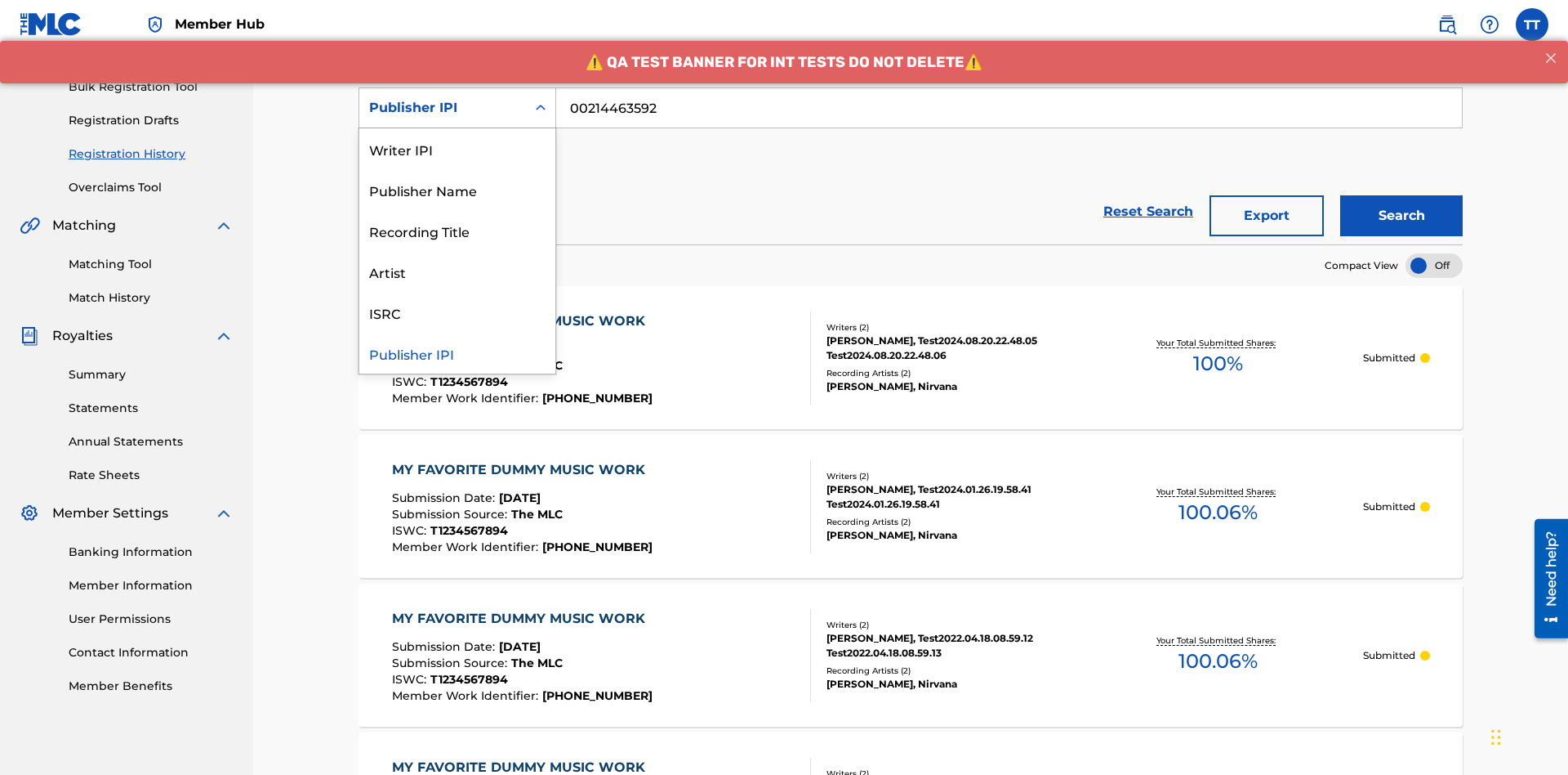
click at [457, 271] on div "Artist" at bounding box center [457, 270] width 196 height 41
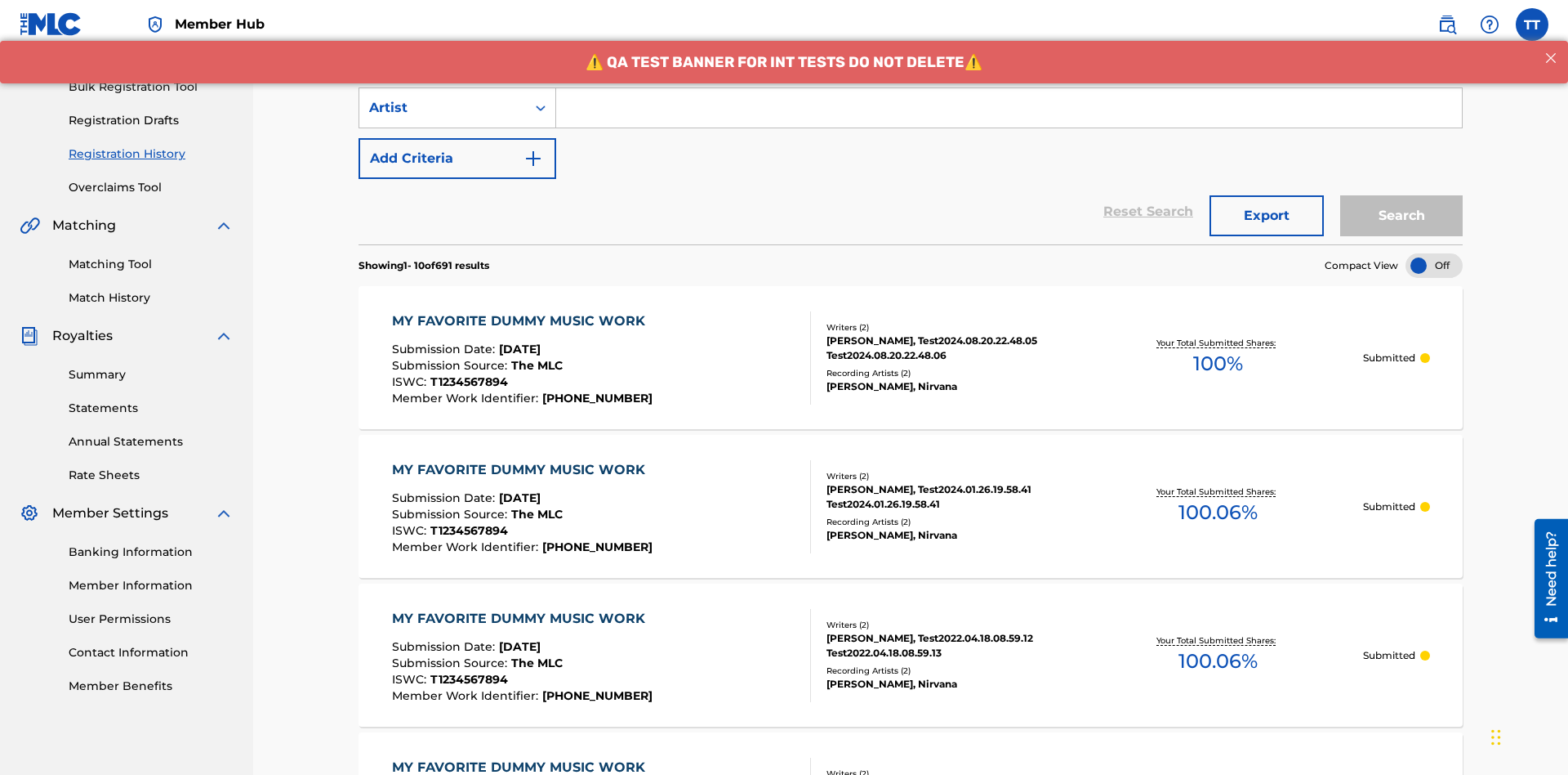
click at [1009, 118] on input "Search Form" at bounding box center [1009, 107] width 905 height 39
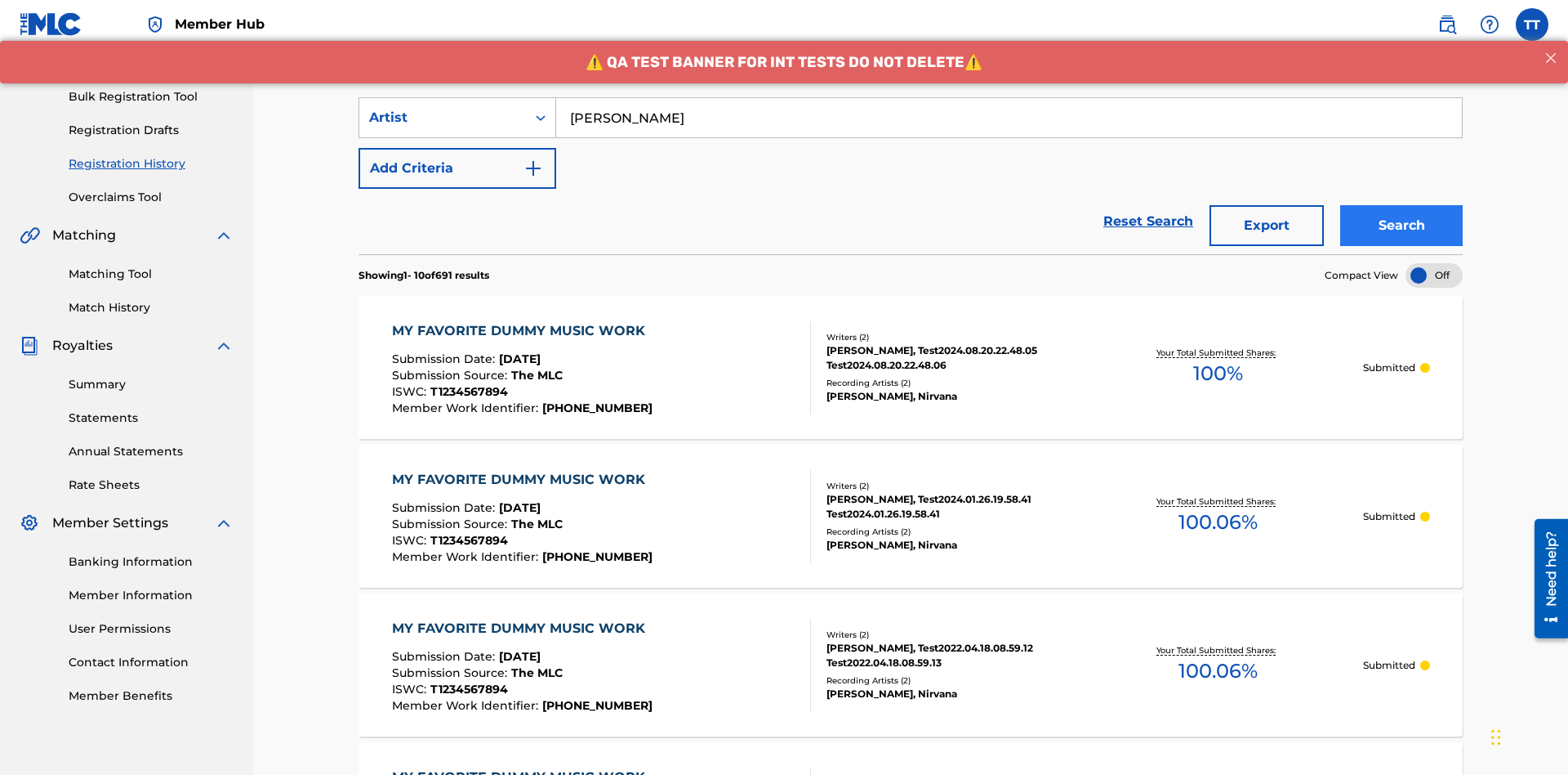
type input "[PERSON_NAME]"
click at [1401, 205] on button "Search" at bounding box center [1401, 225] width 122 height 41
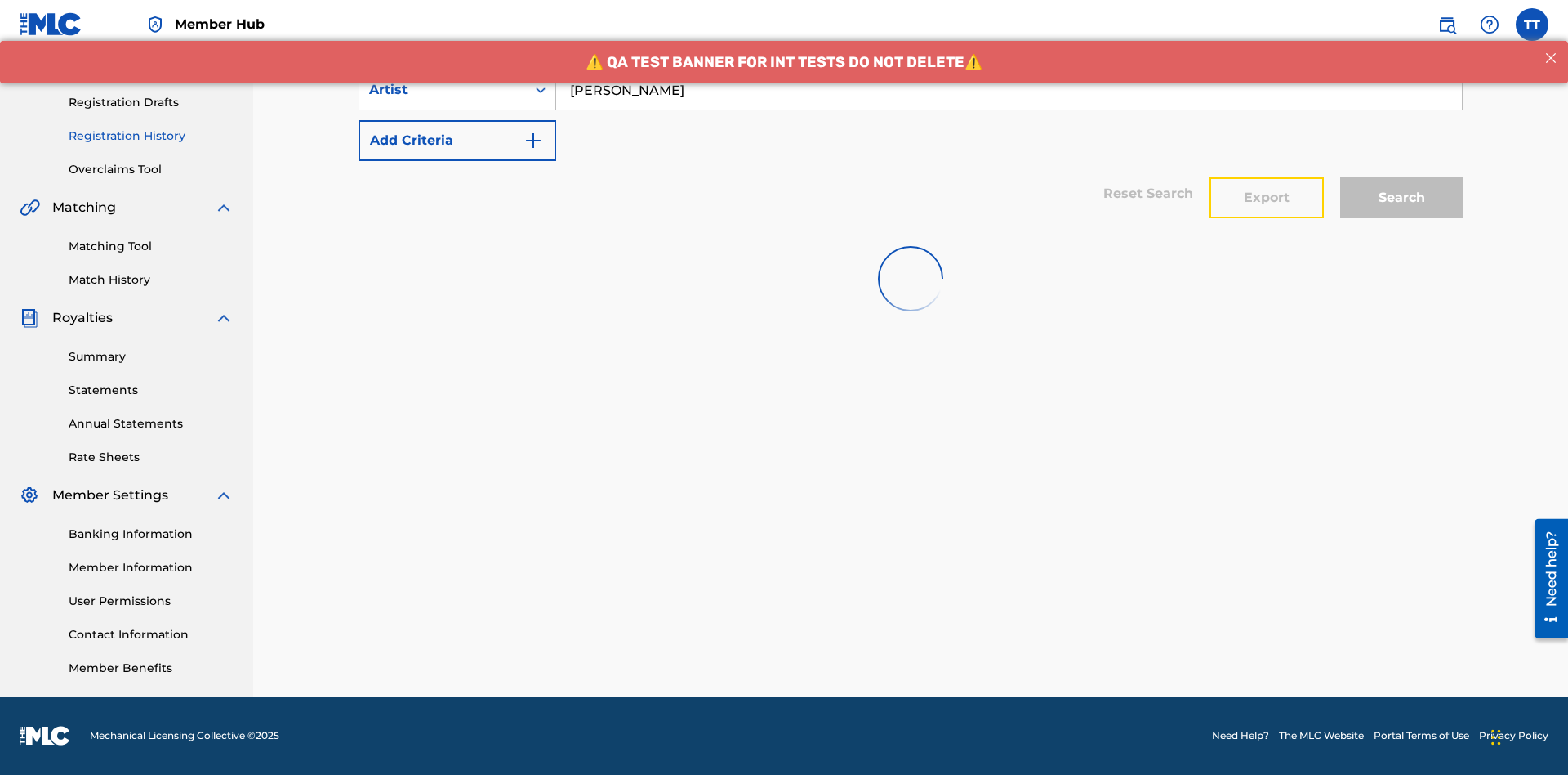
click at [1267, 177] on button "Export" at bounding box center [1267, 197] width 115 height 41
